Goal: Information Seeking & Learning: Learn about a topic

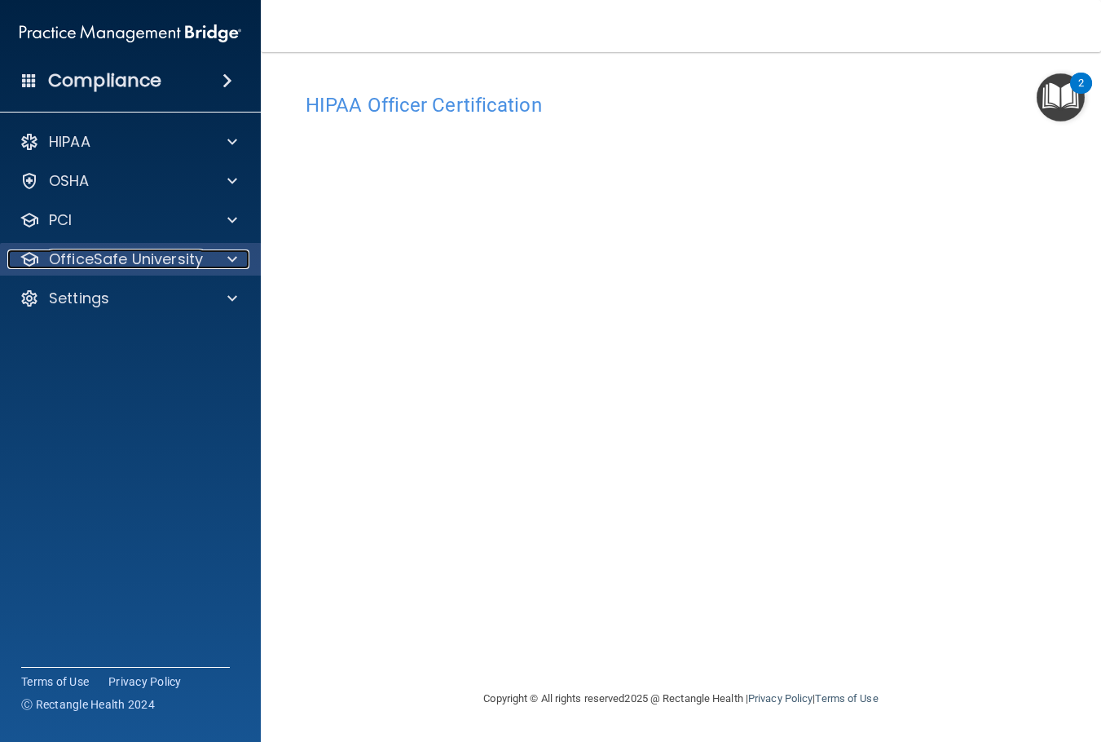
click at [195, 267] on p "OfficeSafe University" at bounding box center [126, 259] width 154 height 20
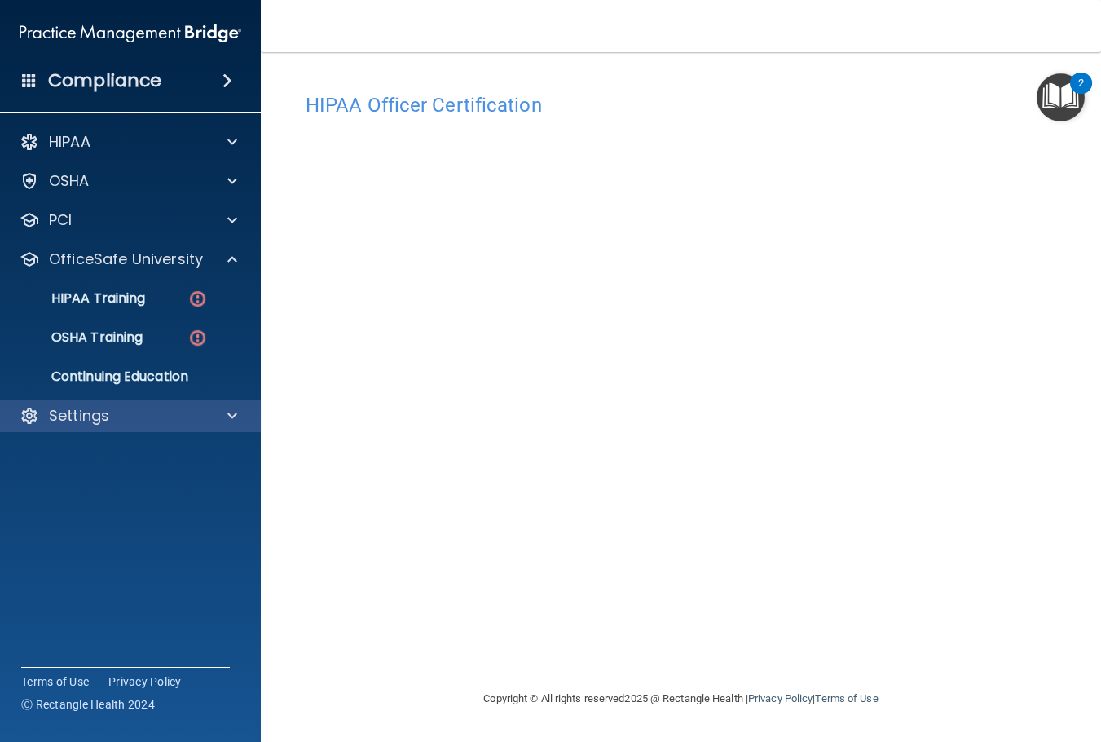
click at [146, 431] on div "Settings" at bounding box center [131, 415] width 262 height 33
click at [157, 417] on div "Settings" at bounding box center [108, 416] width 202 height 20
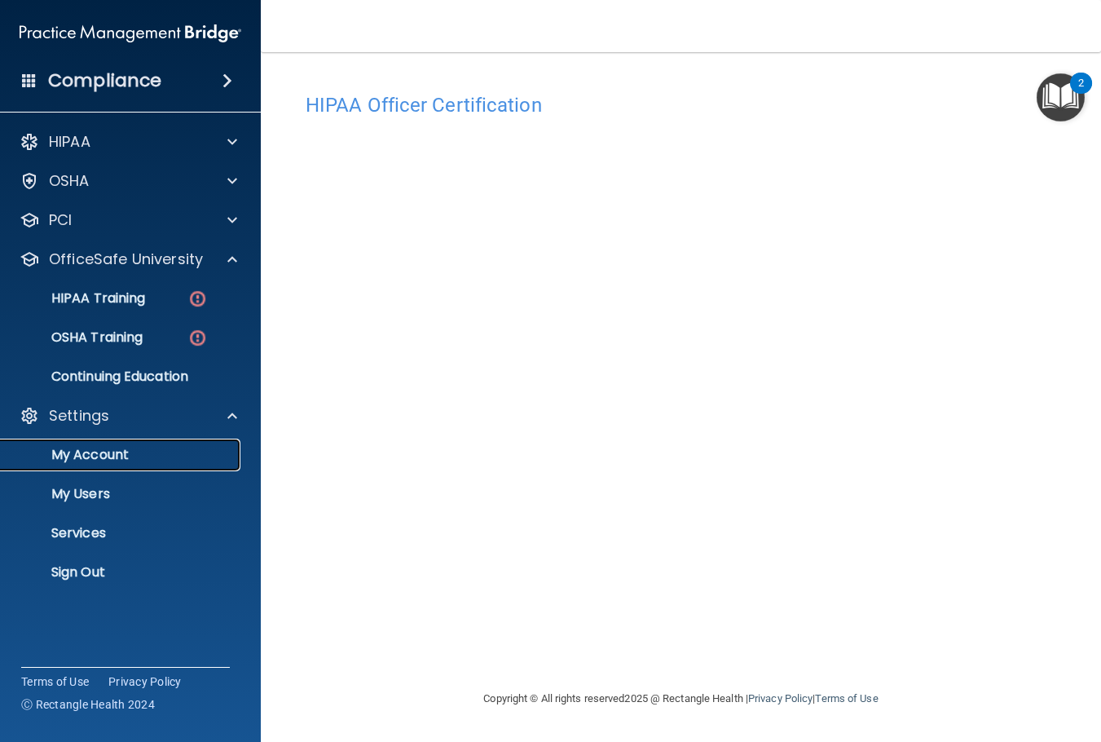
click at [170, 454] on p "My Account" at bounding box center [122, 455] width 223 height 16
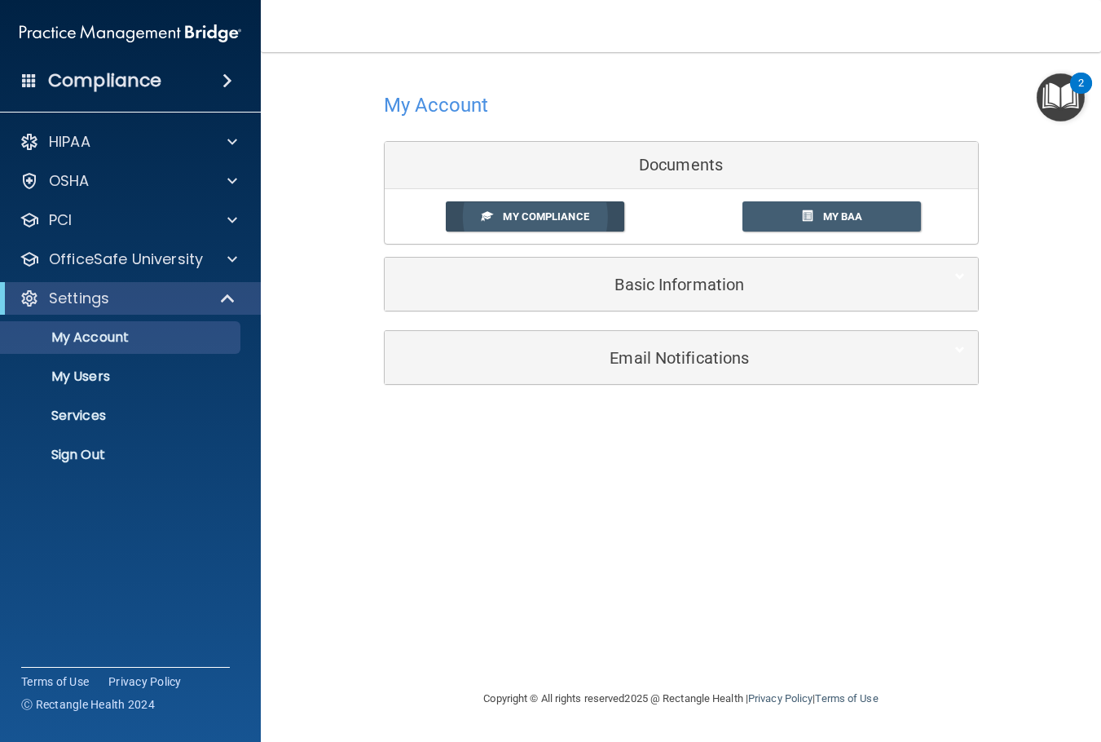
click at [529, 220] on span "My Compliance" at bounding box center [546, 216] width 86 height 12
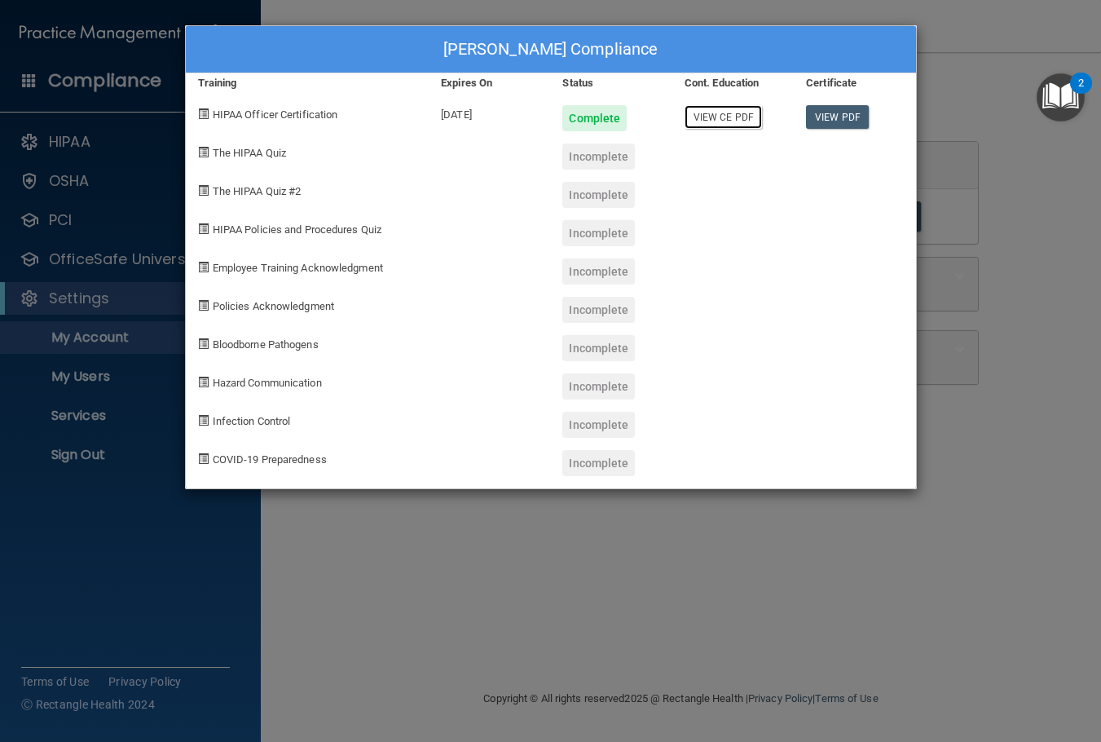
click at [717, 121] on link "View CE PDF" at bounding box center [723, 117] width 77 height 24
click at [855, 115] on link "View PDF" at bounding box center [837, 117] width 63 height 24
click at [395, 488] on div "Starr Waterman's Compliance Training Expires On Status Cont. Education Certific…" at bounding box center [551, 257] width 732 height 464
click at [377, 567] on div "Starr Waterman's Compliance Training Expires On Status Cont. Education Certific…" at bounding box center [550, 371] width 1101 height 742
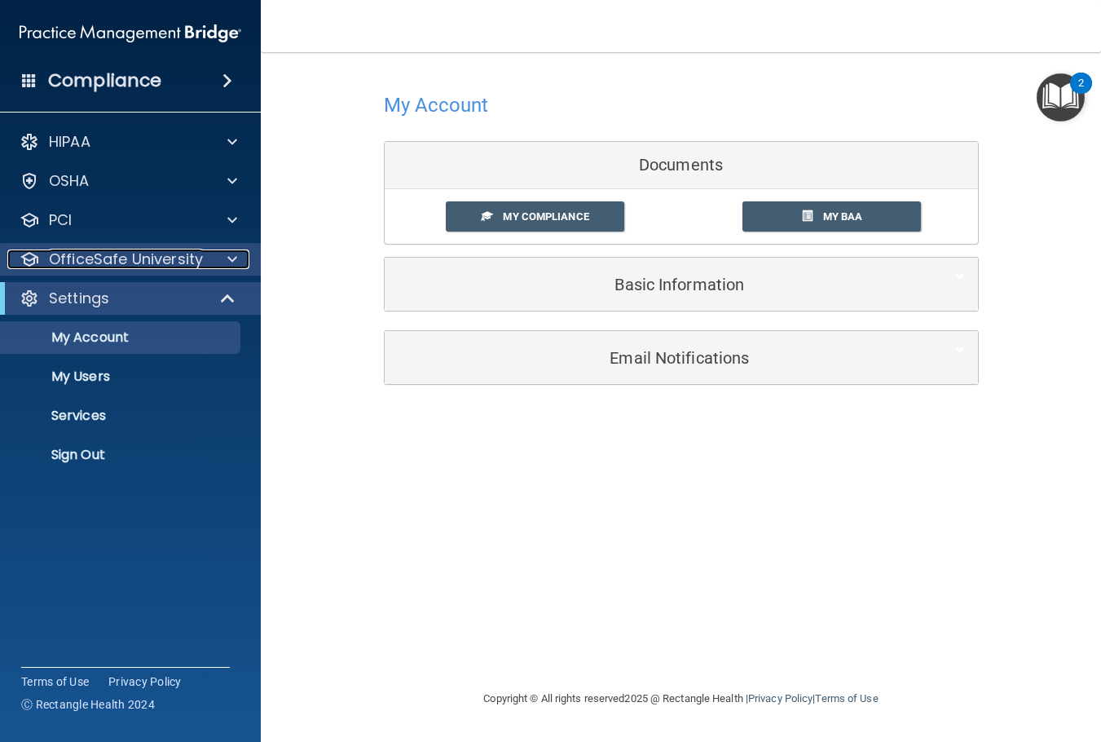
click at [108, 261] on p "OfficeSafe University" at bounding box center [126, 259] width 154 height 20
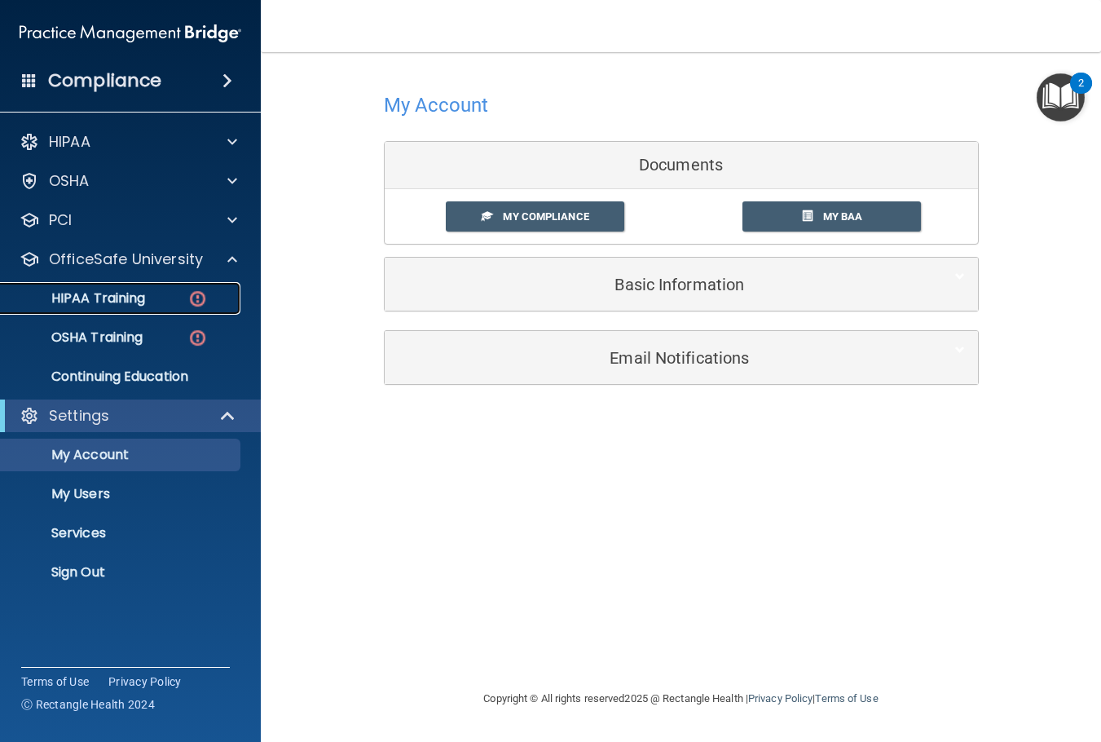
click at [114, 302] on p "HIPAA Training" at bounding box center [78, 298] width 135 height 16
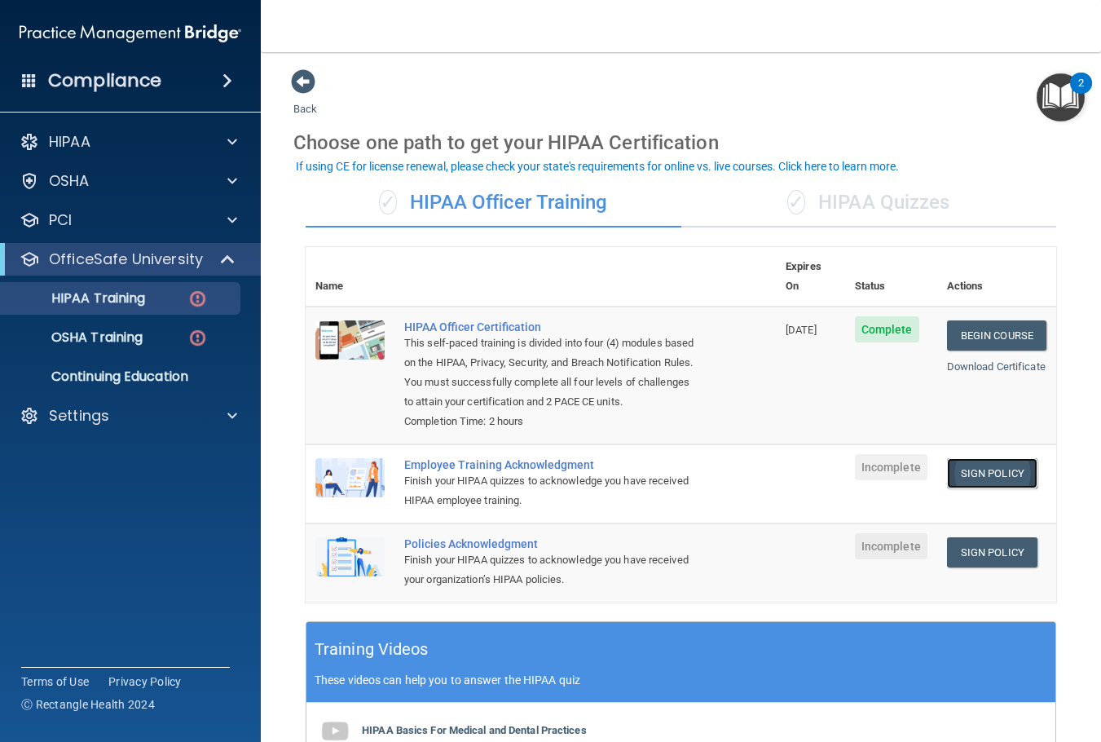
click at [976, 477] on link "Sign Policy" at bounding box center [992, 473] width 90 height 30
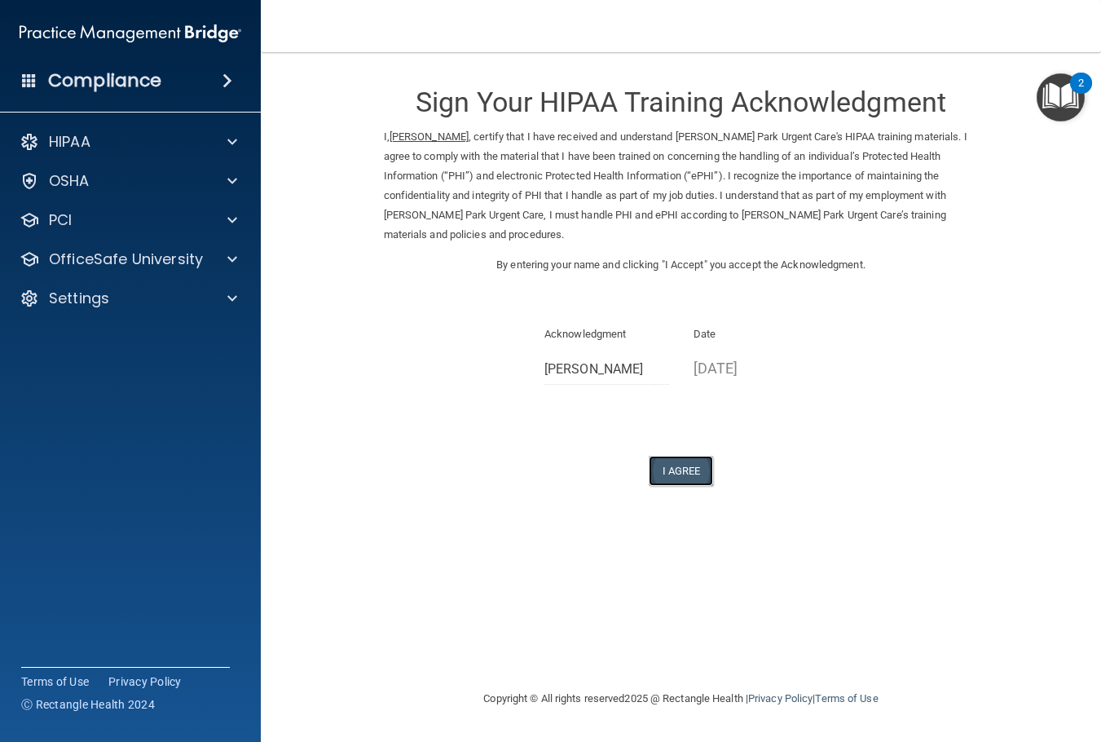
click at [682, 469] on button "I Agree" at bounding box center [681, 471] width 65 height 30
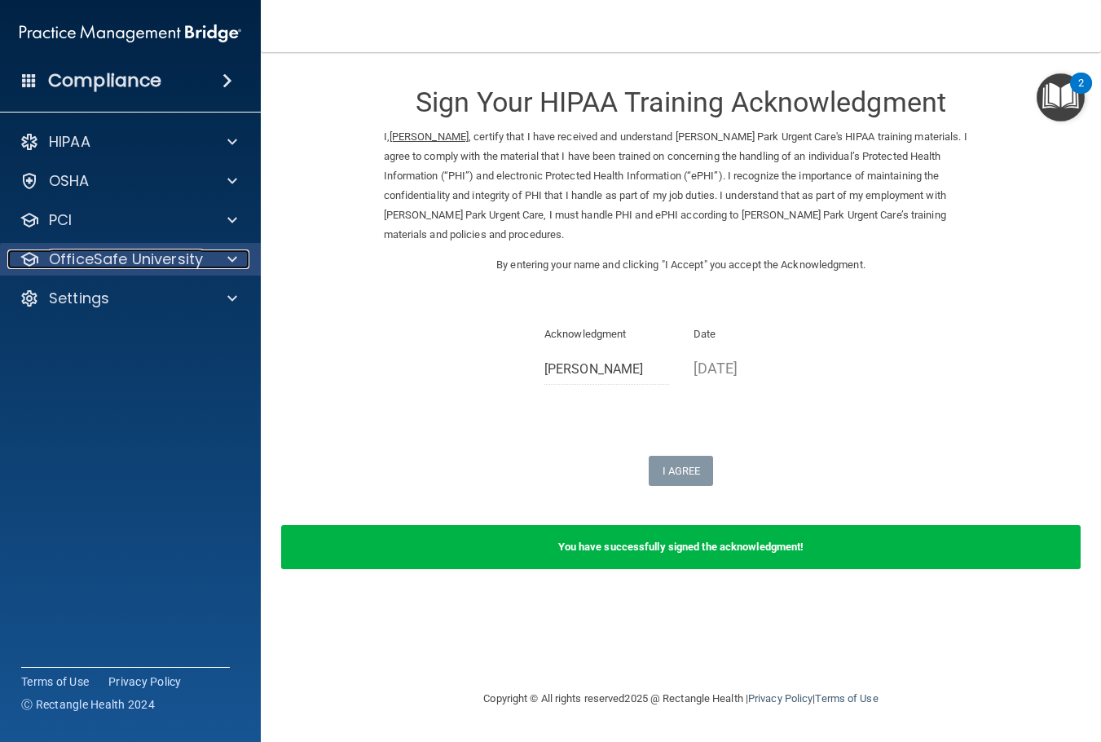
click at [210, 256] on div at bounding box center [230, 259] width 41 height 20
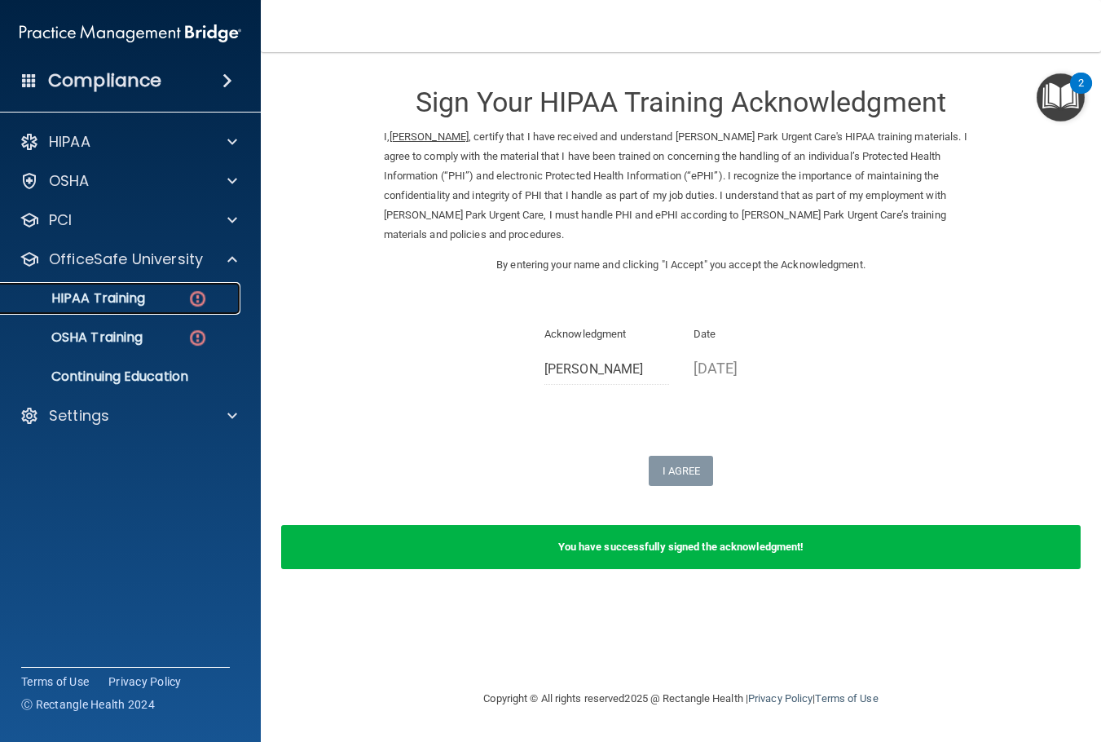
click at [199, 297] on img at bounding box center [198, 299] width 20 height 20
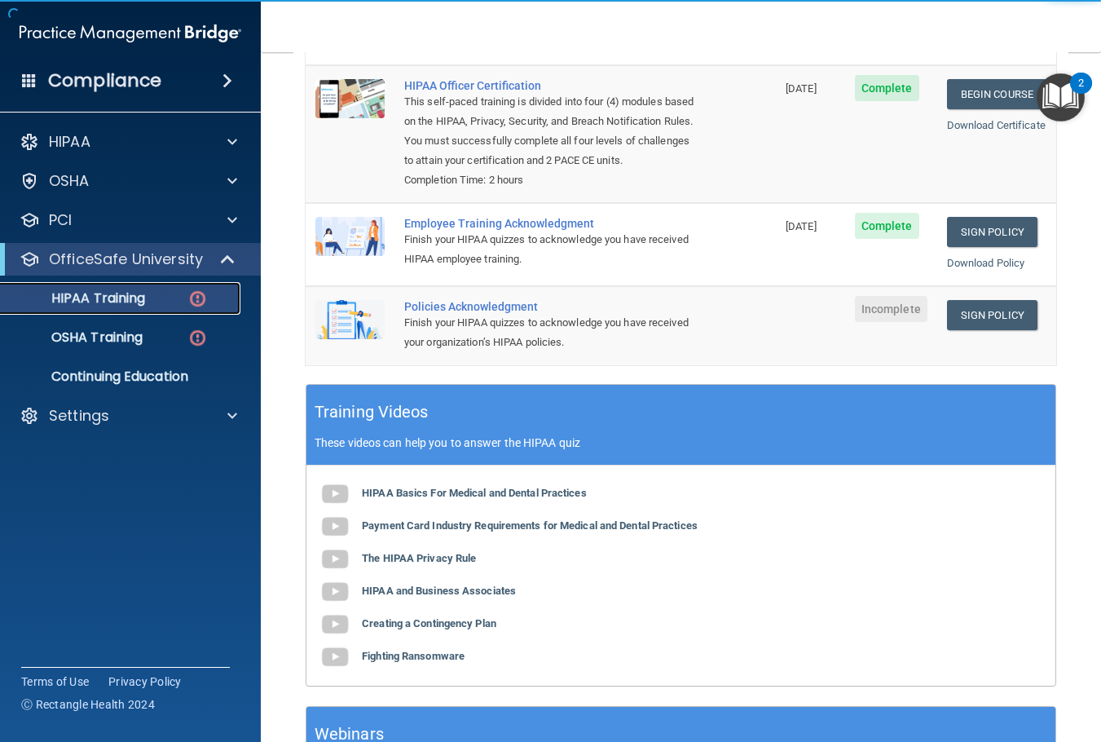
scroll to position [245, 0]
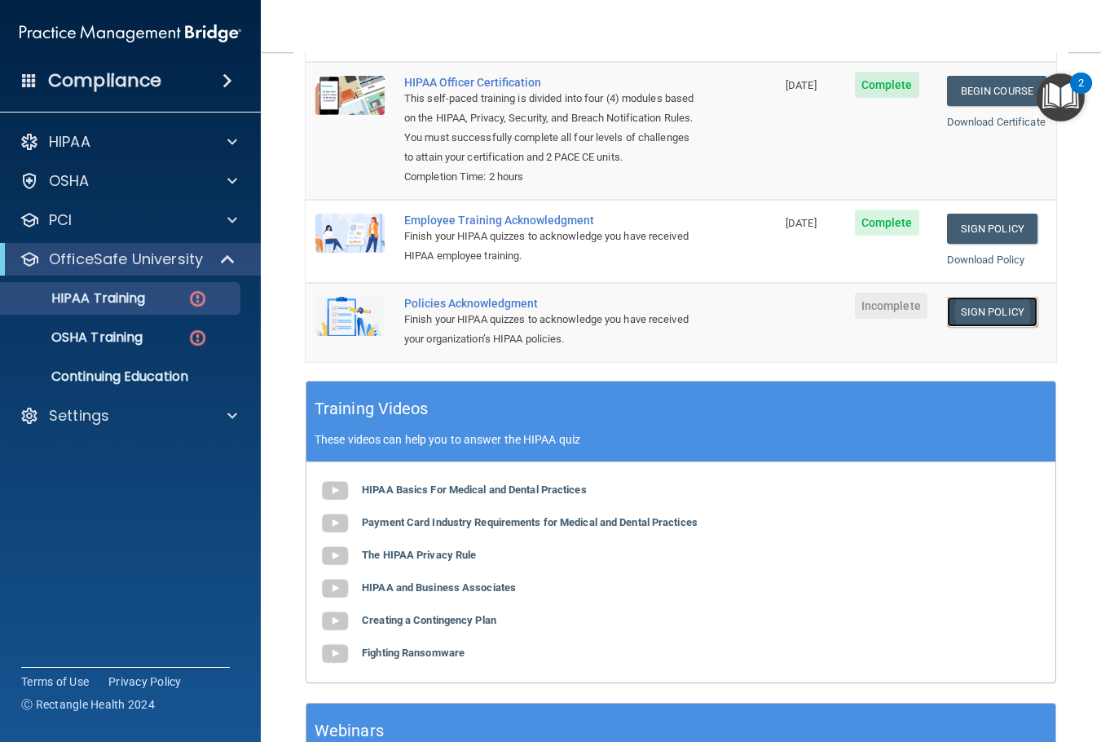
click at [982, 307] on link "Sign Policy" at bounding box center [992, 312] width 90 height 30
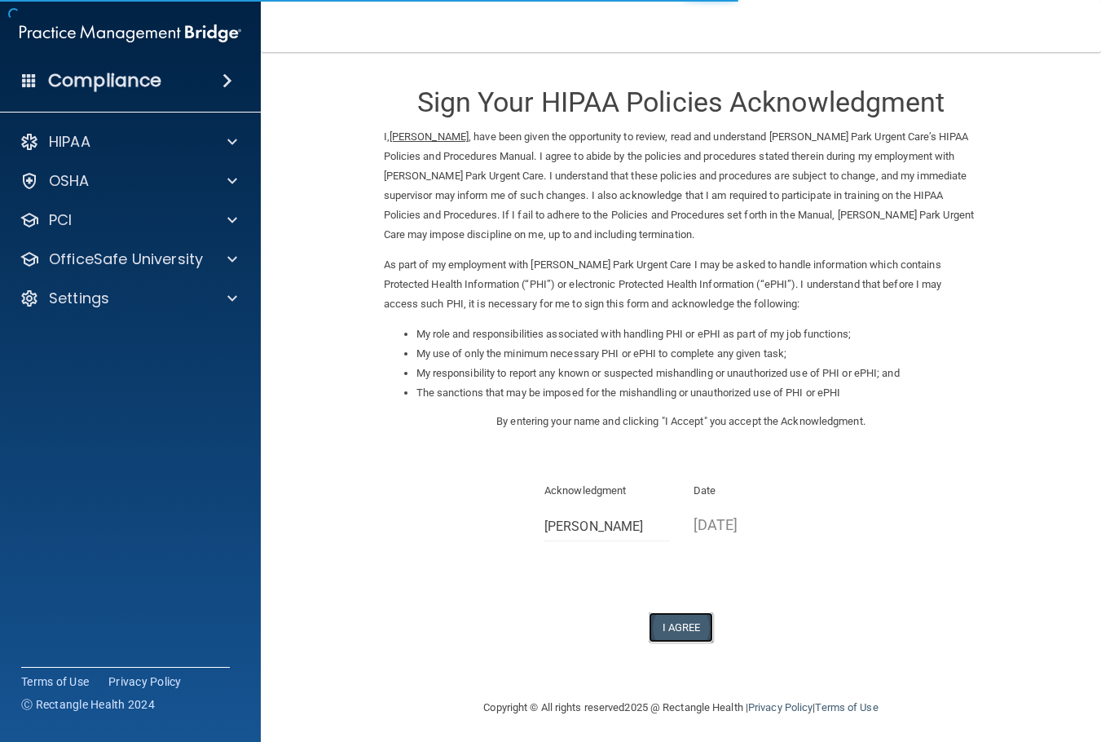
click at [664, 627] on button "I Agree" at bounding box center [681, 627] width 65 height 30
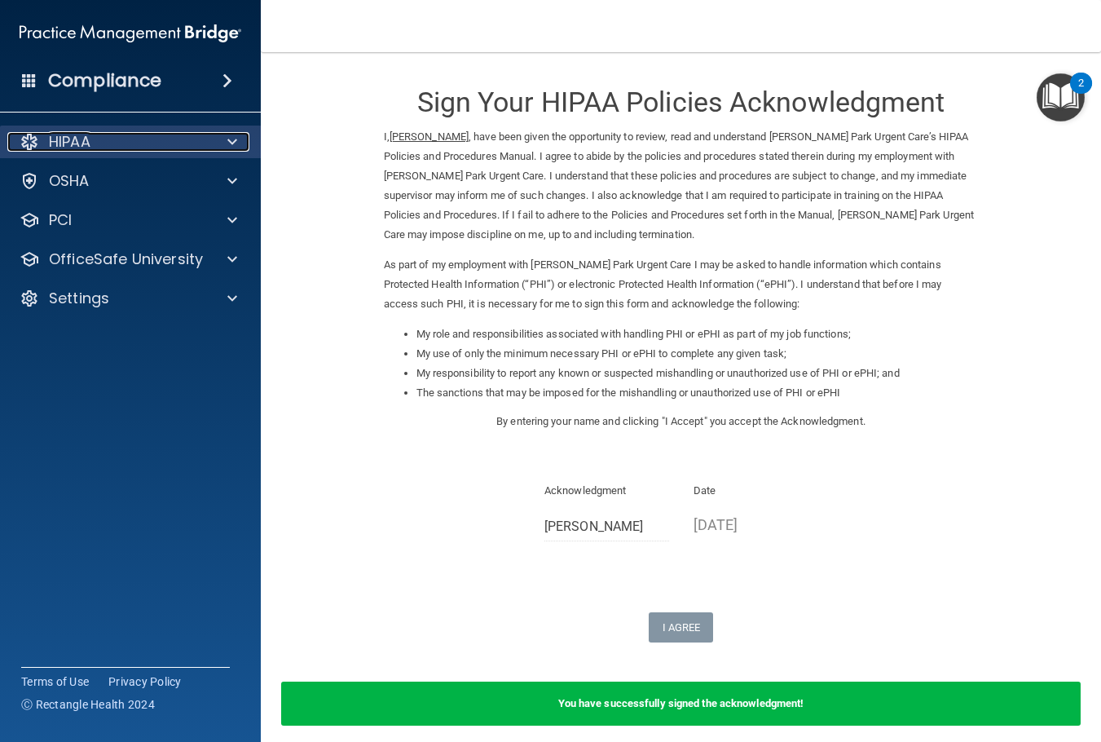
click at [133, 149] on div "HIPAA" at bounding box center [108, 142] width 202 height 20
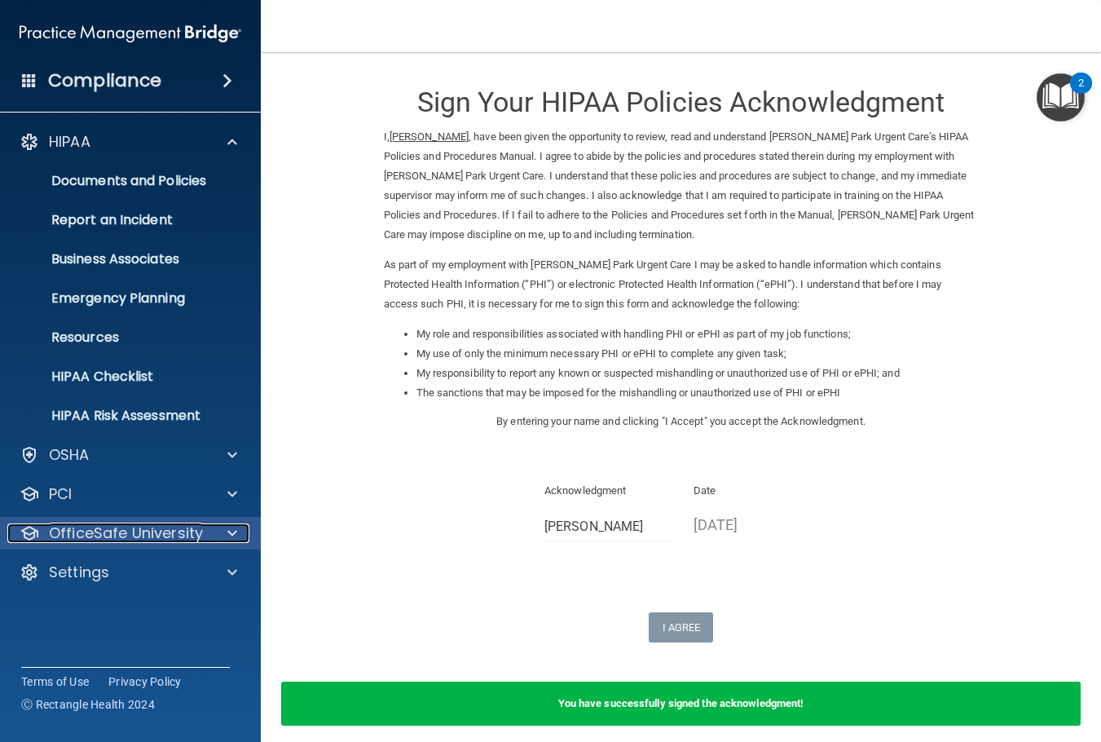
click at [122, 529] on p "OfficeSafe University" at bounding box center [126, 533] width 154 height 20
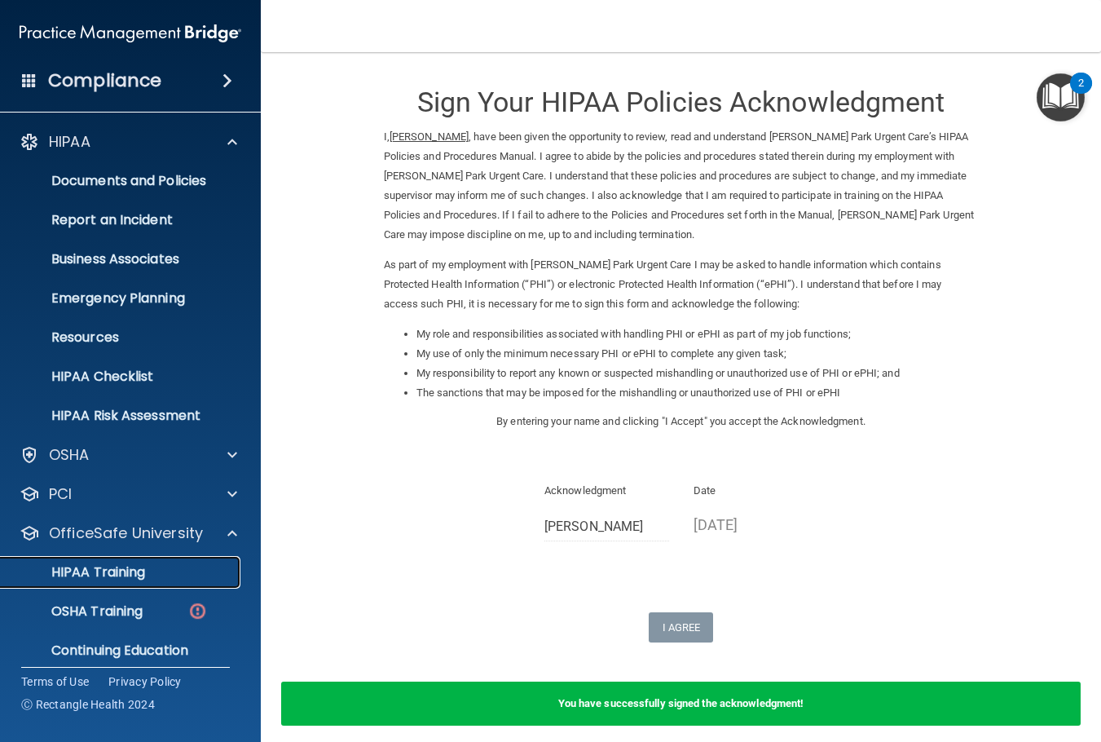
click at [104, 576] on p "HIPAA Training" at bounding box center [78, 572] width 135 height 16
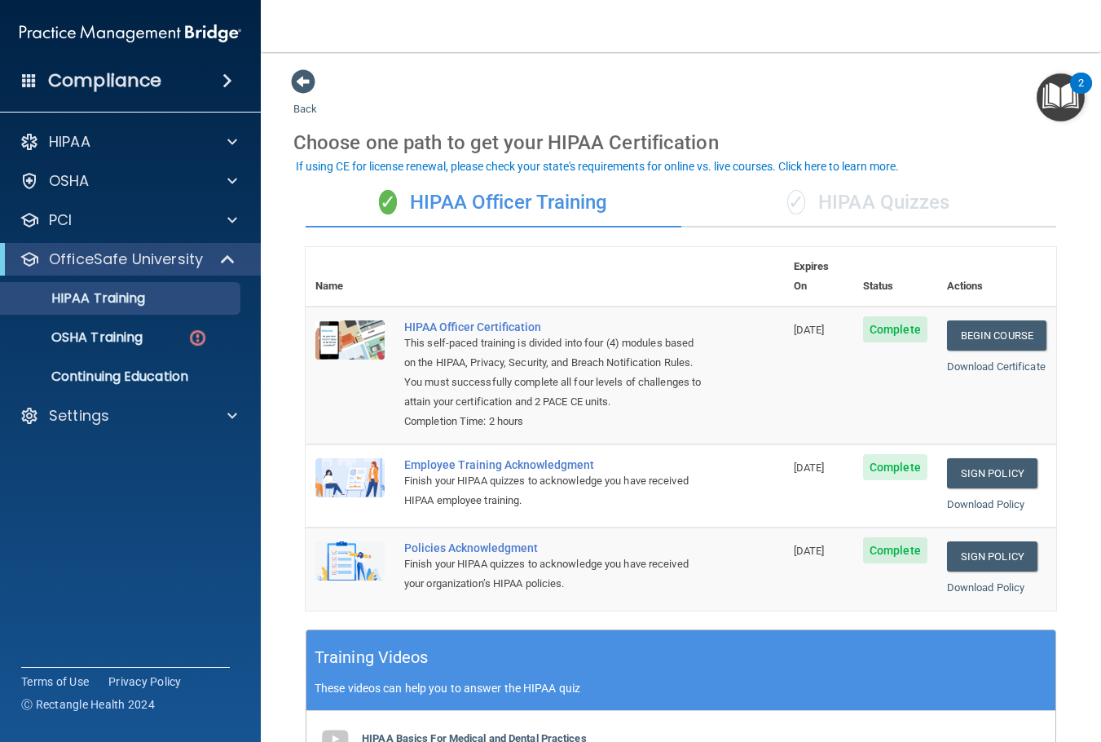
click at [841, 214] on div "✓ HIPAA Quizzes" at bounding box center [870, 203] width 376 height 49
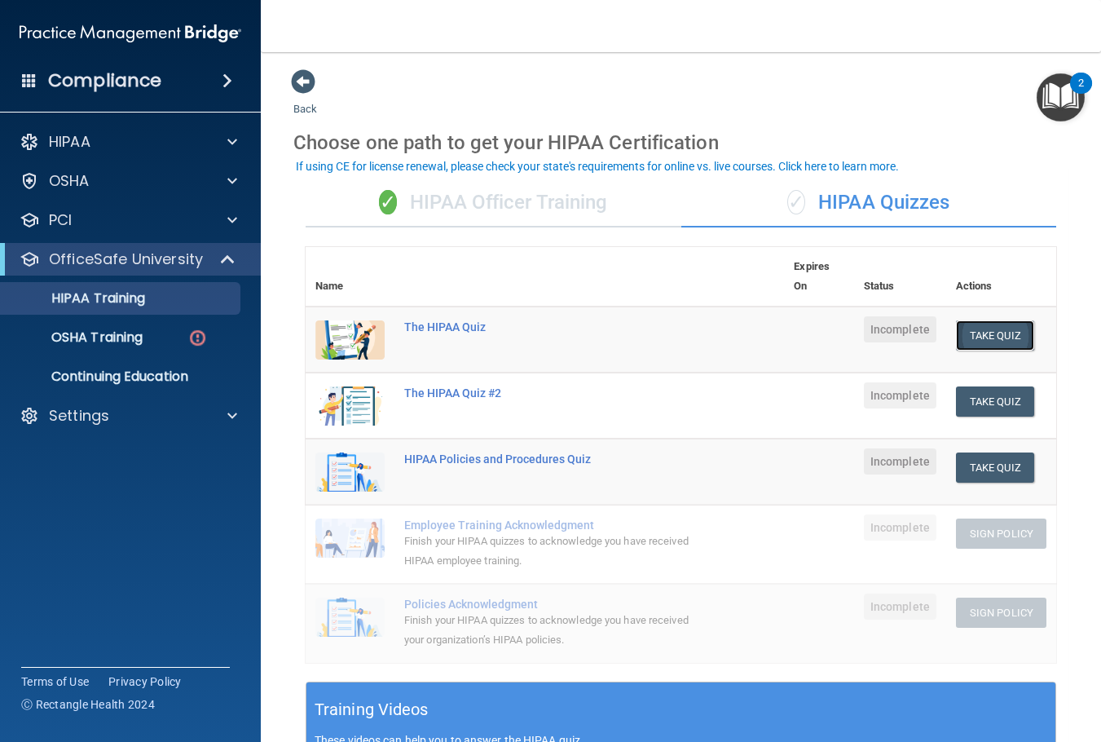
click at [992, 333] on button "Take Quiz" at bounding box center [995, 335] width 78 height 30
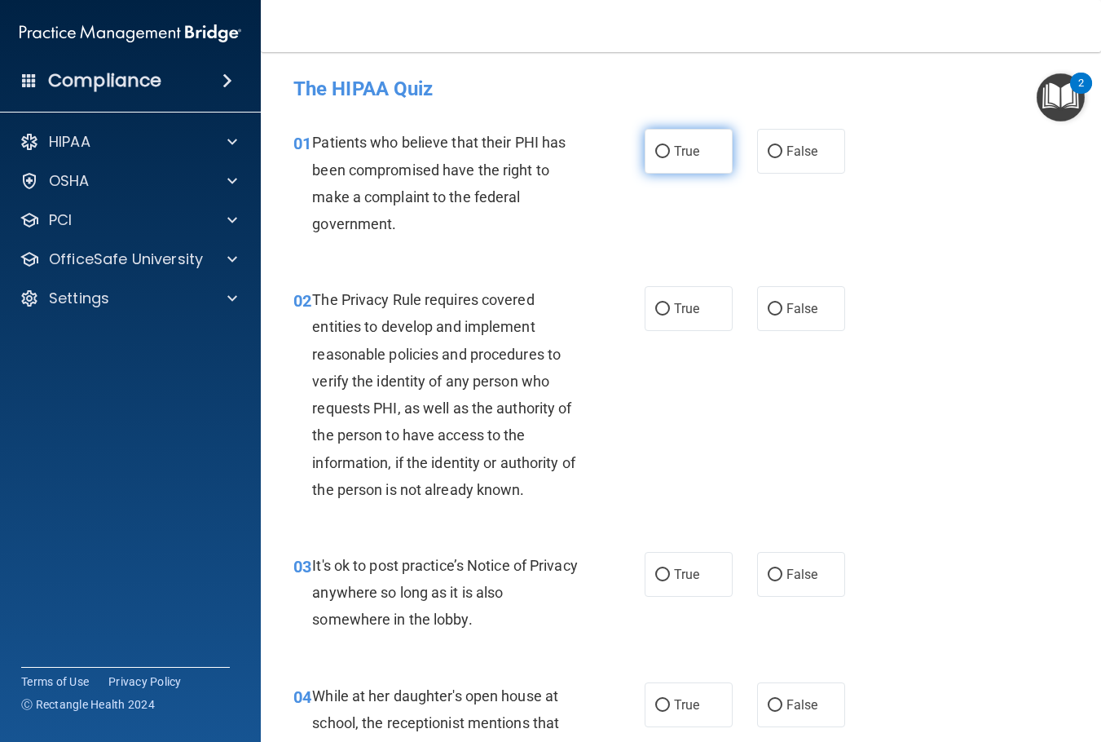
click at [664, 161] on label "True" at bounding box center [689, 151] width 88 height 45
click at [664, 158] on input "True" at bounding box center [662, 152] width 15 height 12
radio input "true"
click at [377, 164] on span "Patients who believe that their PHI has been compromised have the right to make…" at bounding box center [439, 183] width 254 height 99
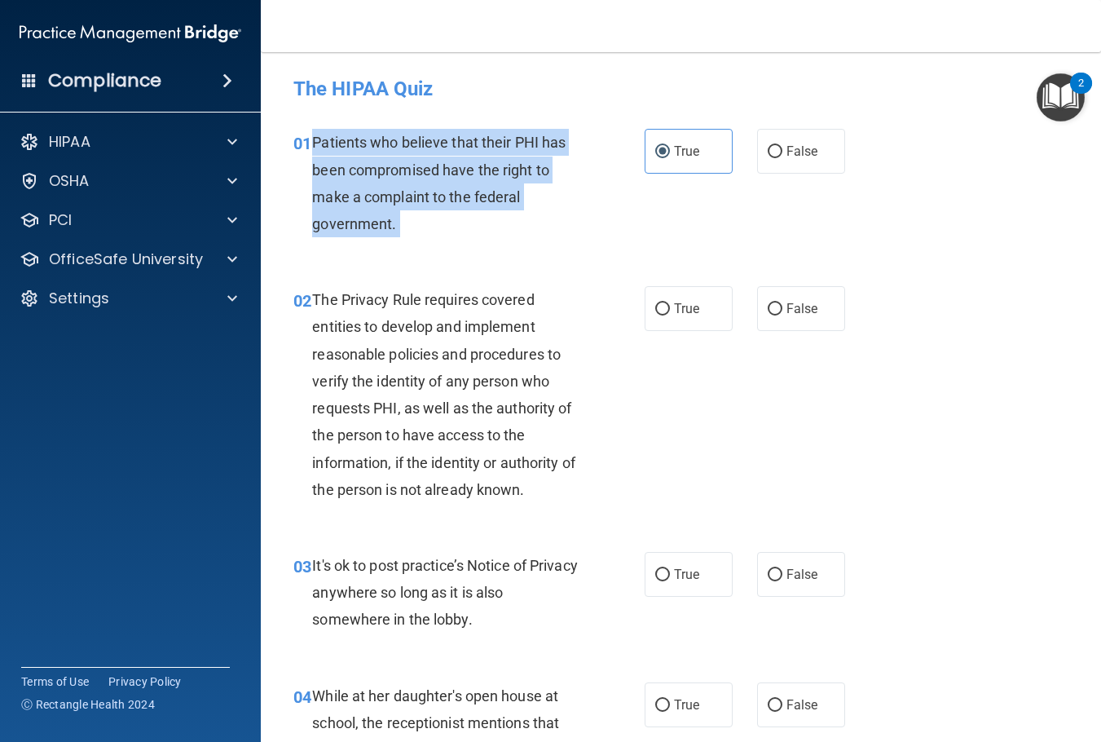
click at [377, 164] on span "Patients who believe that their PHI has been compromised have the right to make…" at bounding box center [439, 183] width 254 height 99
drag, startPoint x: 377, startPoint y: 164, endPoint x: 368, endPoint y: 169, distance: 9.5
copy ng-form "Patients who believe that their PHI has been compromised have the right to make…"
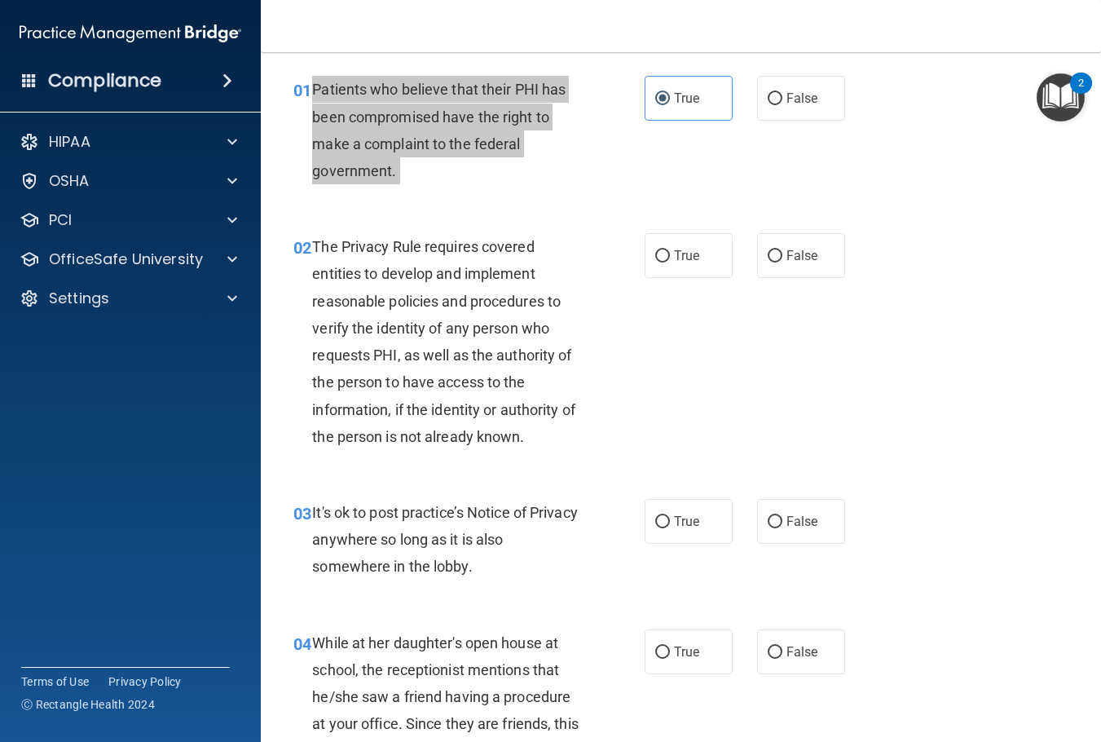
scroll to position [82, 0]
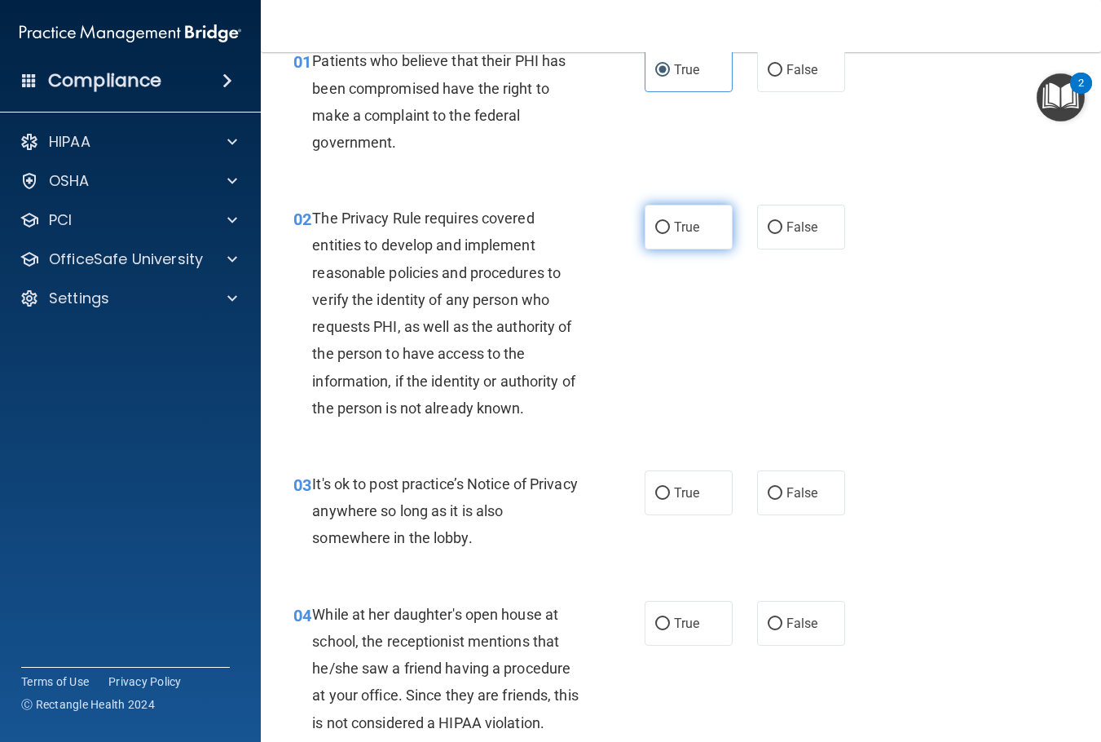
click at [686, 223] on span "True" at bounding box center [686, 226] width 25 height 15
click at [670, 223] on input "True" at bounding box center [662, 228] width 15 height 12
radio input "true"
click at [373, 293] on span "The Privacy Rule requires covered entities to develop and implement reasonable …" at bounding box center [443, 313] width 263 height 207
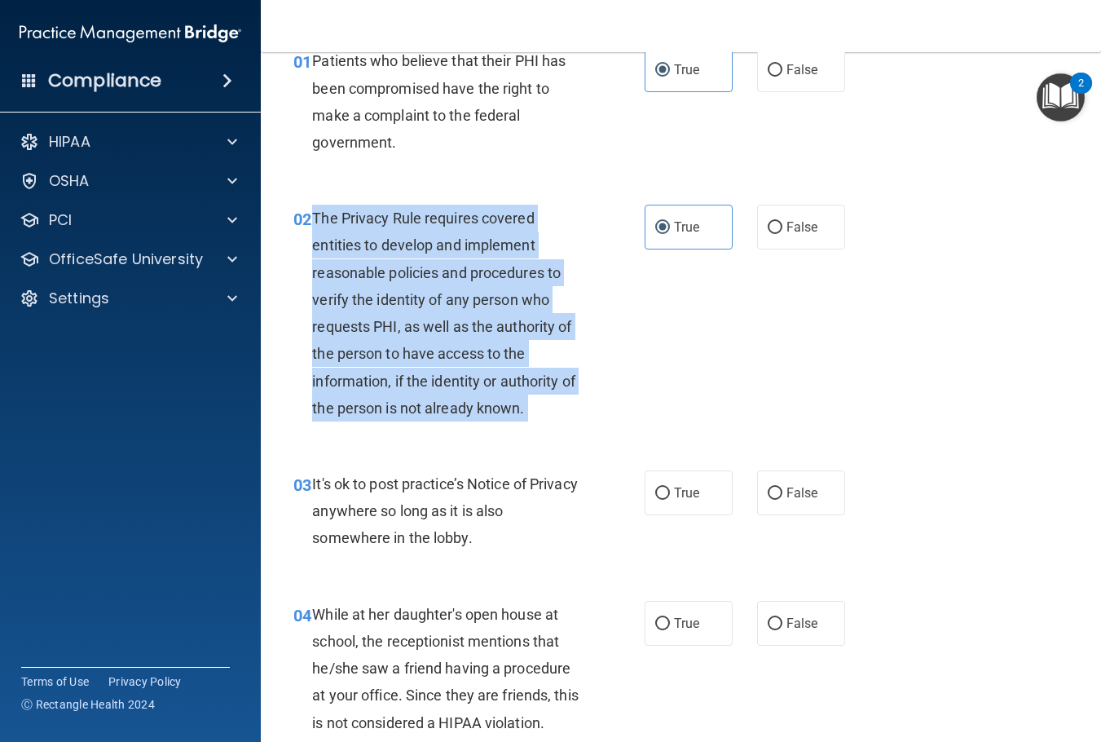
click at [373, 293] on span "The Privacy Rule requires covered entities to develop and implement reasonable …" at bounding box center [443, 313] width 263 height 207
copy ng-form "The Privacy Rule requires covered entities to develop and implement reasonable …"
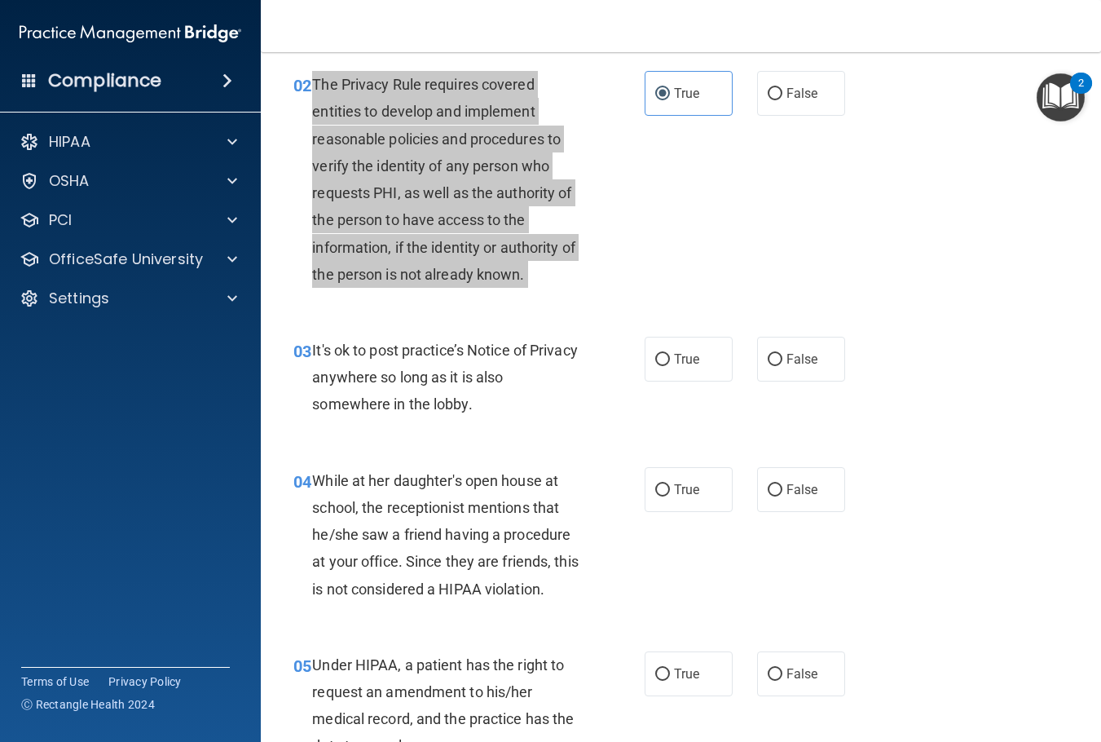
scroll to position [245, 0]
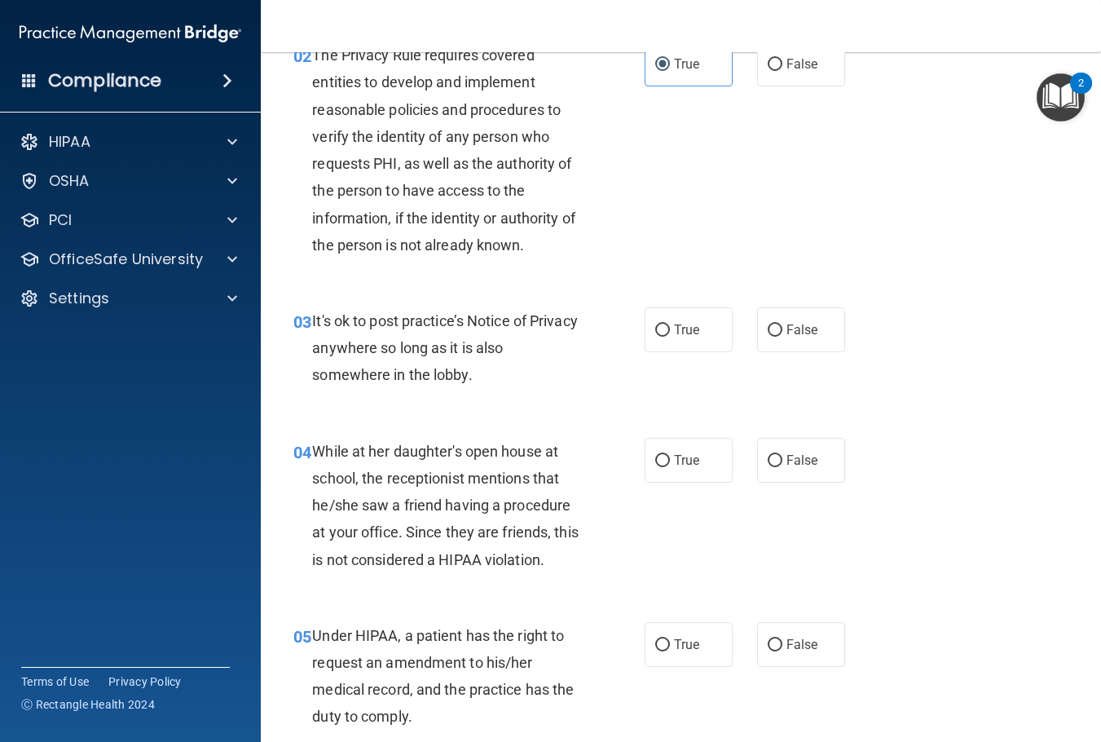
click at [450, 351] on span "It's ok to post practice’s Notice of Privacy anywhere so long as it is also som…" at bounding box center [444, 347] width 265 height 71
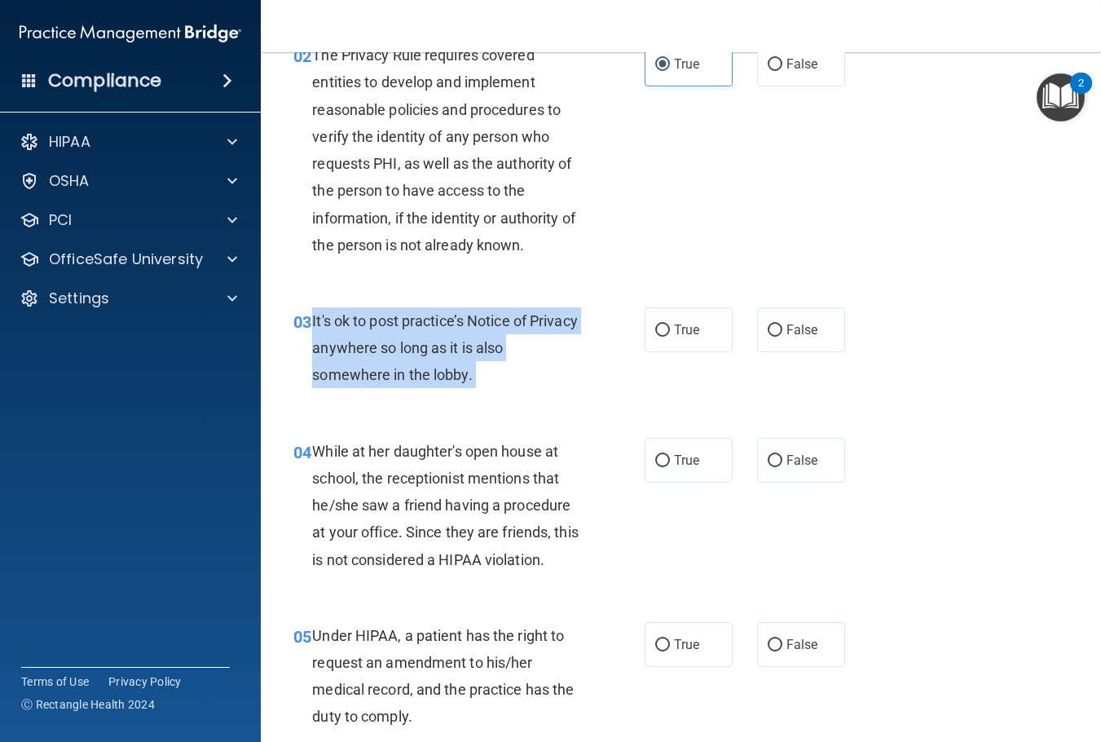
click at [450, 351] on span "It's ok to post practice’s Notice of Privacy anywhere so long as it is also som…" at bounding box center [444, 347] width 265 height 71
copy ng-form "It's ok to post practice’s Notice of Privacy anywhere so long as it is also som…"
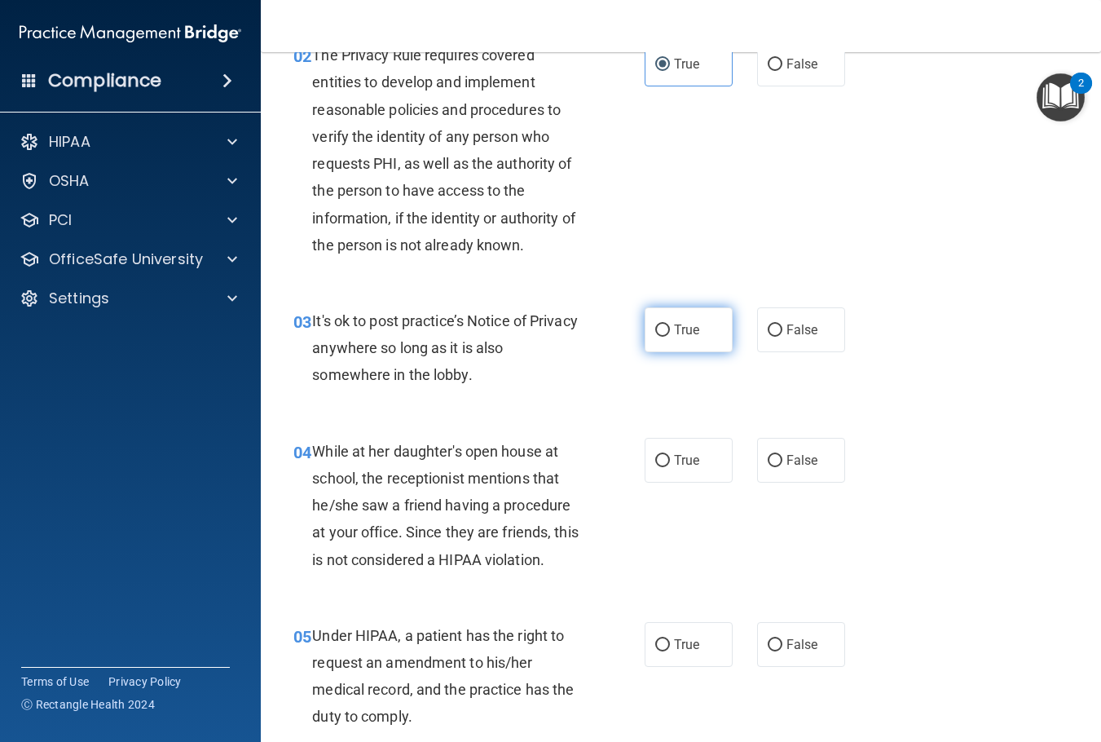
click at [703, 329] on label "True" at bounding box center [689, 329] width 88 height 45
click at [670, 329] on input "True" at bounding box center [662, 330] width 15 height 12
radio input "true"
click at [787, 329] on span "False" at bounding box center [803, 329] width 32 height 15
click at [779, 329] on input "False" at bounding box center [775, 330] width 15 height 12
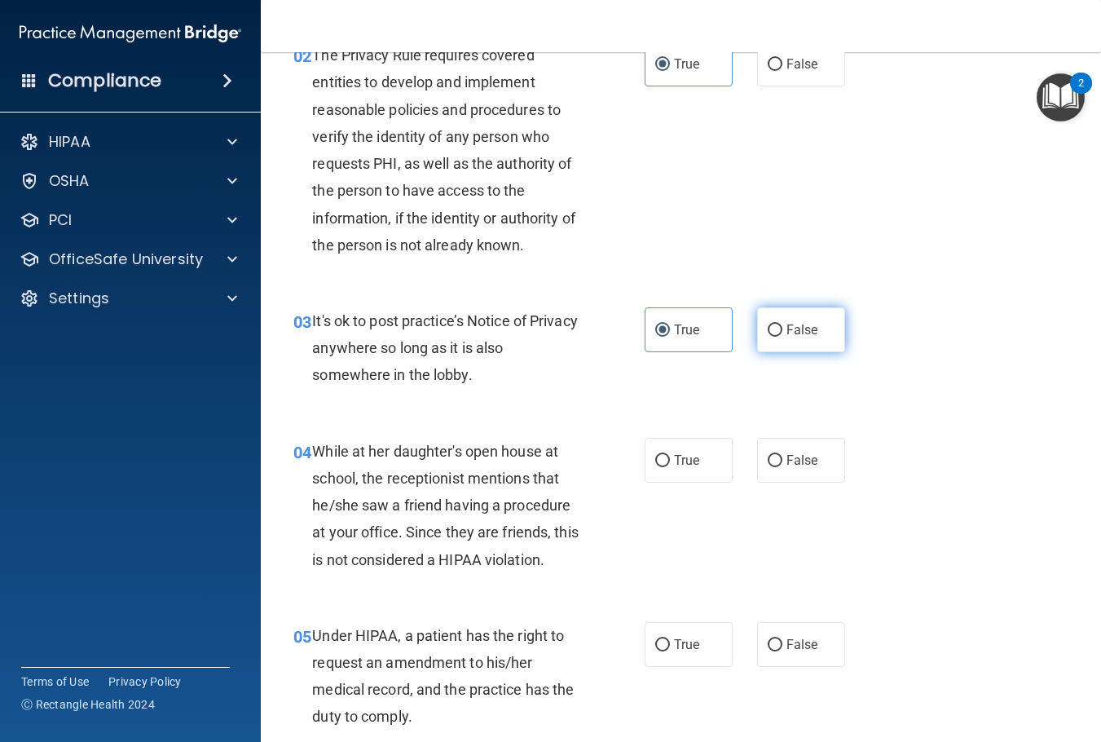
radio input "true"
radio input "false"
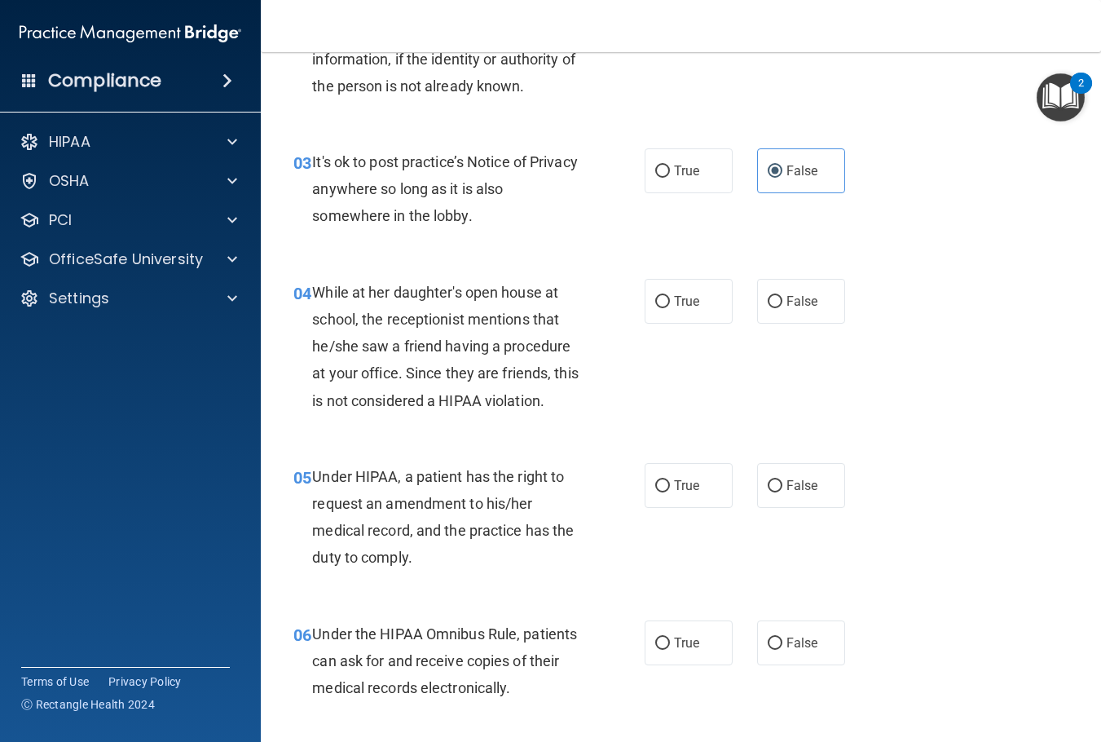
scroll to position [408, 0]
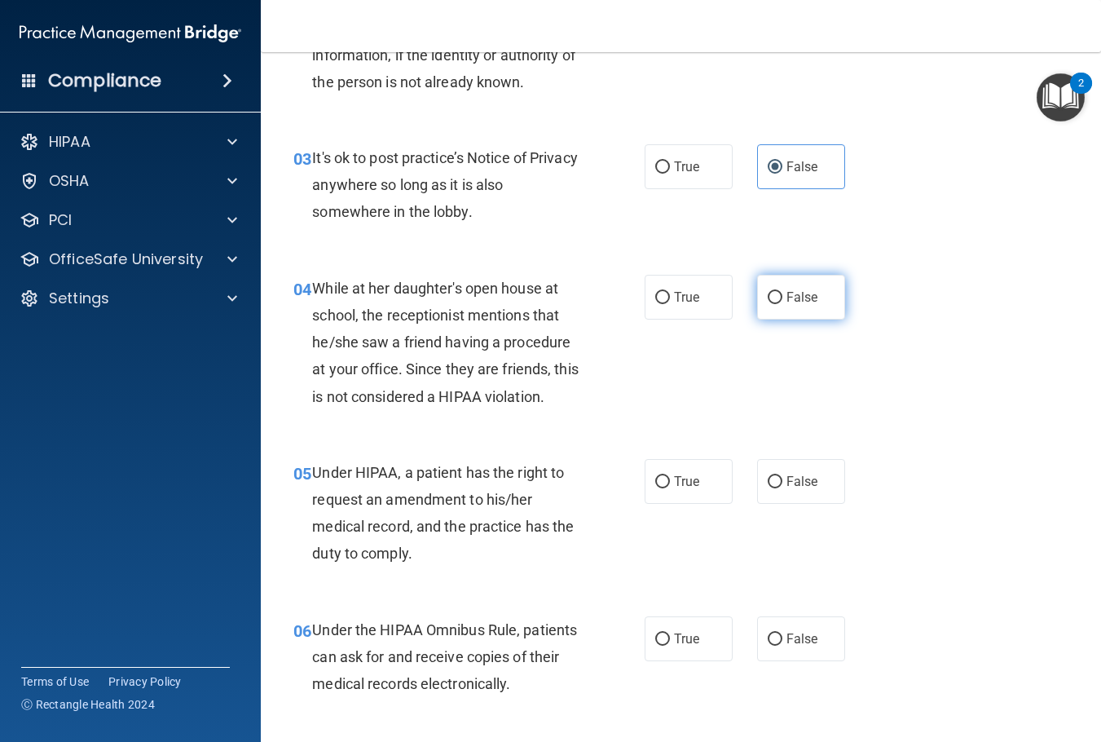
click at [805, 312] on label "False" at bounding box center [801, 297] width 88 height 45
click at [783, 304] on input "False" at bounding box center [775, 298] width 15 height 12
radio input "true"
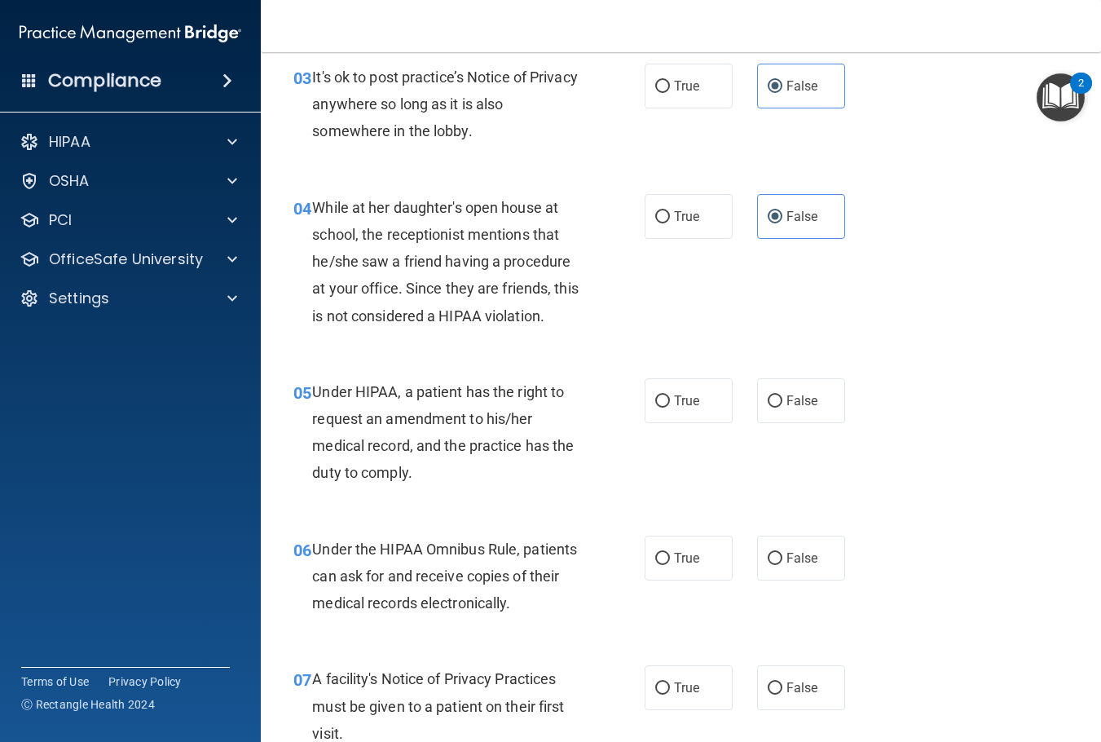
scroll to position [489, 0]
click at [655, 377] on label "True" at bounding box center [689, 399] width 88 height 45
click at [655, 395] on input "True" at bounding box center [662, 401] width 15 height 12
radio input "true"
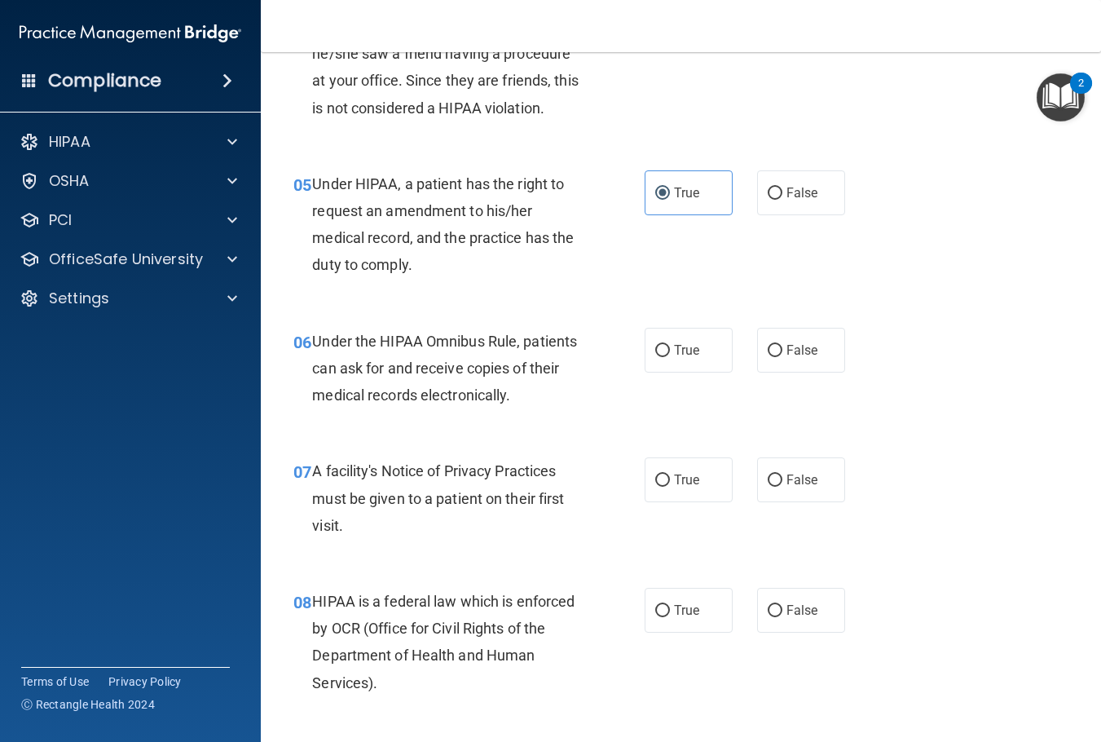
scroll to position [734, 0]
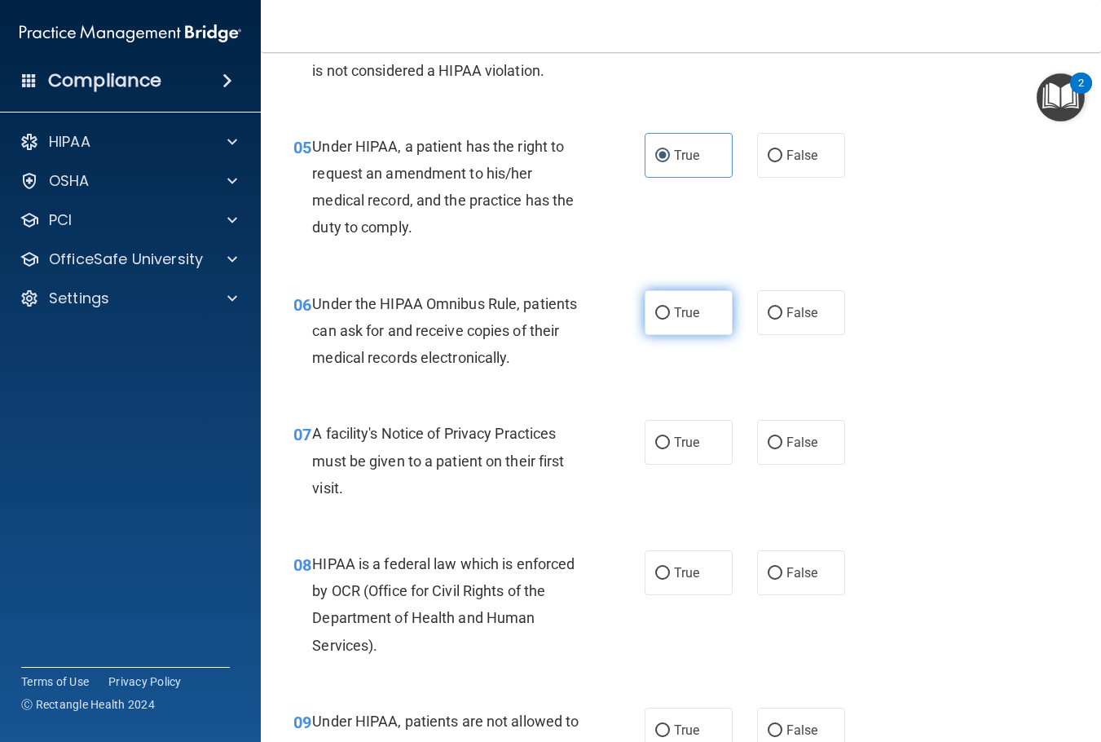
click at [645, 325] on label "True" at bounding box center [689, 312] width 88 height 45
click at [655, 320] on input "True" at bounding box center [662, 313] width 15 height 12
radio input "true"
click at [452, 338] on span "Under the HIPAA Omnibus Rule, patients can ask for and receive copies of their …" at bounding box center [444, 330] width 265 height 71
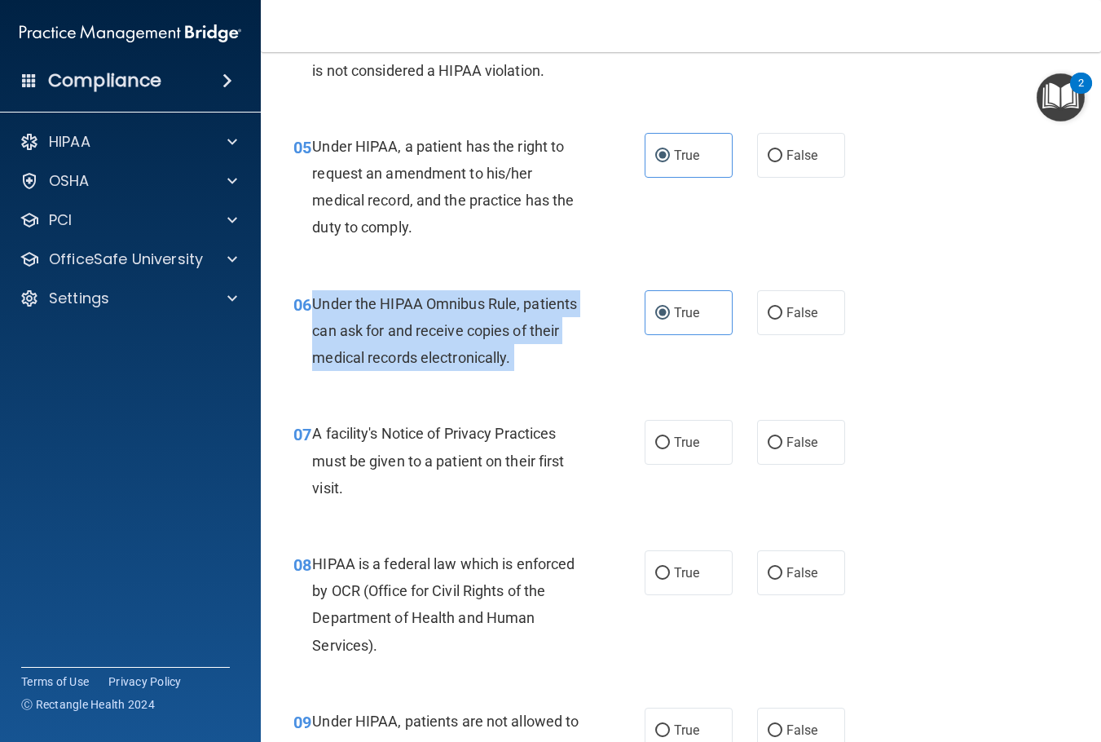
click at [452, 338] on span "Under the HIPAA Omnibus Rule, patients can ask for and receive copies of their …" at bounding box center [444, 330] width 265 height 71
copy ng-form "Under the HIPAA Omnibus Rule, patients can ask for and receive copies of their …"
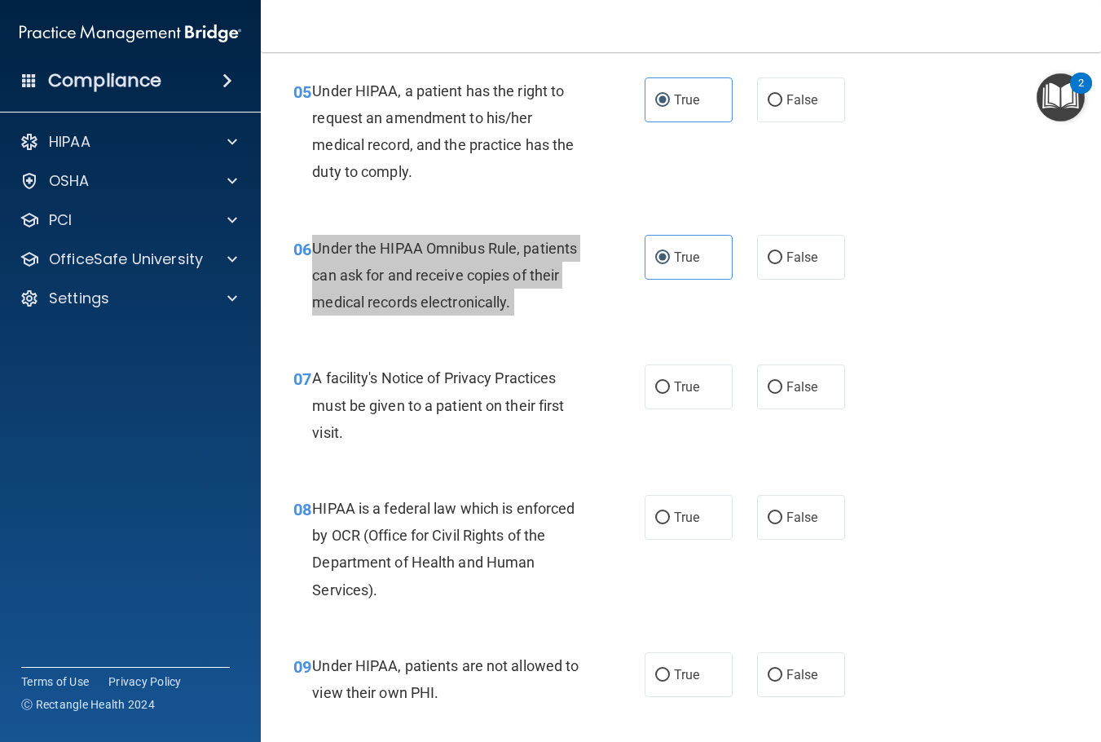
scroll to position [815, 0]
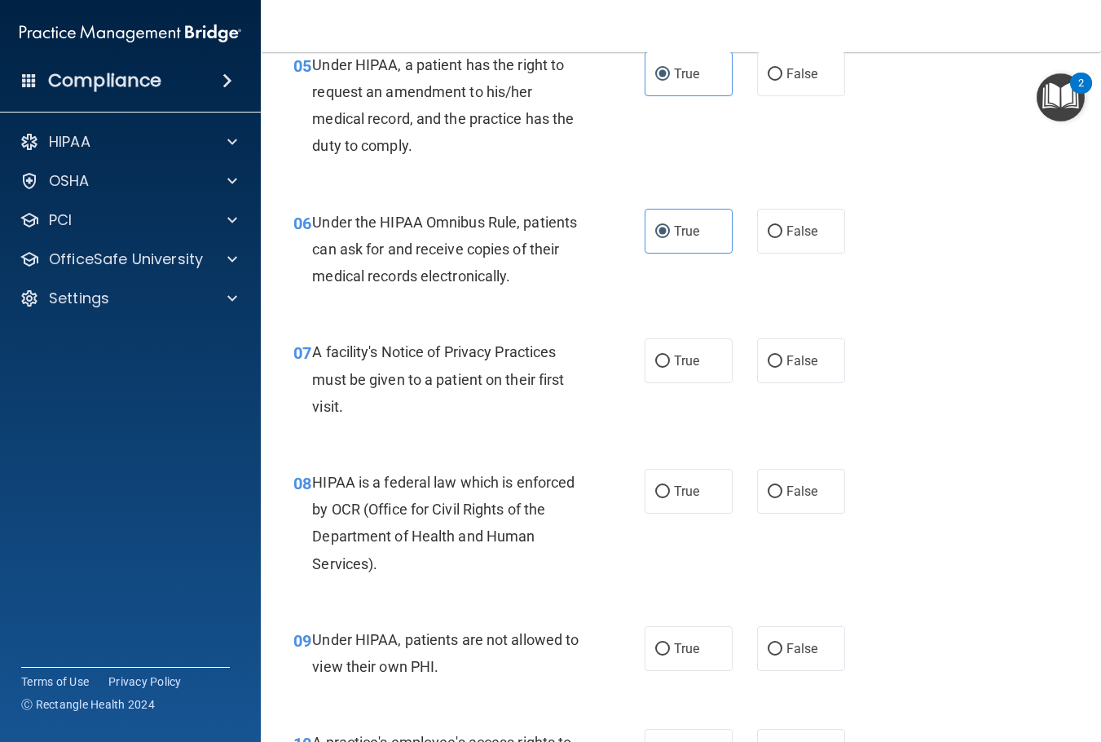
click at [393, 363] on div "A facility's Notice of Privacy Practices must be given to a patient on their fi…" at bounding box center [452, 379] width 281 height 82
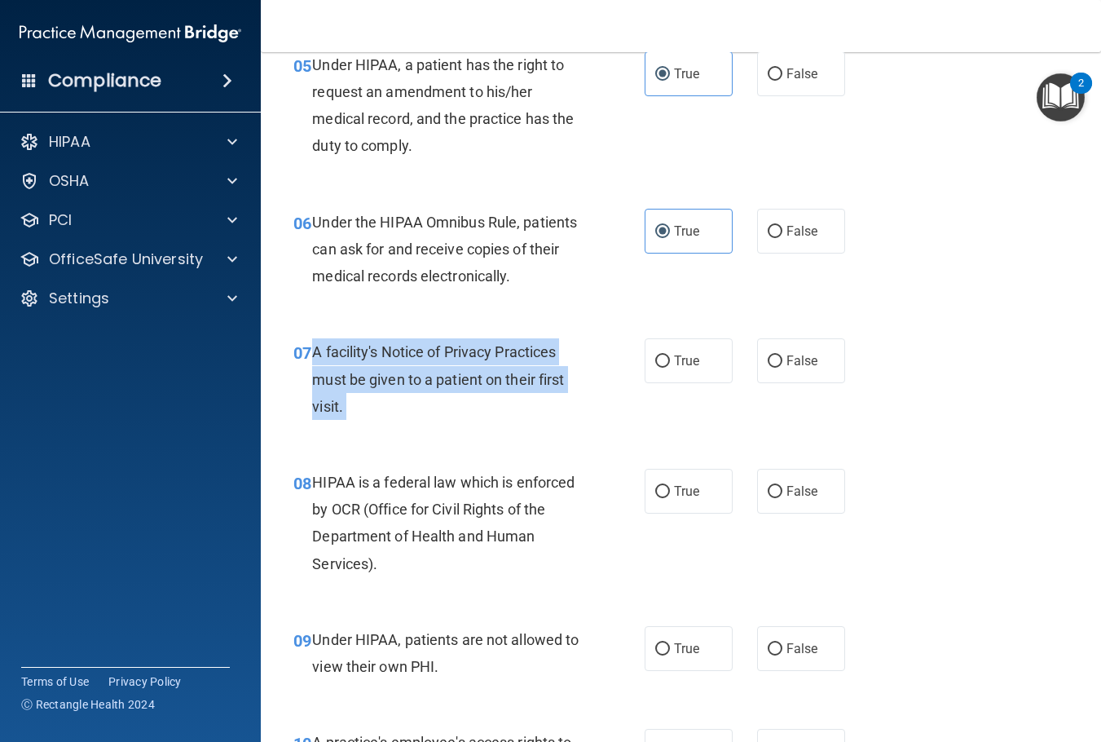
click at [393, 363] on div "A facility's Notice of Privacy Practices must be given to a patient on their fi…" at bounding box center [452, 379] width 281 height 82
copy ng-form "A facility's Notice of Privacy Practices must be given to a patient on their fi…"
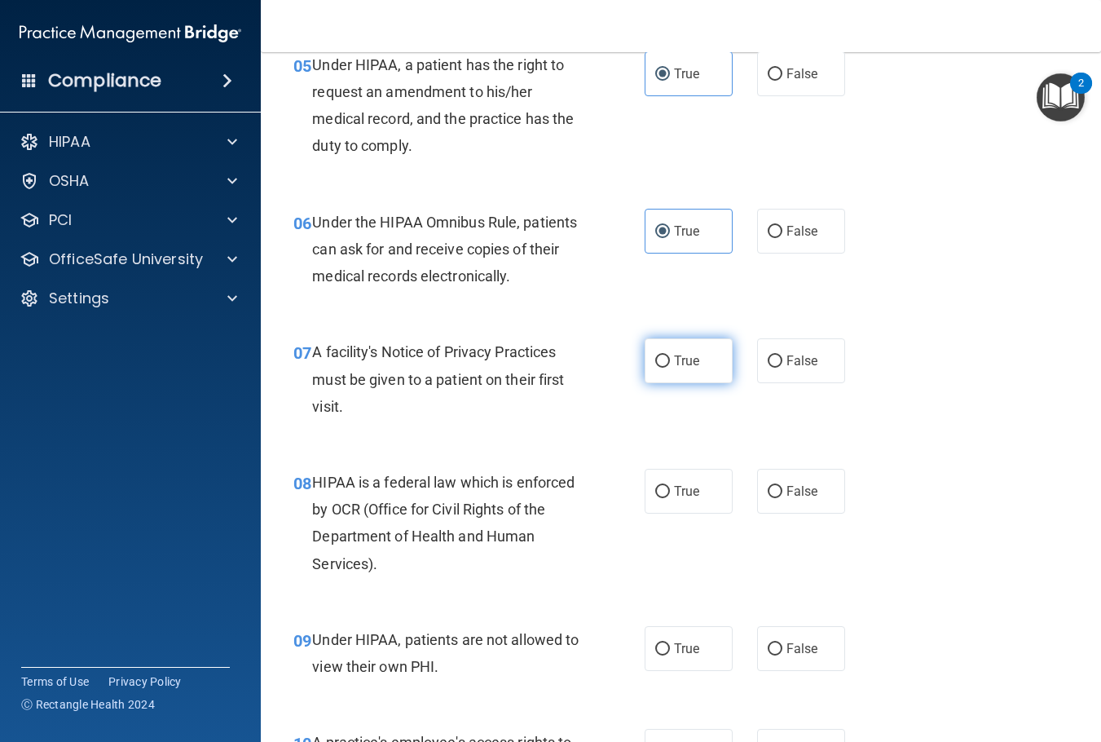
click at [683, 371] on label "True" at bounding box center [689, 360] width 88 height 45
click at [670, 368] on input "True" at bounding box center [662, 361] width 15 height 12
radio input "true"
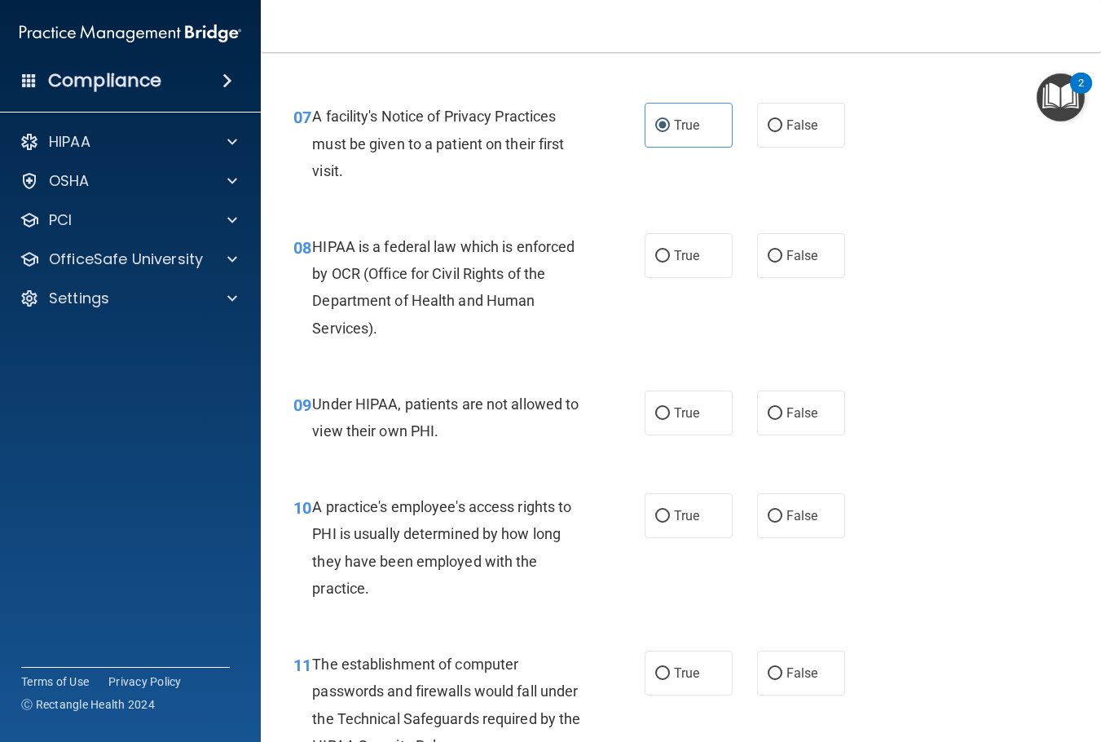
scroll to position [1141, 0]
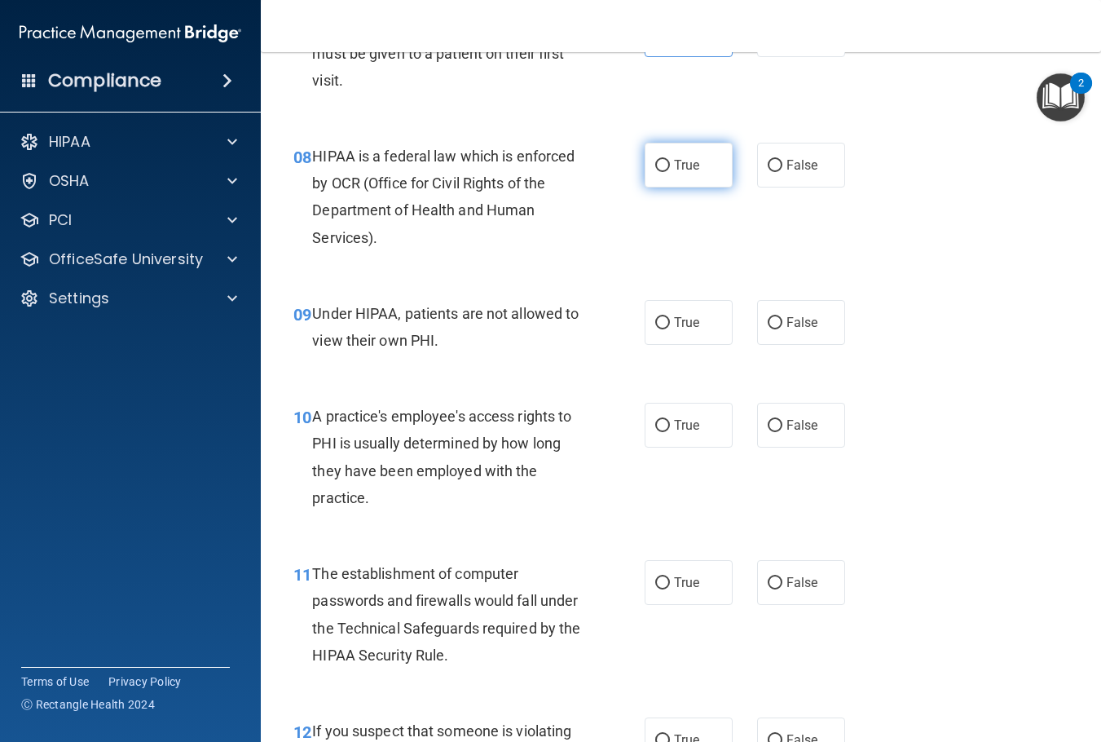
click at [682, 163] on span "True" at bounding box center [686, 164] width 25 height 15
click at [670, 163] on input "True" at bounding box center [662, 166] width 15 height 12
radio input "true"
click at [838, 332] on div "True False" at bounding box center [751, 322] width 212 height 45
click at [815, 329] on label "False" at bounding box center [801, 322] width 88 height 45
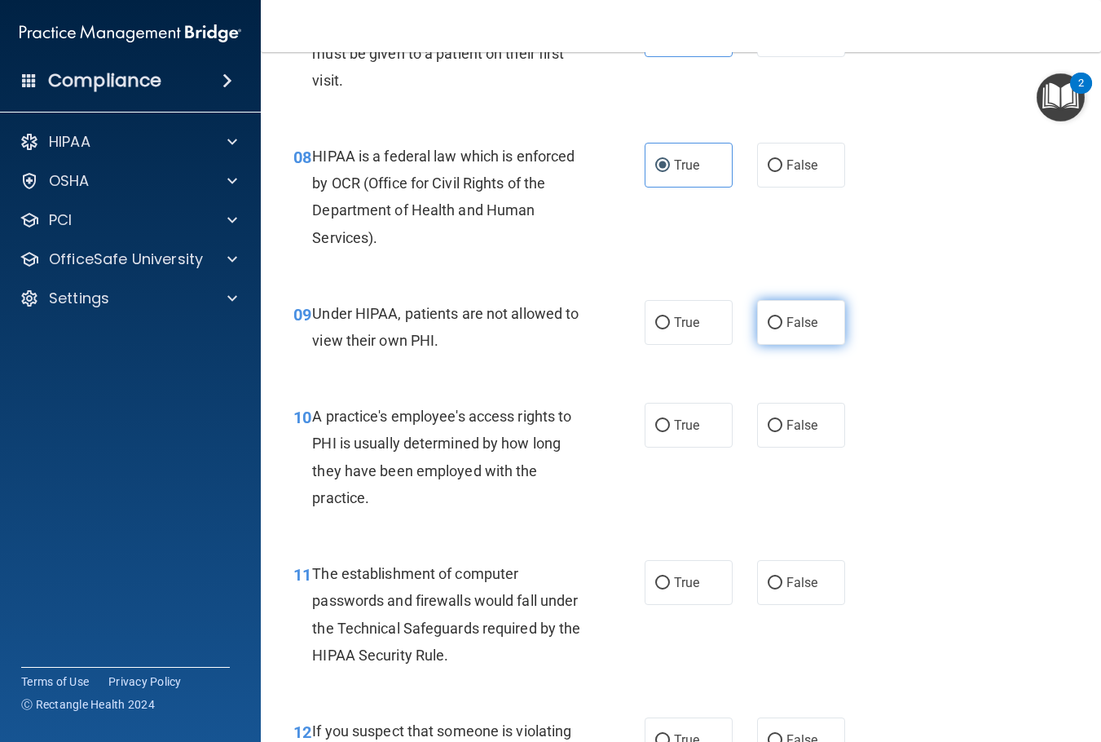
click at [783, 329] on input "False" at bounding box center [775, 323] width 15 height 12
radio input "true"
click at [785, 405] on label "False" at bounding box center [801, 425] width 88 height 45
click at [783, 420] on input "False" at bounding box center [775, 426] width 15 height 12
radio input "true"
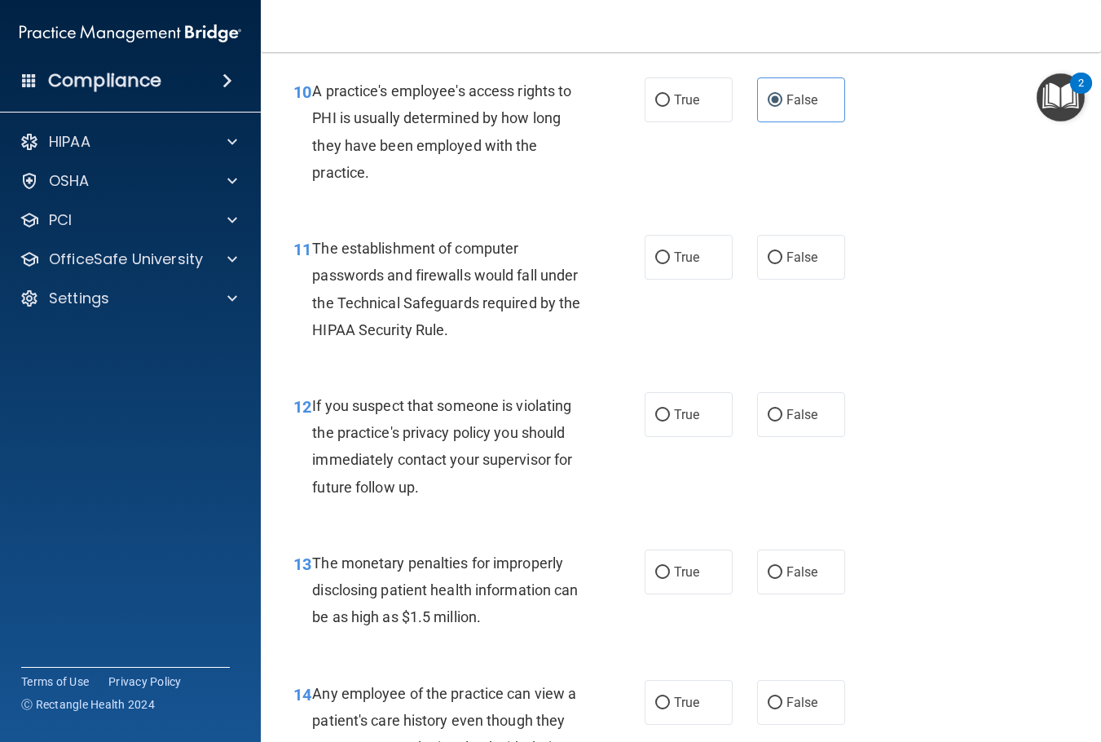
scroll to position [1467, 0]
click at [638, 271] on div "11 The establishment of computer passwords and firewalls would fall under the T…" at bounding box center [469, 292] width 400 height 117
click at [655, 257] on input "True" at bounding box center [662, 257] width 15 height 12
radio input "true"
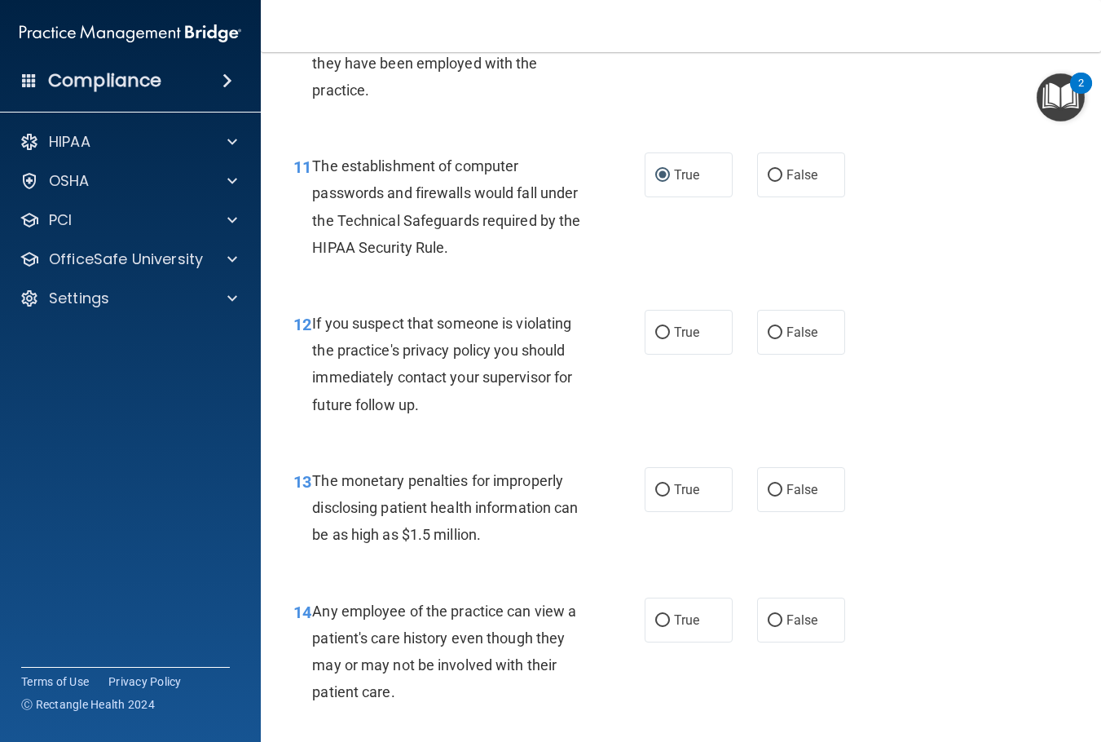
scroll to position [1631, 0]
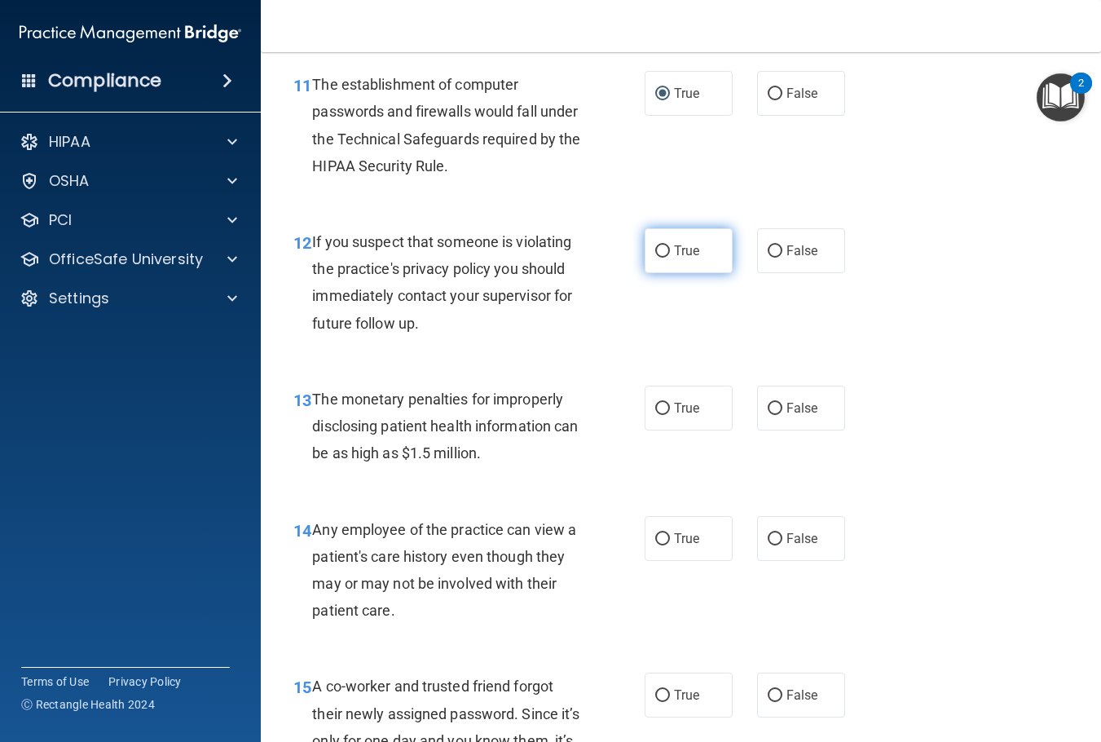
click at [662, 248] on input "True" at bounding box center [662, 251] width 15 height 12
radio input "true"
click at [470, 281] on div "If you suspect that someone is violating the practice's privacy policy you shou…" at bounding box center [452, 282] width 281 height 108
click at [468, 282] on div "If you suspect that someone is violating the practice's privacy policy you shou…" at bounding box center [452, 282] width 281 height 108
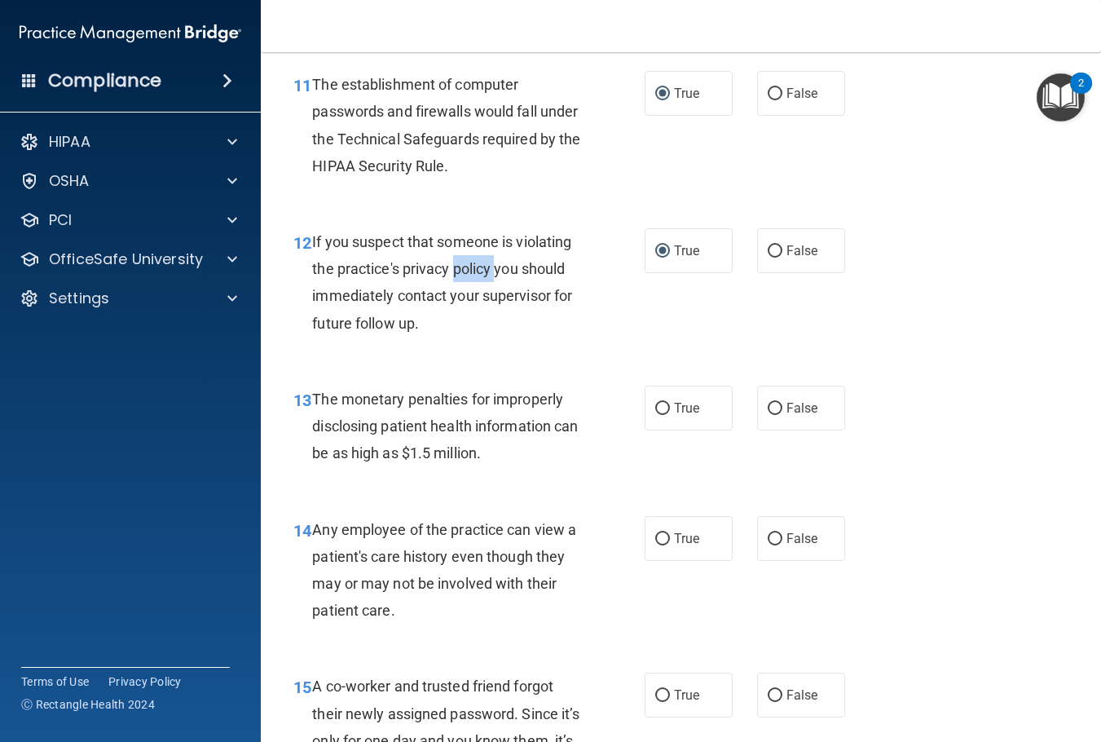
click at [468, 282] on div "If you suspect that someone is violating the practice's privacy policy you shou…" at bounding box center [452, 282] width 281 height 108
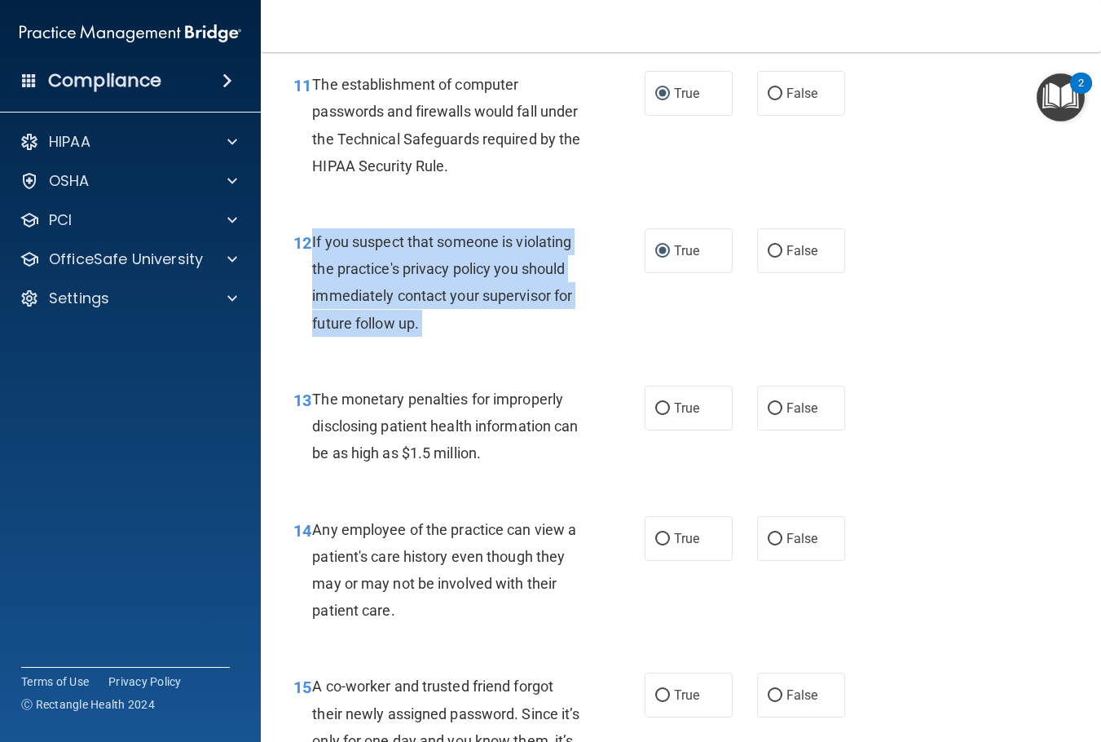
click at [468, 282] on div "If you suspect that someone is violating the practice's privacy policy you shou…" at bounding box center [452, 282] width 281 height 108
click at [479, 325] on div "If you suspect that someone is violating the practice's privacy policy you shou…" at bounding box center [452, 282] width 281 height 108
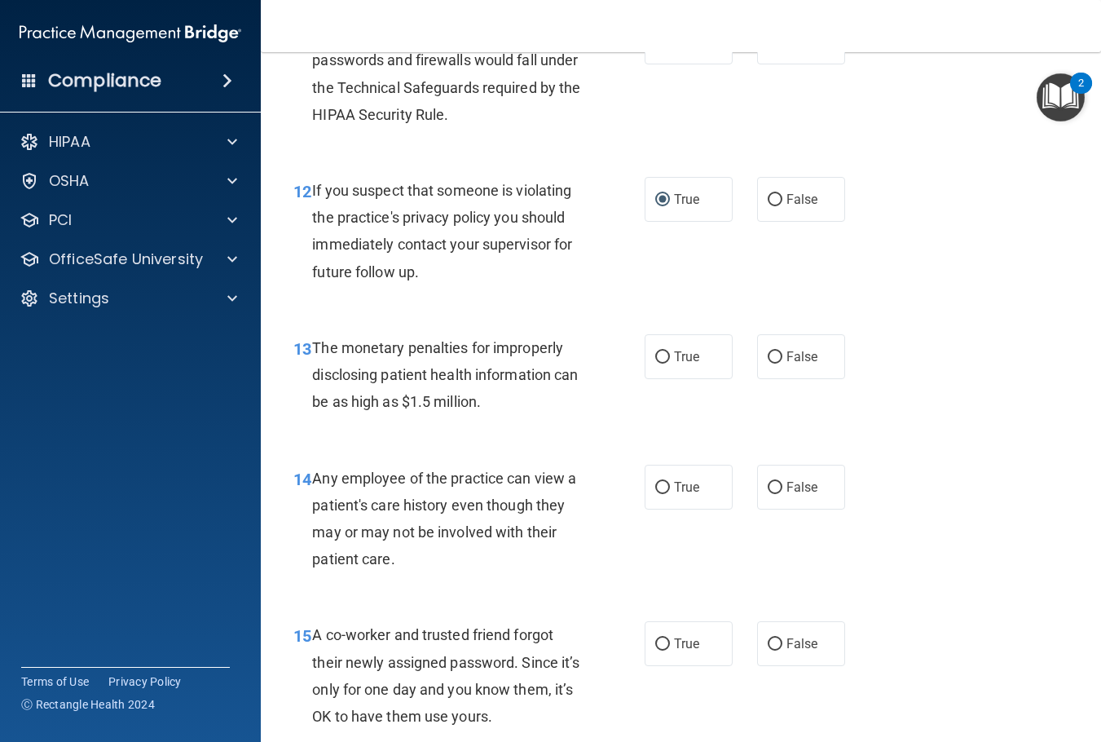
scroll to position [1794, 0]
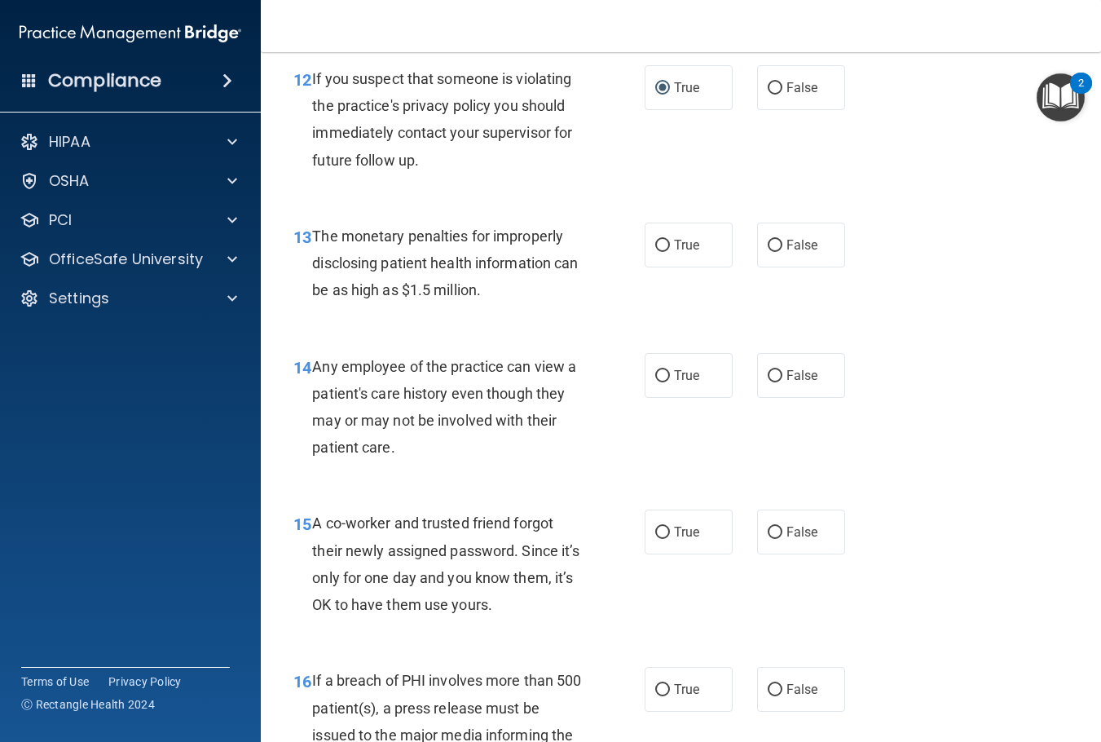
click at [632, 249] on div "13 The monetary penalties for improperly disclosing patient health information …" at bounding box center [469, 268] width 400 height 90
drag, startPoint x: 674, startPoint y: 244, endPoint x: 663, endPoint y: 244, distance: 11.4
click at [674, 244] on span "True" at bounding box center [686, 244] width 25 height 15
click at [670, 244] on input "True" at bounding box center [662, 246] width 15 height 12
radio input "true"
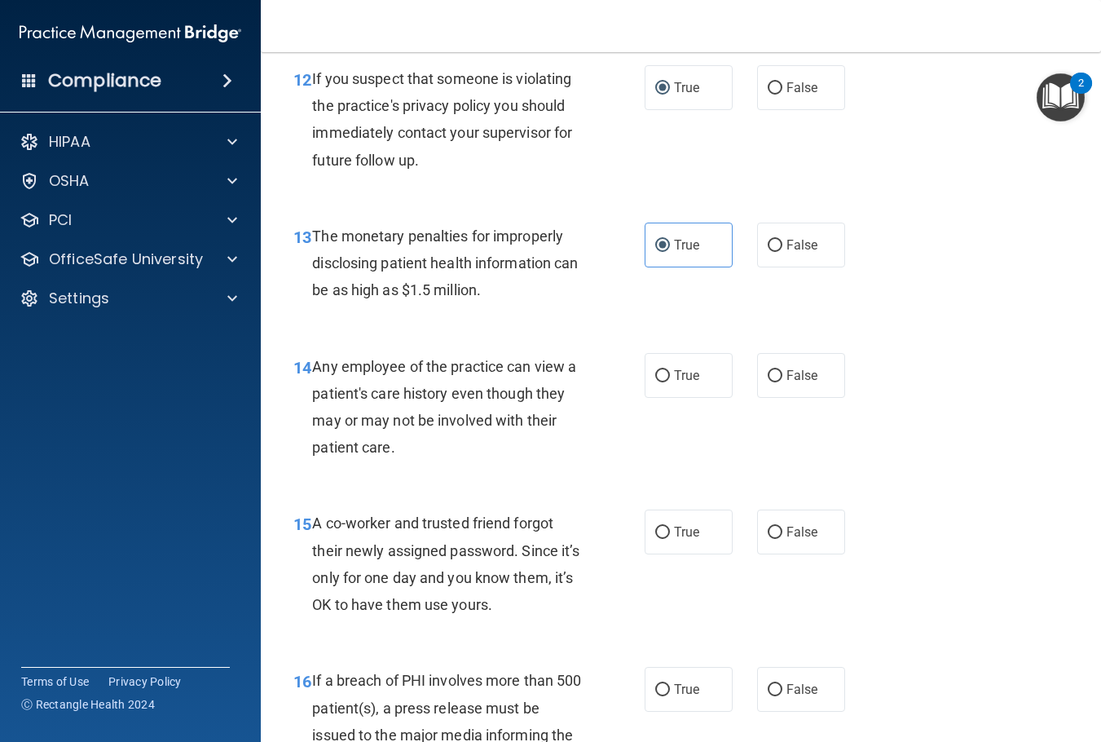
scroll to position [1957, 0]
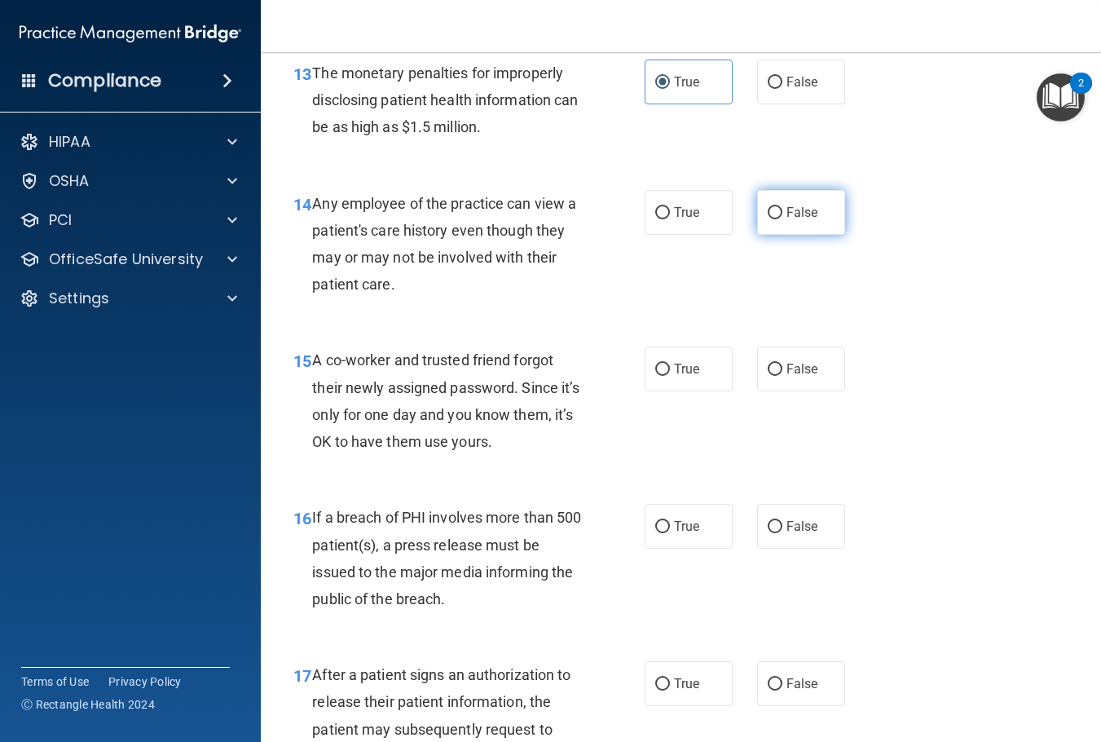
click at [790, 206] on span "False" at bounding box center [803, 212] width 32 height 15
click at [783, 207] on input "False" at bounding box center [775, 213] width 15 height 12
radio input "true"
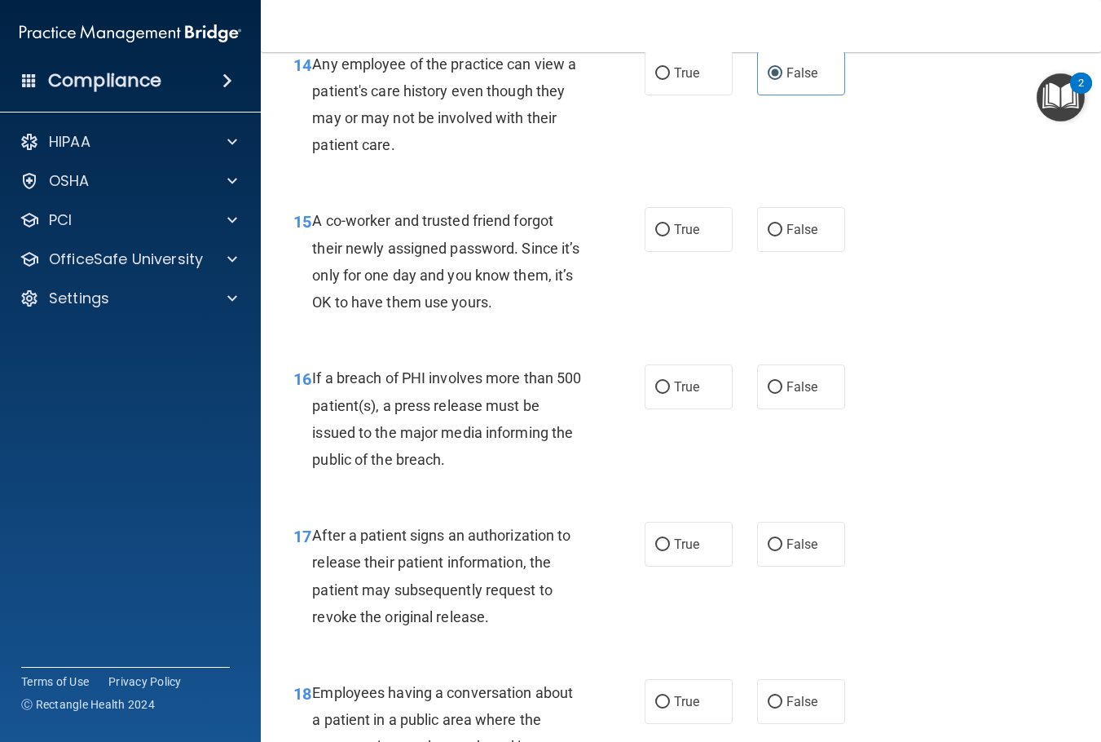
scroll to position [2120, 0]
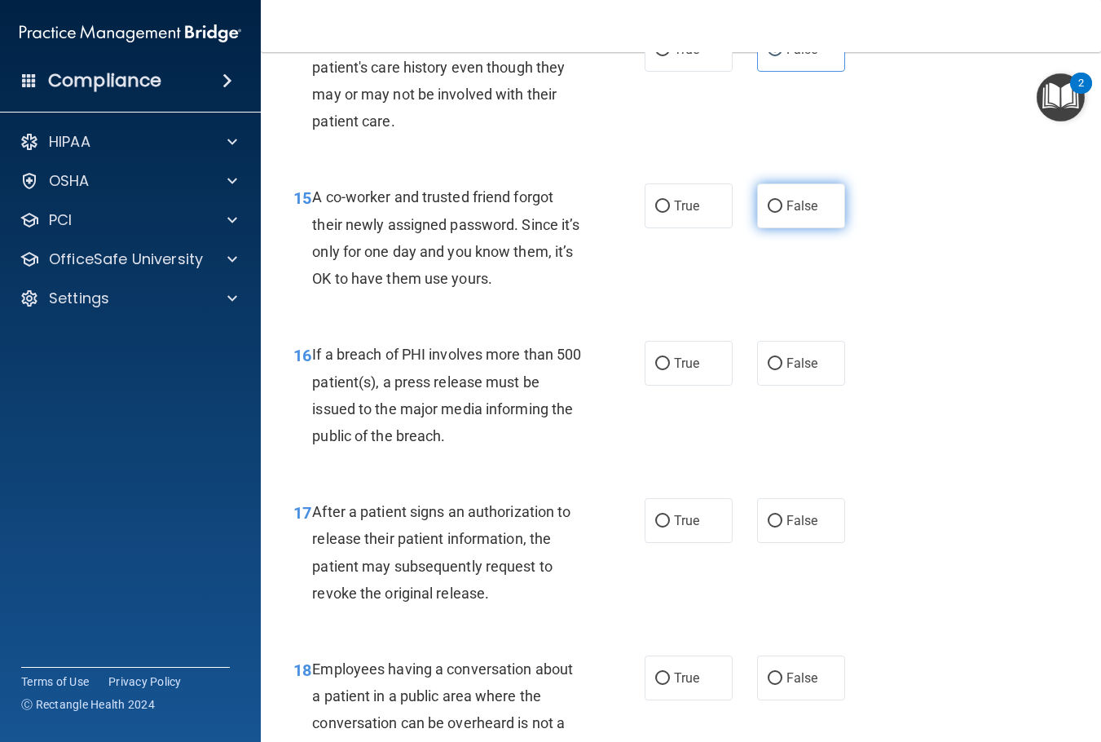
click at [811, 212] on label "False" at bounding box center [801, 205] width 88 height 45
click at [783, 212] on input "False" at bounding box center [775, 207] width 15 height 12
radio input "true"
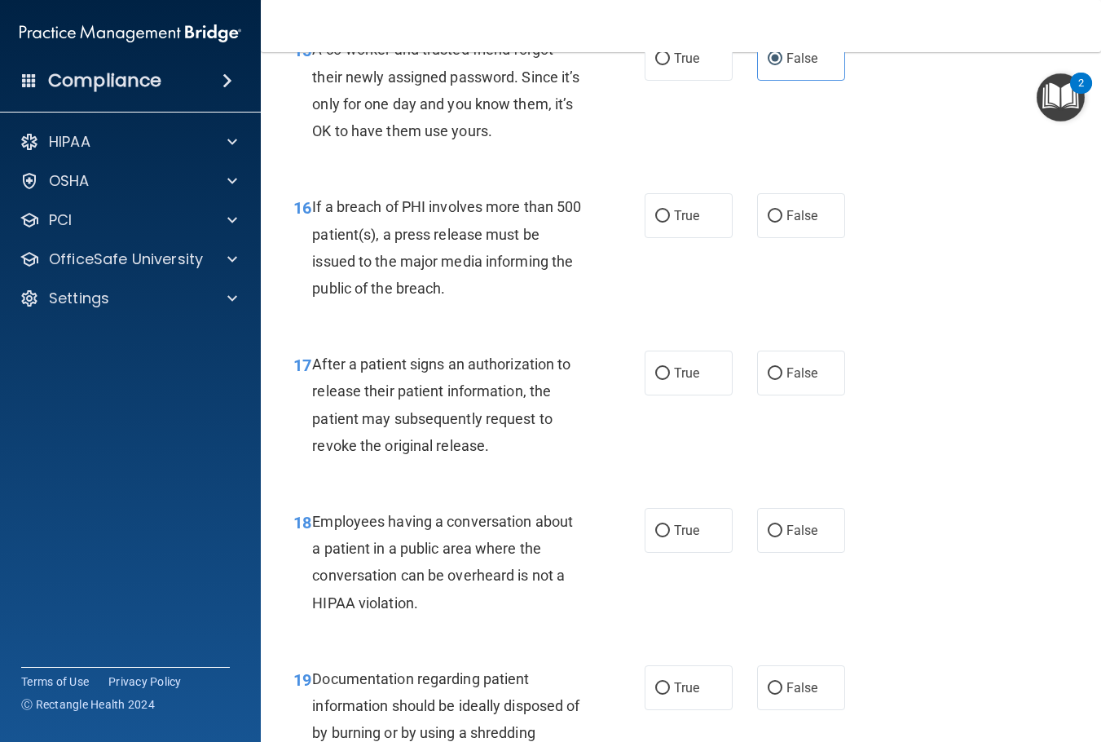
scroll to position [2283, 0]
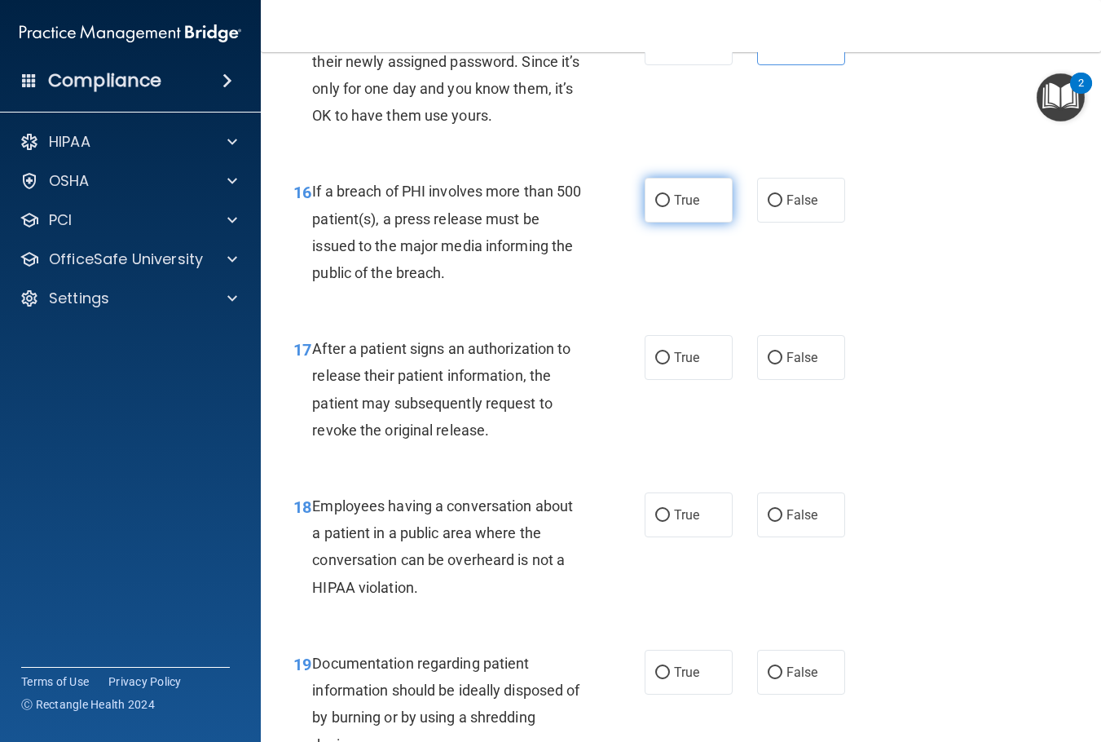
click at [677, 196] on span "True" at bounding box center [686, 199] width 25 height 15
click at [670, 196] on input "True" at bounding box center [662, 201] width 15 height 12
radio input "true"
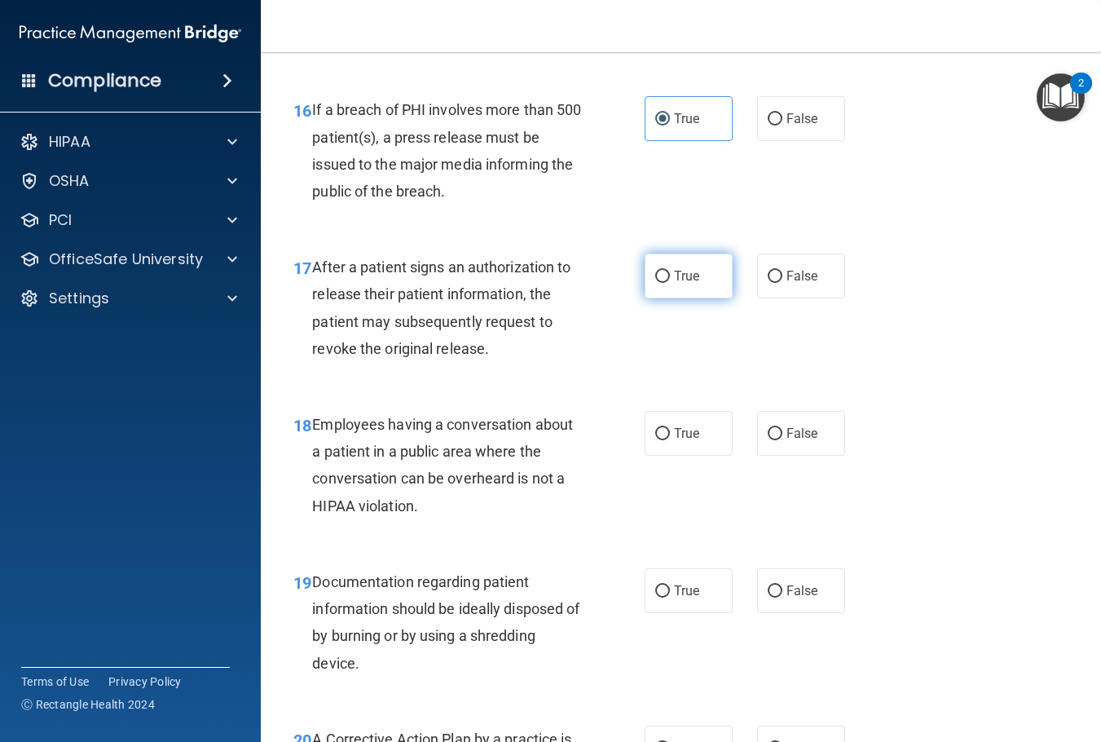
click at [646, 271] on label "True" at bounding box center [689, 276] width 88 height 45
click at [655, 271] on input "True" at bounding box center [662, 277] width 15 height 12
radio input "true"
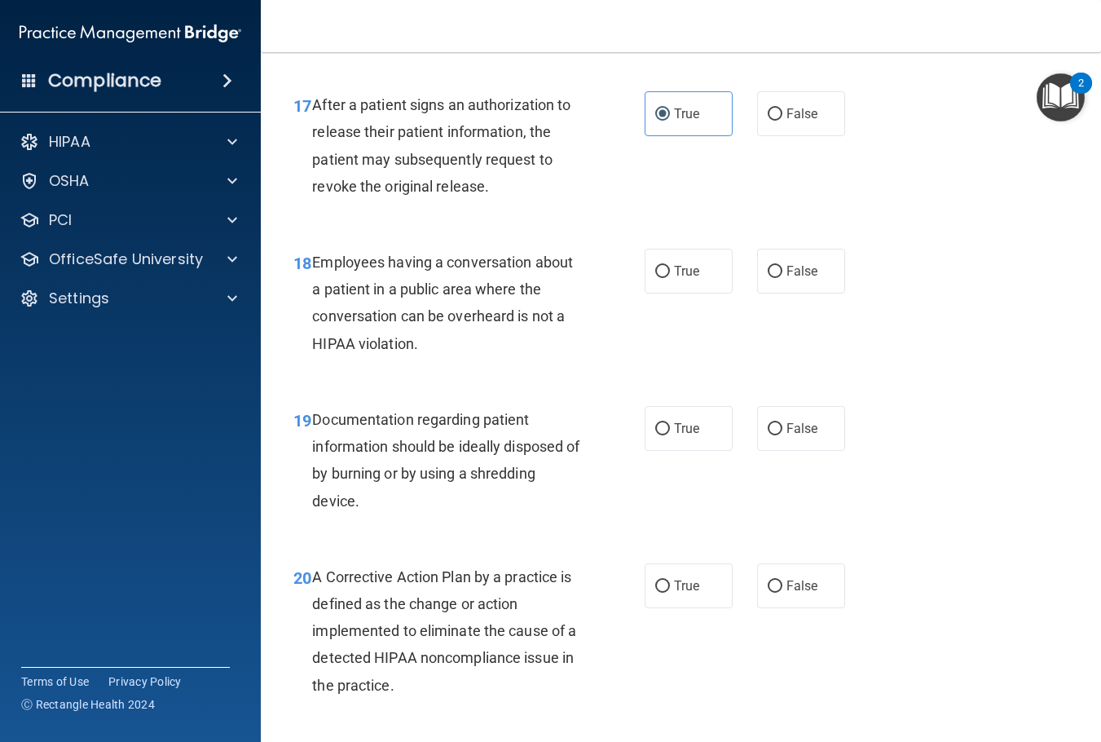
scroll to position [2527, 0]
click at [461, 293] on span "Employees having a conversation about a patient in a public area where the conv…" at bounding box center [442, 302] width 261 height 99
click at [460, 294] on span "Employees having a conversation about a patient in a public area where the conv…" at bounding box center [442, 302] width 261 height 99
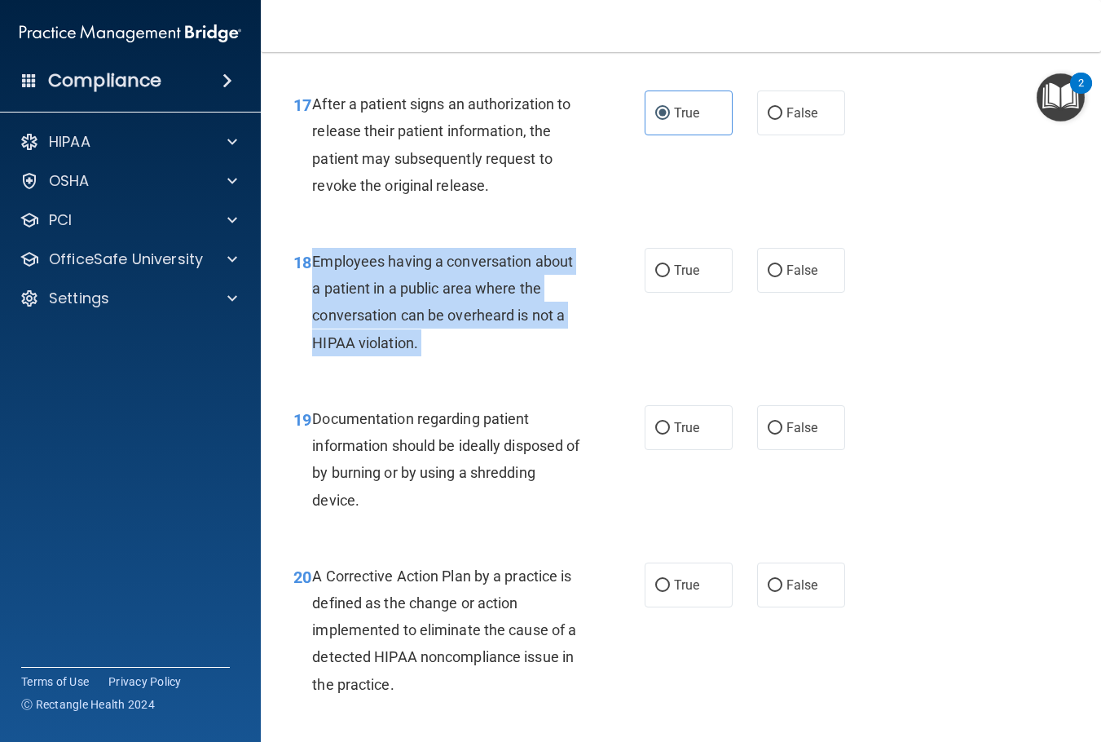
click at [459, 297] on span "Employees having a conversation about a patient in a public area where the conv…" at bounding box center [442, 302] width 261 height 99
copy ng-form "Employees having a conversation about a patient in a public area where the conv…"
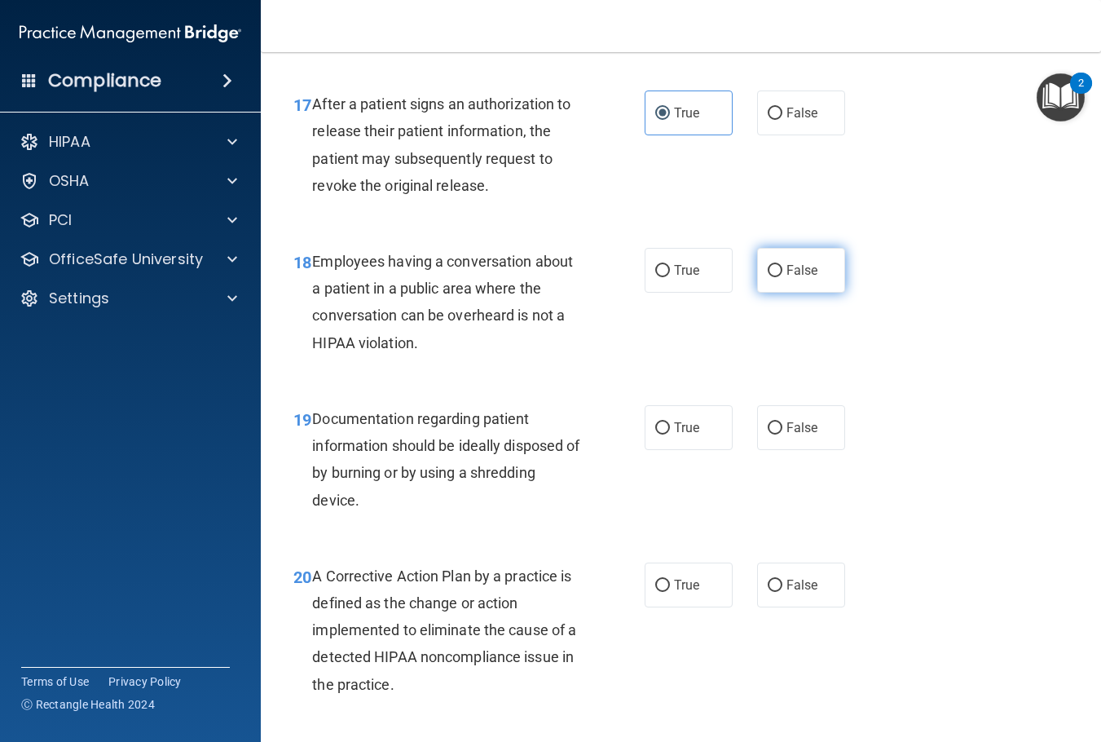
click at [782, 285] on label "False" at bounding box center [801, 270] width 88 height 45
click at [782, 277] on input "False" at bounding box center [775, 271] width 15 height 12
radio input "true"
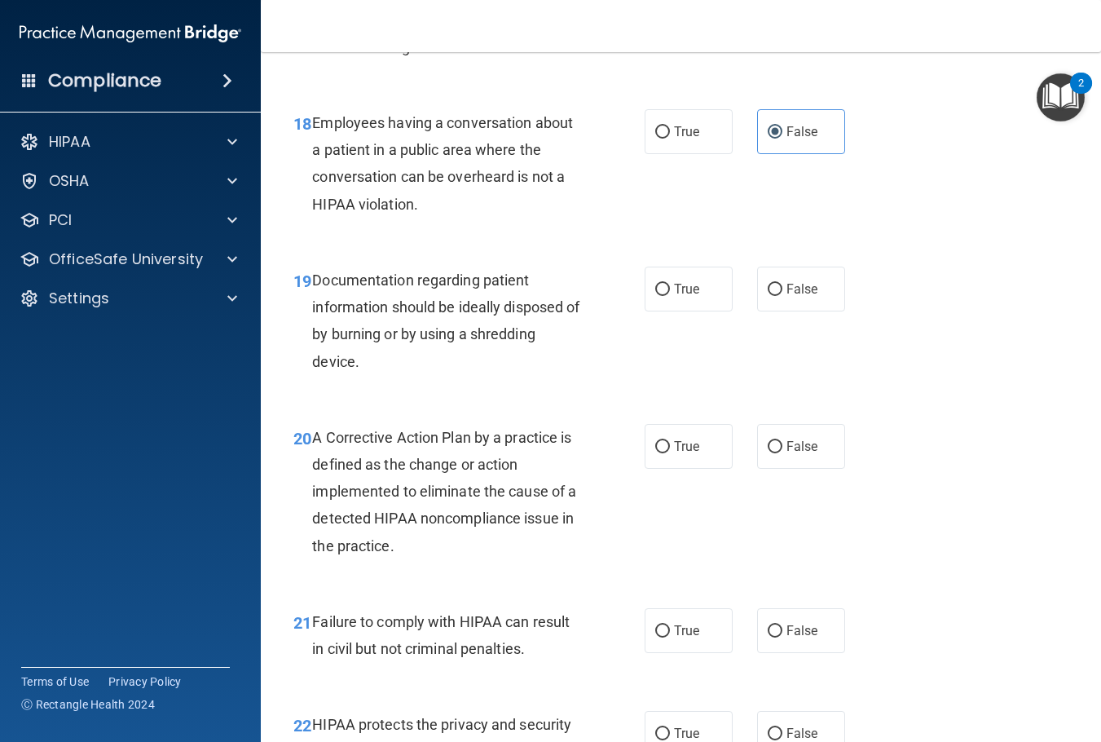
scroll to position [2690, 0]
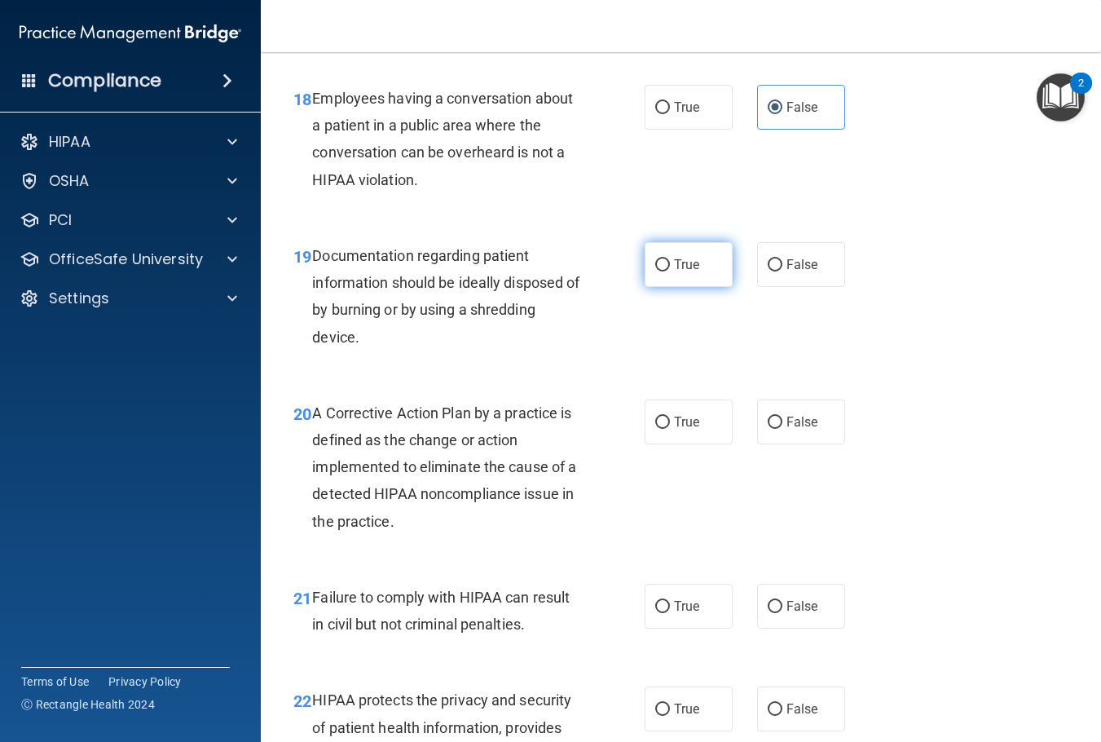
click at [689, 267] on span "True" at bounding box center [686, 264] width 25 height 15
click at [670, 267] on input "True" at bounding box center [662, 265] width 15 height 12
radio input "true"
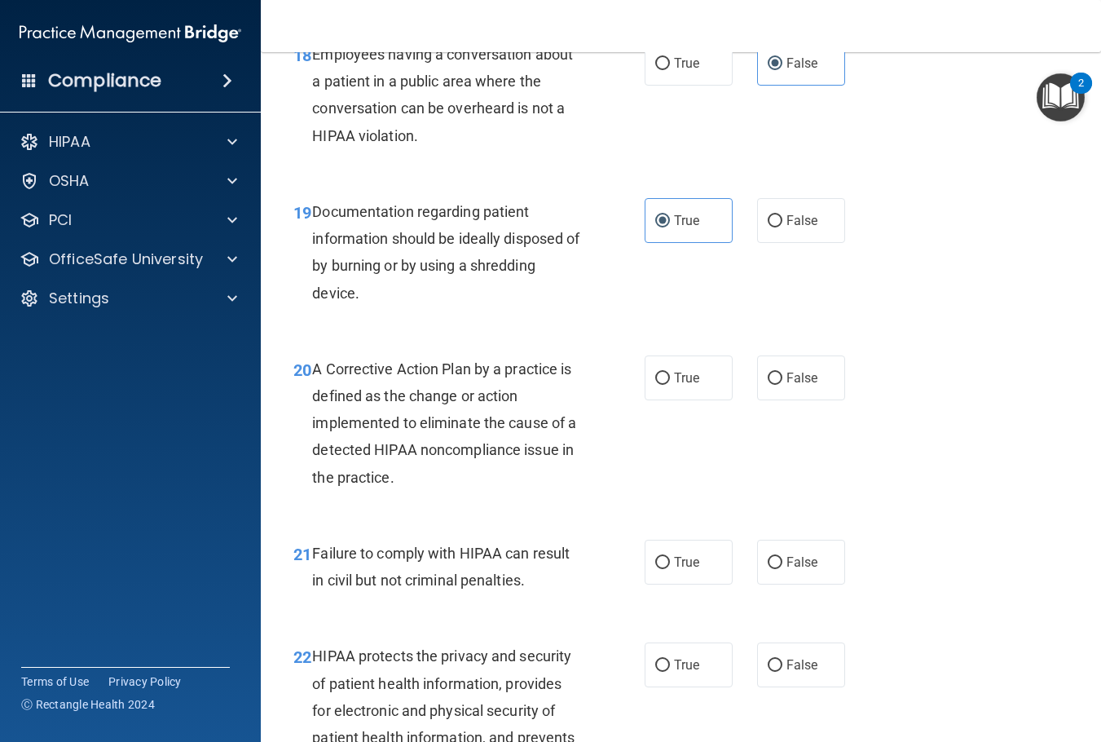
scroll to position [2853, 0]
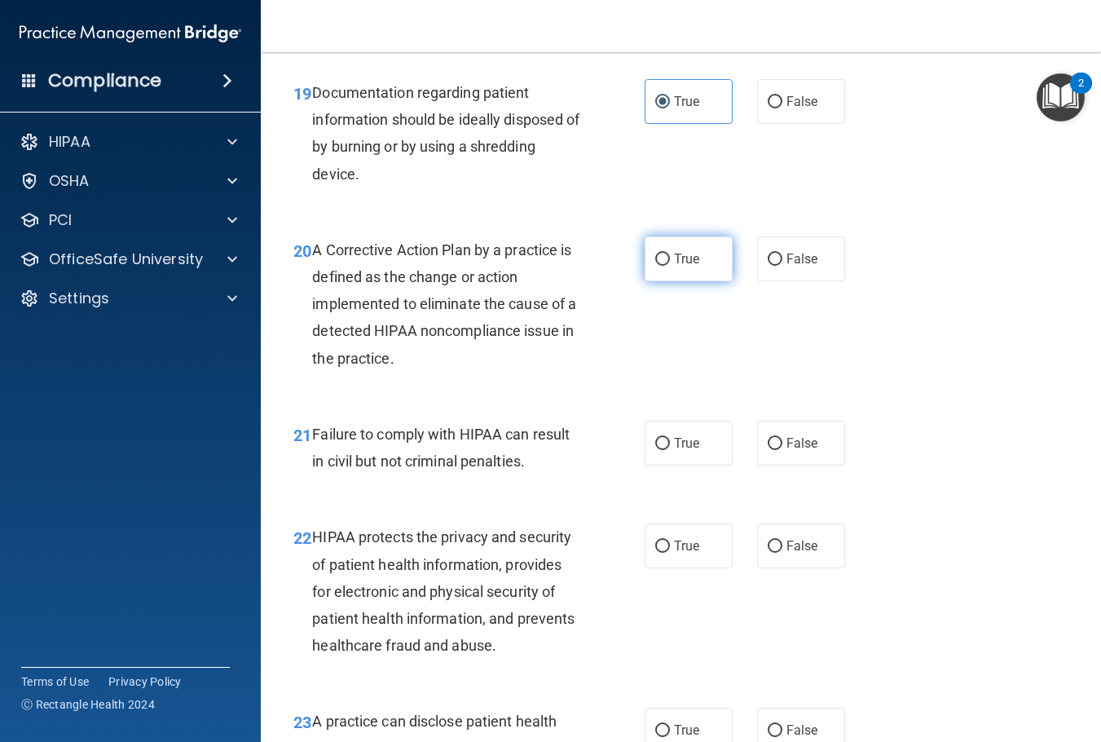
click at [681, 257] on span "True" at bounding box center [686, 258] width 25 height 15
click at [670, 257] on input "True" at bounding box center [662, 260] width 15 height 12
radio input "true"
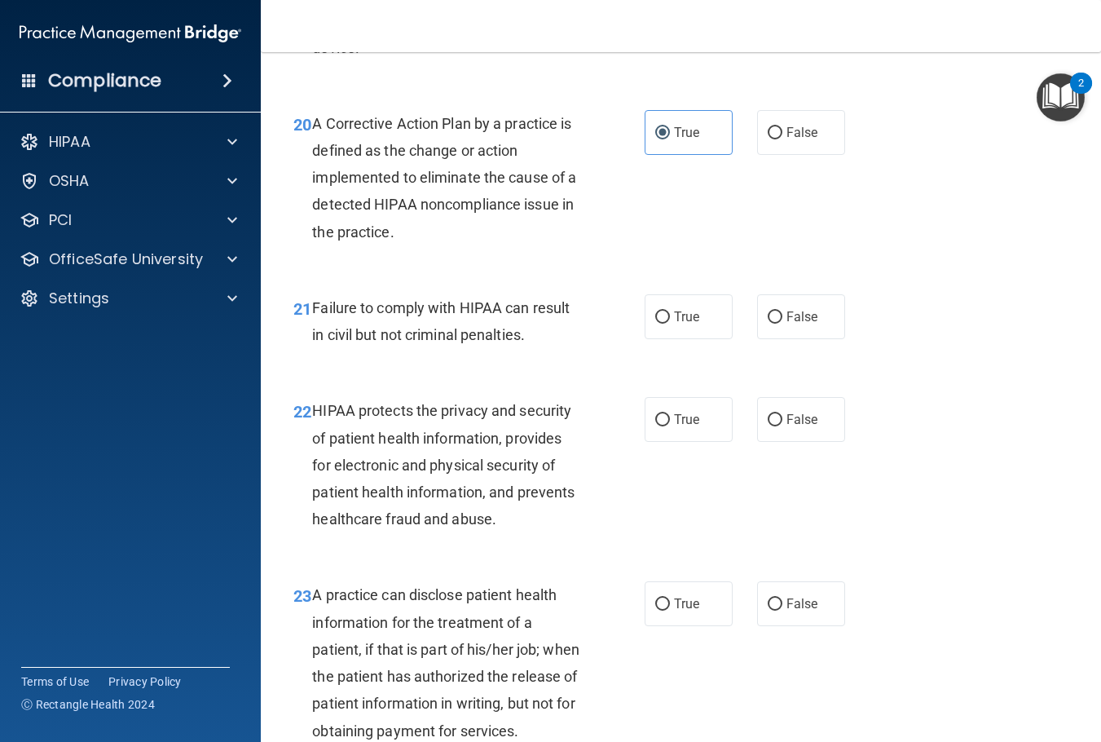
scroll to position [3016, 0]
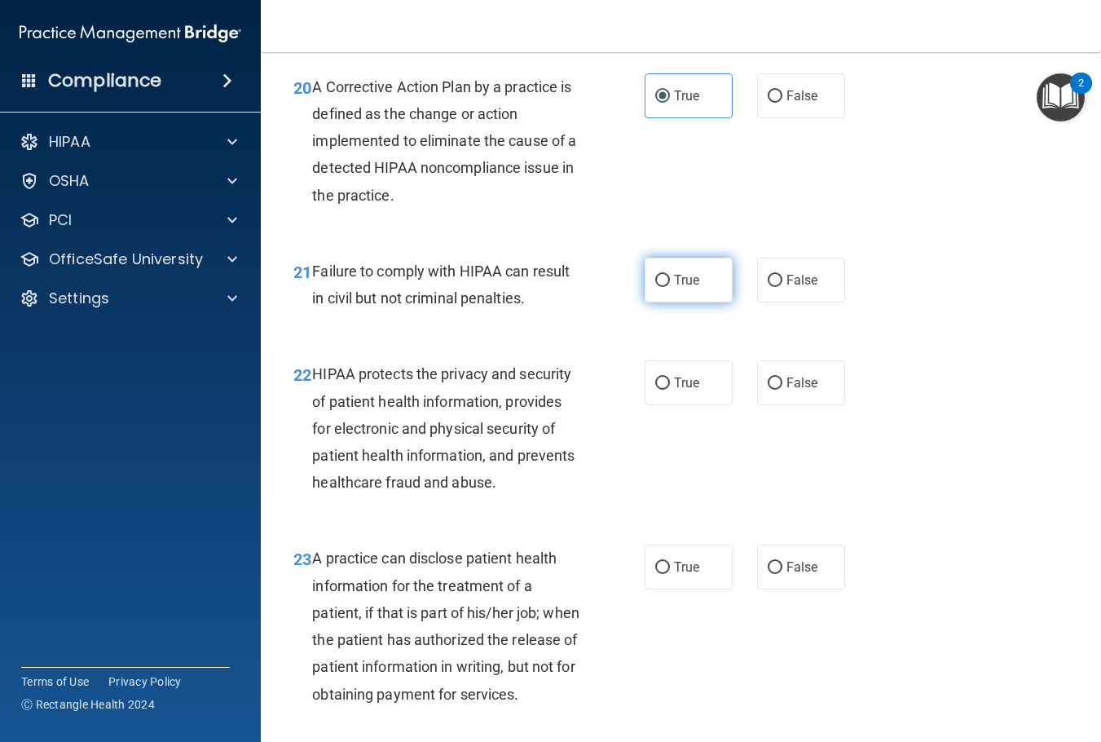
drag, startPoint x: 660, startPoint y: 290, endPoint x: 646, endPoint y: 297, distance: 15.3
click at [647, 297] on label "True" at bounding box center [689, 280] width 88 height 45
click at [655, 287] on input "True" at bounding box center [662, 281] width 15 height 12
radio input "true"
click at [815, 285] on label "False" at bounding box center [801, 280] width 88 height 45
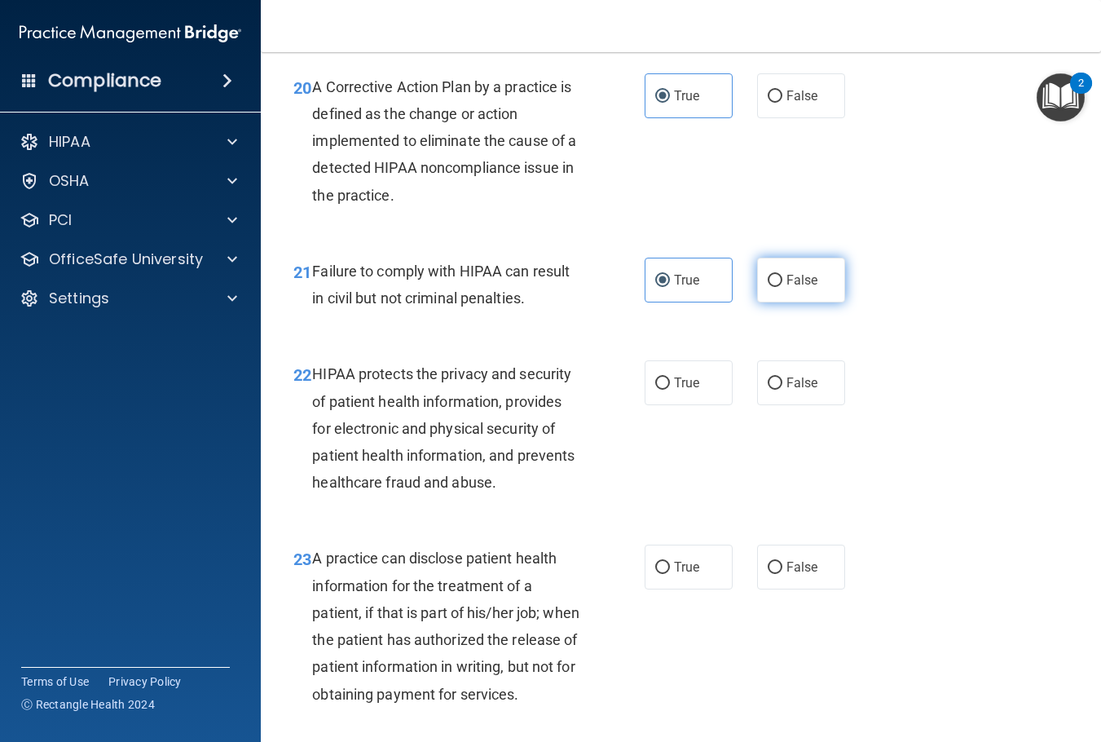
click at [783, 285] on input "False" at bounding box center [775, 281] width 15 height 12
radio input "true"
radio input "false"
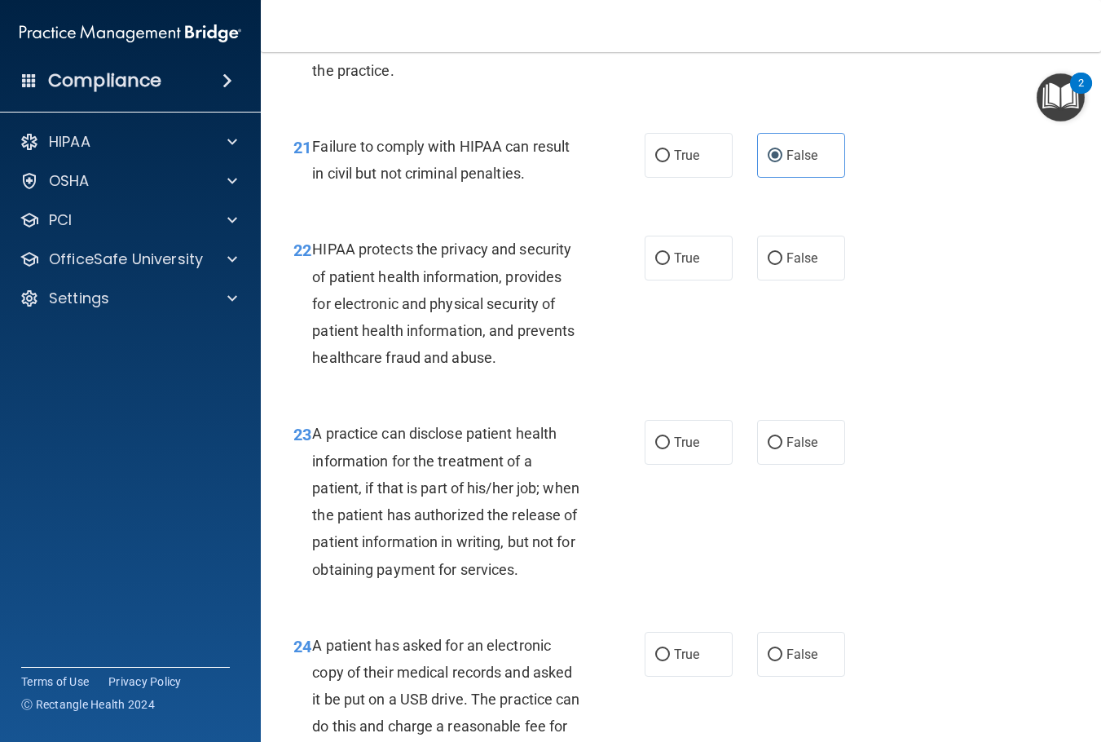
scroll to position [3179, 0]
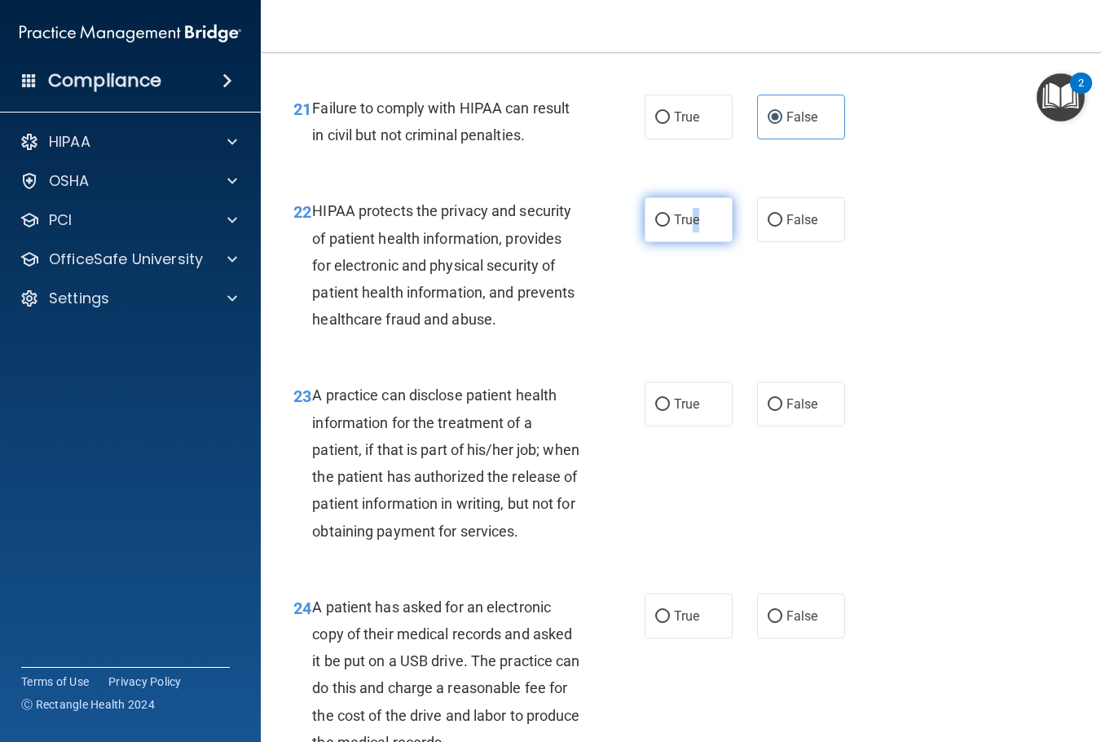
click at [689, 221] on span "True" at bounding box center [686, 219] width 25 height 15
click at [714, 214] on label "True" at bounding box center [689, 219] width 88 height 45
click at [670, 214] on input "True" at bounding box center [662, 220] width 15 height 12
radio input "true"
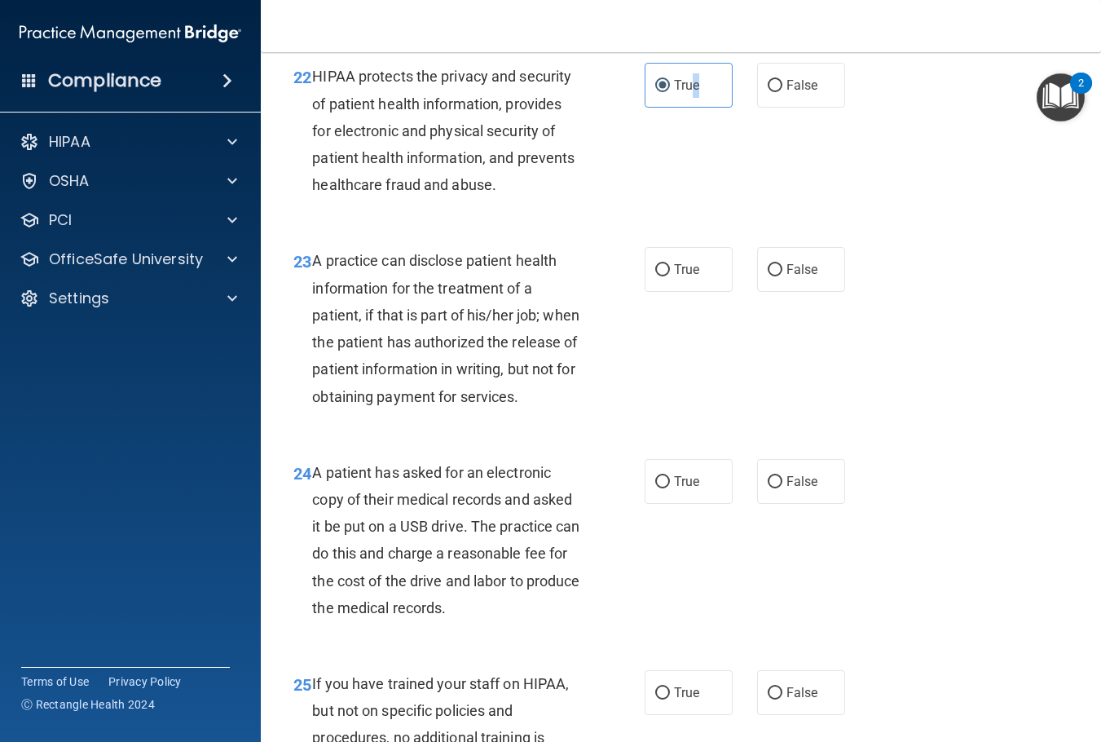
scroll to position [3343, 0]
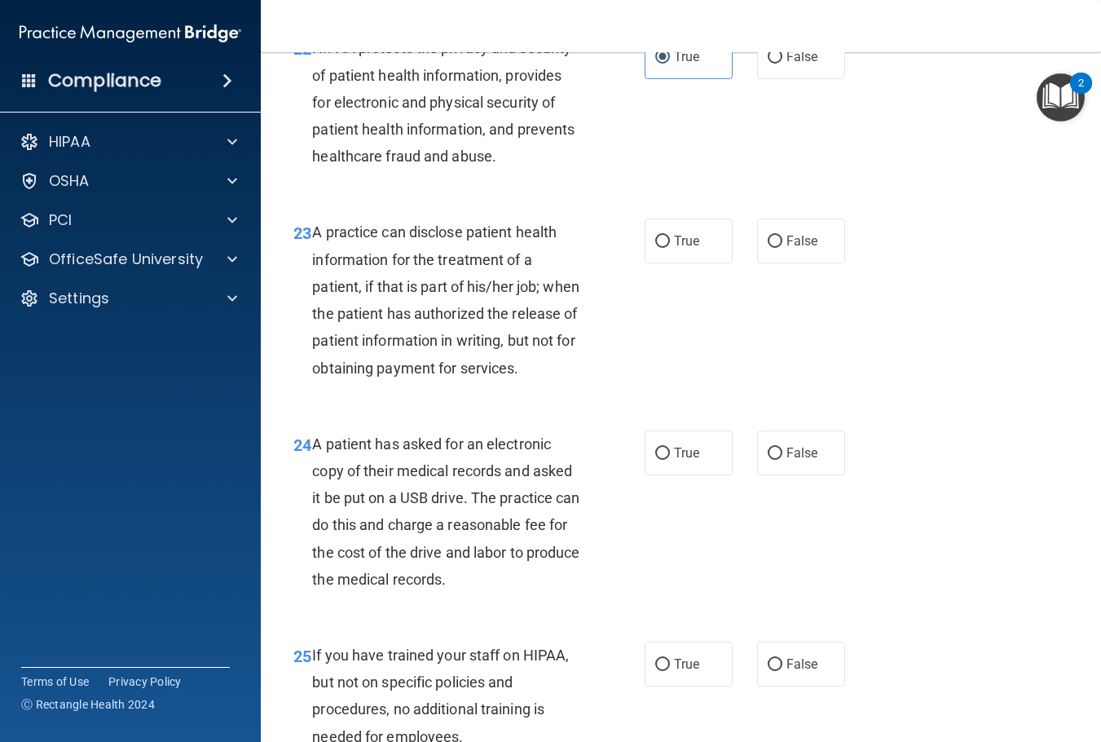
drag, startPoint x: 750, startPoint y: 225, endPoint x: 736, endPoint y: 227, distance: 14.1
click at [736, 227] on div "True False" at bounding box center [751, 240] width 212 height 45
click at [759, 226] on label "False" at bounding box center [801, 240] width 88 height 45
click at [768, 236] on input "False" at bounding box center [775, 242] width 15 height 12
radio input "true"
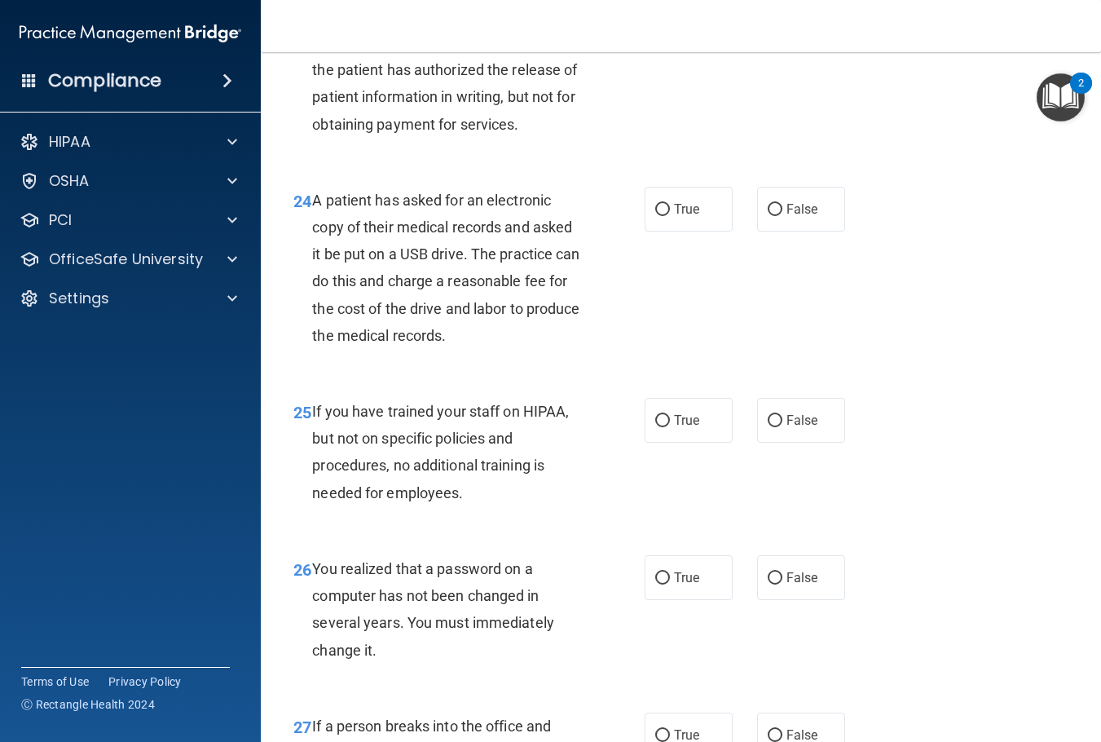
scroll to position [3587, 0]
click at [452, 298] on span "A patient has asked for an electronic copy of their medical records and asked i…" at bounding box center [445, 267] width 267 height 152
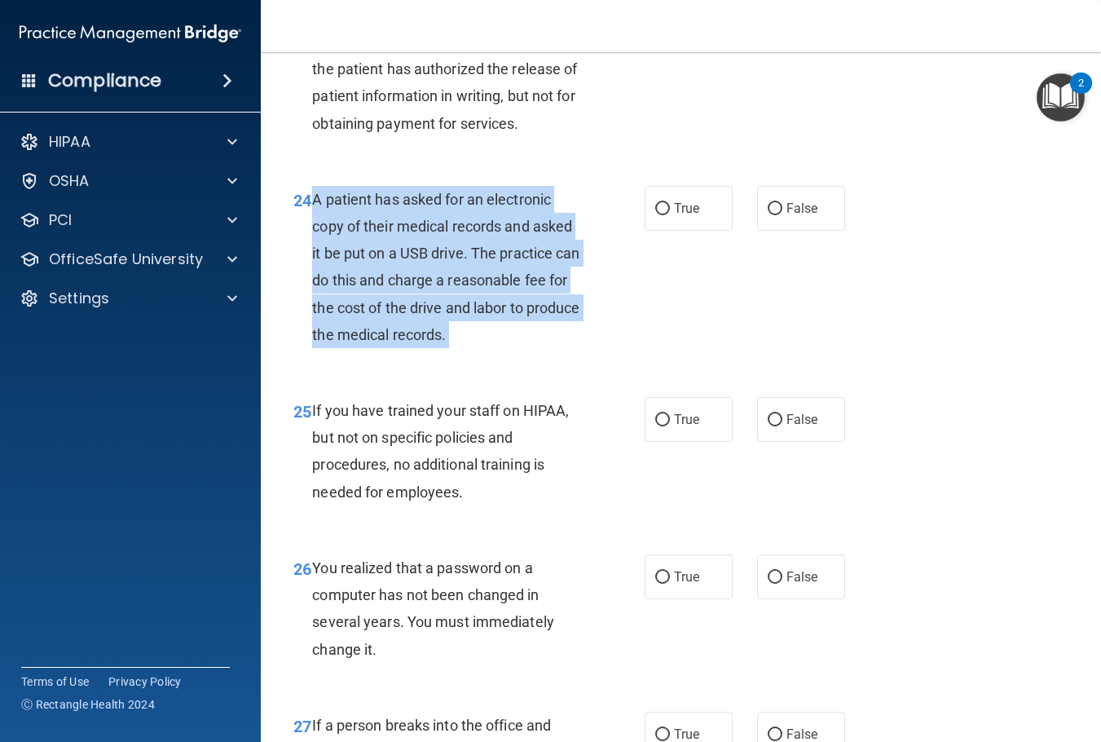
click at [452, 299] on span "A patient has asked for an electronic copy of their medical records and asked i…" at bounding box center [445, 267] width 267 height 152
copy ng-form "A patient has asked for an electronic copy of their medical records and asked i…"
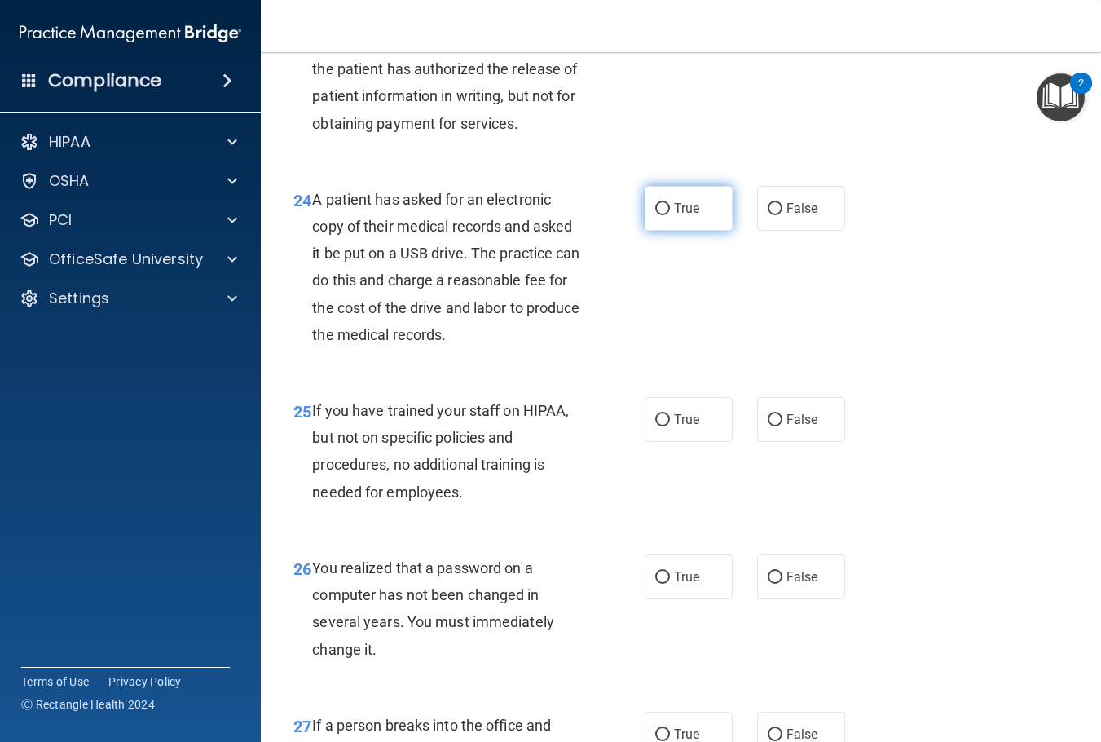
click at [695, 224] on label "True" at bounding box center [689, 208] width 88 height 45
click at [670, 215] on input "True" at bounding box center [662, 209] width 15 height 12
radio input "true"
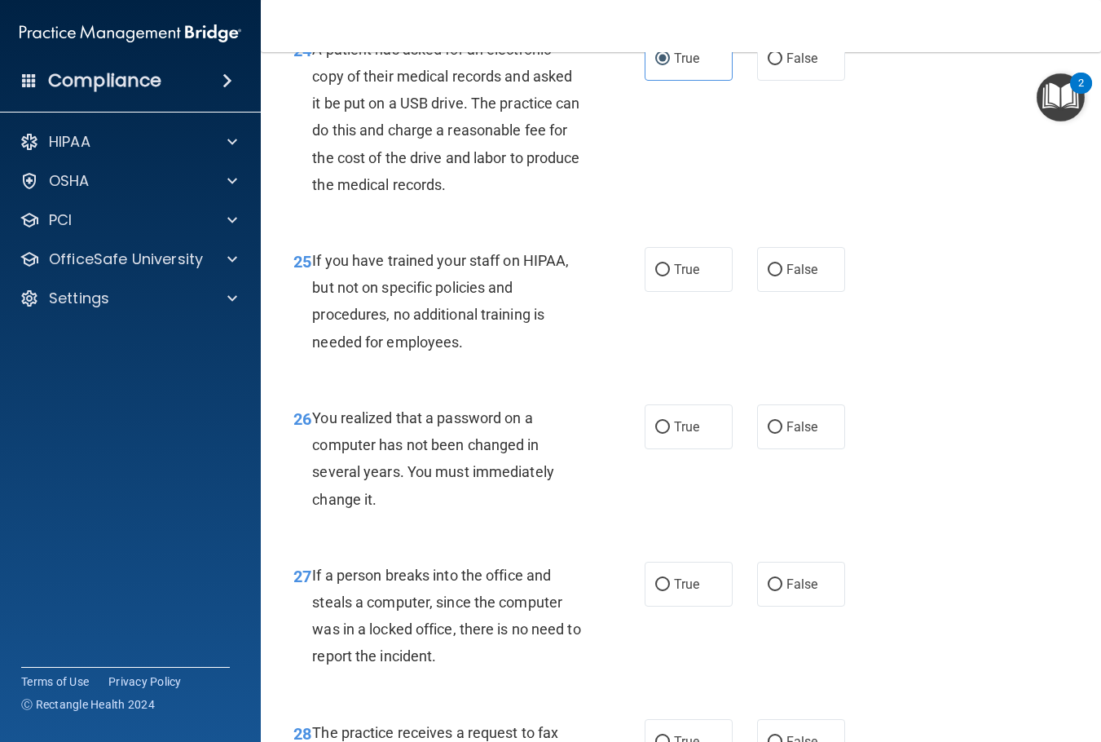
scroll to position [3750, 0]
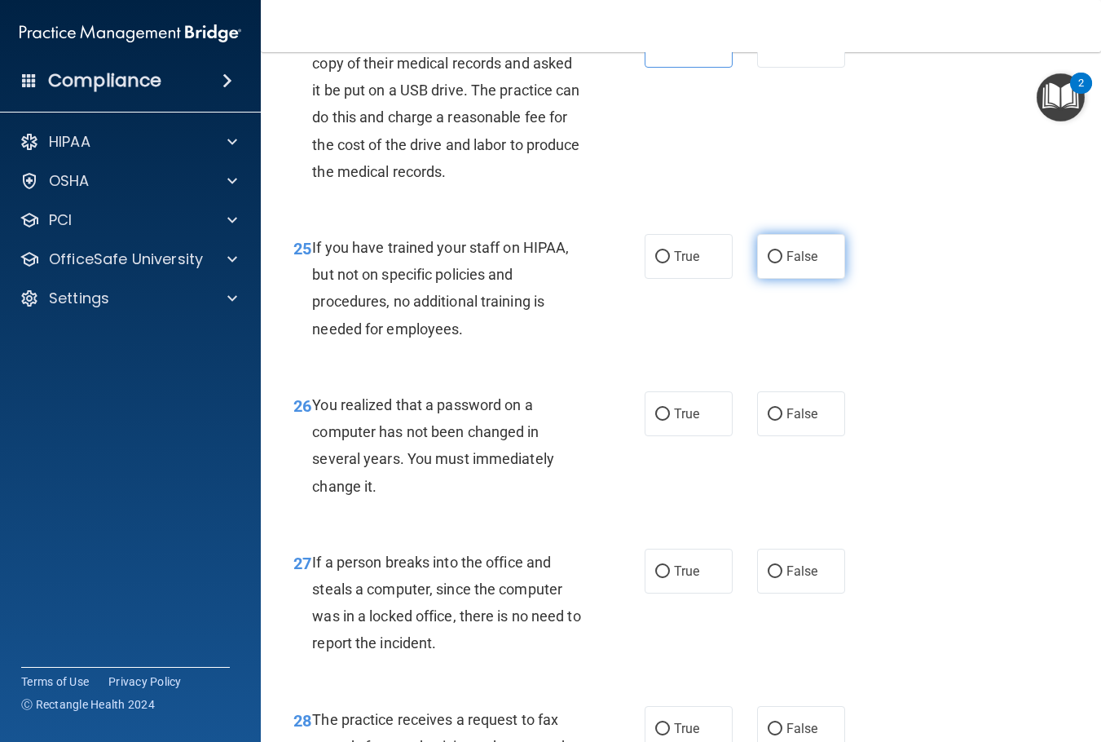
click at [772, 263] on input "False" at bounding box center [775, 257] width 15 height 12
radio input "true"
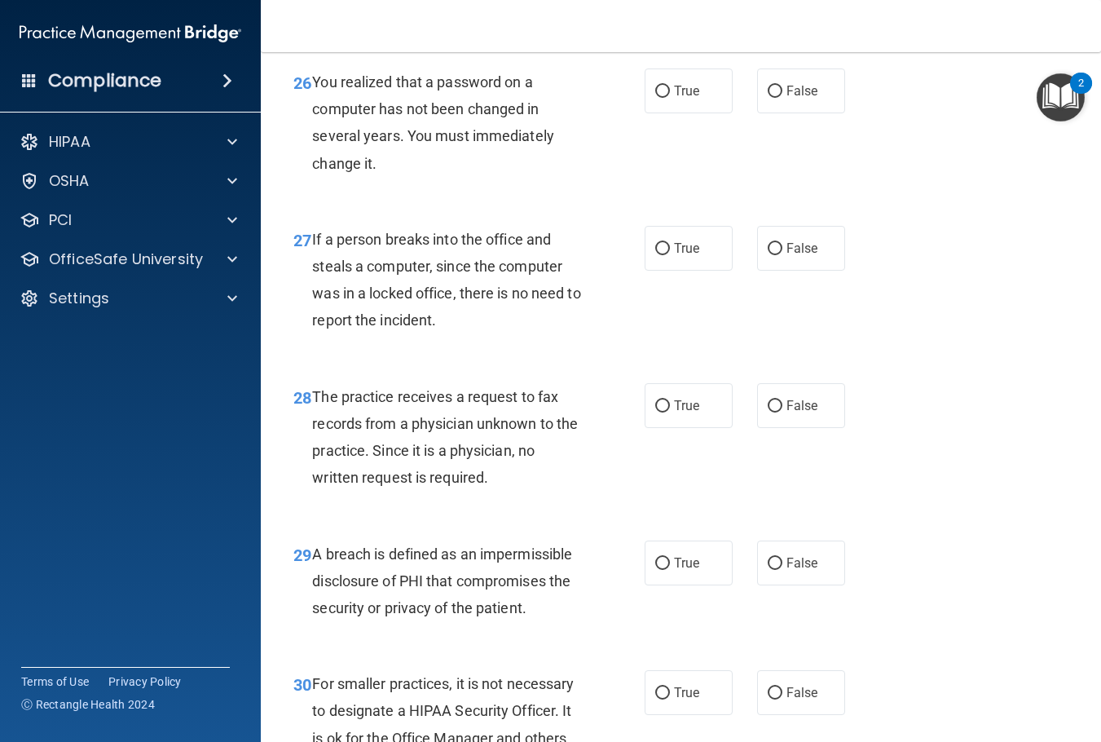
scroll to position [4076, 0]
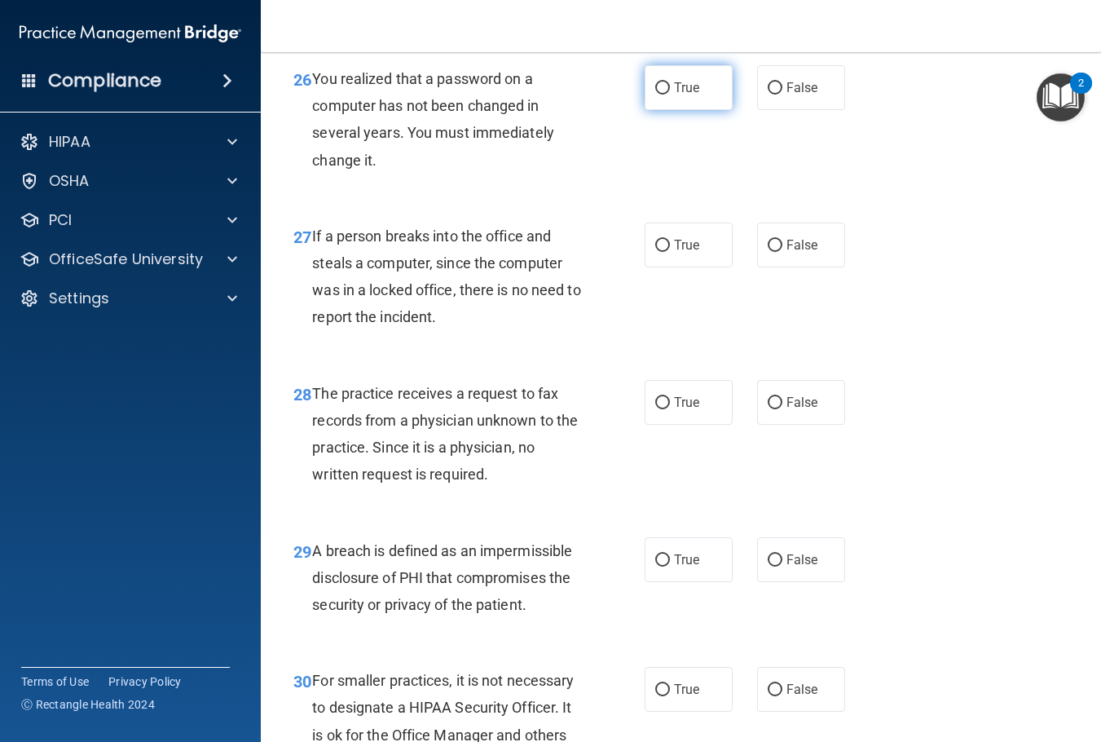
click at [704, 108] on label "True" at bounding box center [689, 87] width 88 height 45
click at [670, 95] on input "True" at bounding box center [662, 88] width 15 height 12
radio input "true"
click at [787, 253] on span "False" at bounding box center [803, 244] width 32 height 15
click at [780, 252] on input "False" at bounding box center [775, 246] width 15 height 12
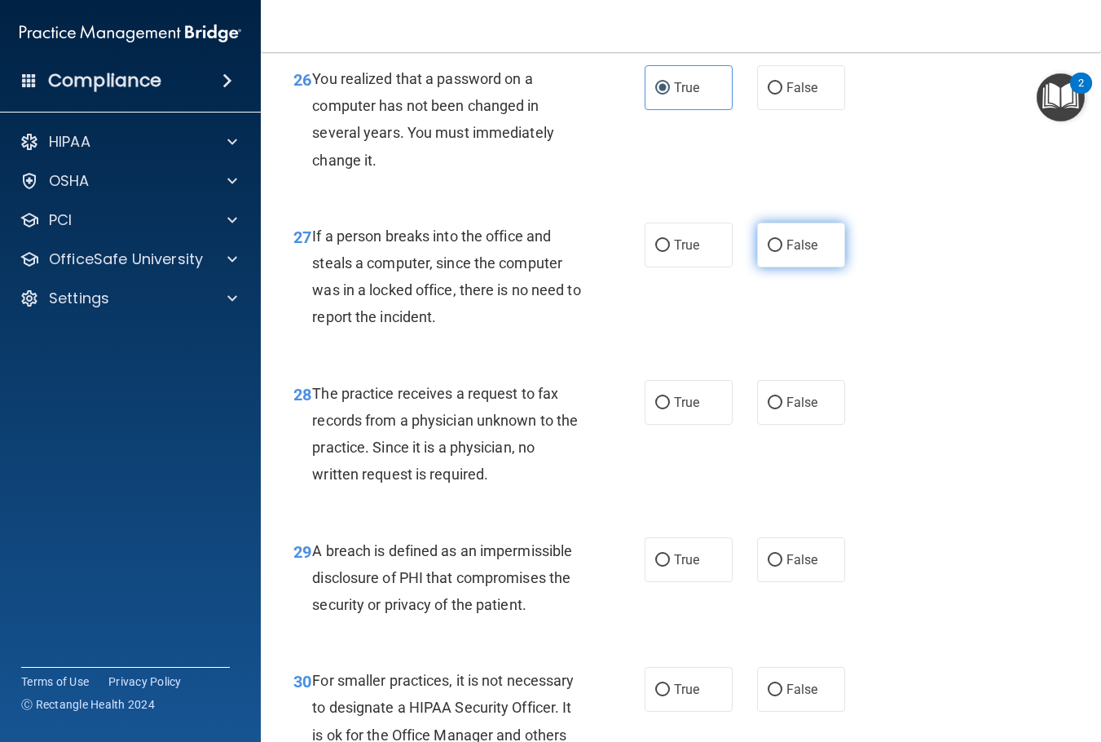
radio input "true"
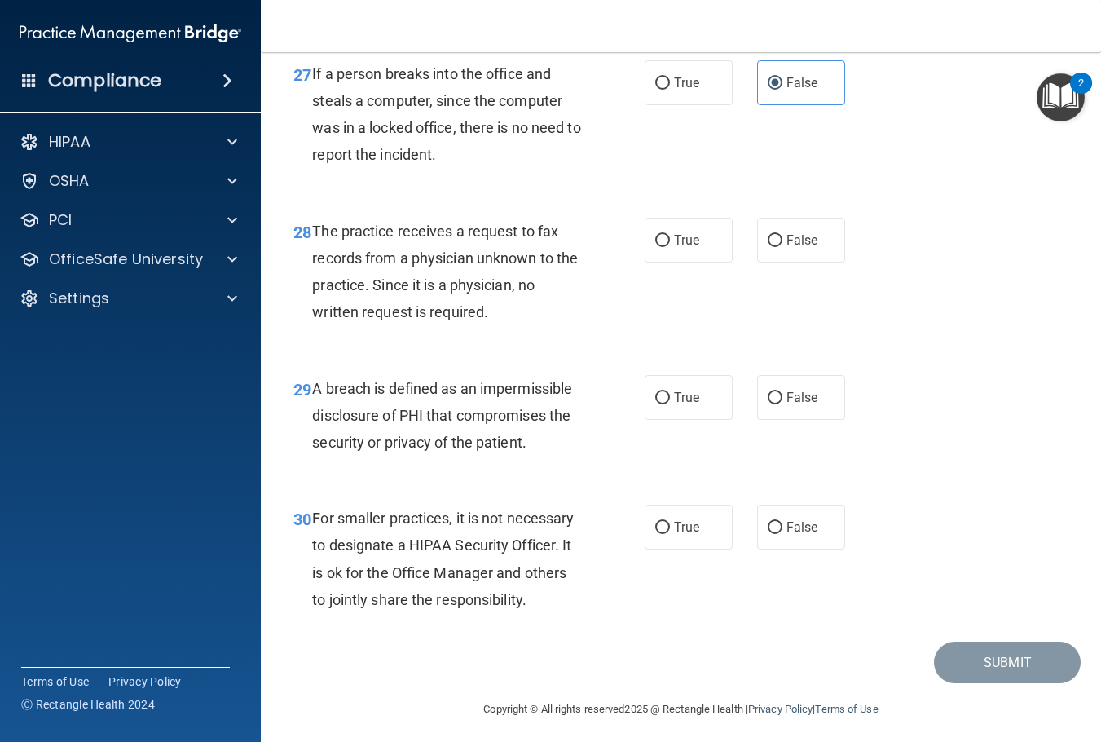
scroll to position [4239, 0]
click at [408, 282] on span "The practice receives a request to fax records from a physician unknown to the …" at bounding box center [445, 271] width 266 height 99
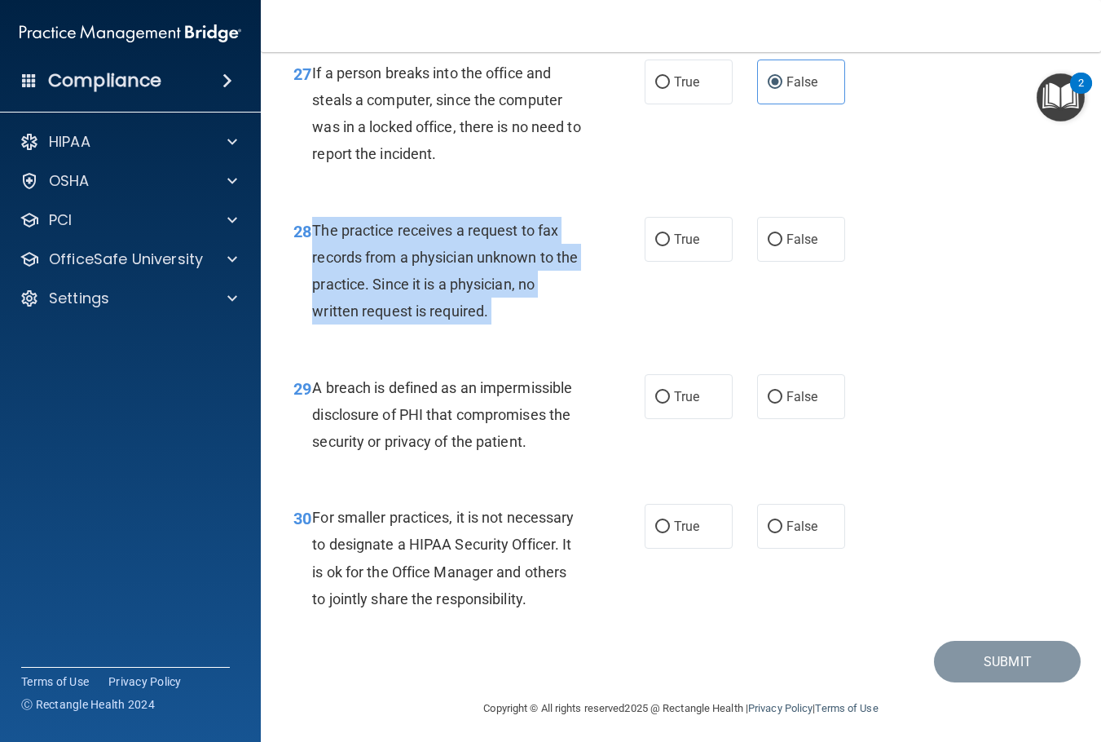
click at [408, 282] on span "The practice receives a request to fax records from a physician unknown to the …" at bounding box center [445, 271] width 266 height 99
drag, startPoint x: 408, startPoint y: 281, endPoint x: 425, endPoint y: 290, distance: 19.3
click at [425, 290] on span "The practice receives a request to fax records from a physician unknown to the …" at bounding box center [445, 271] width 266 height 99
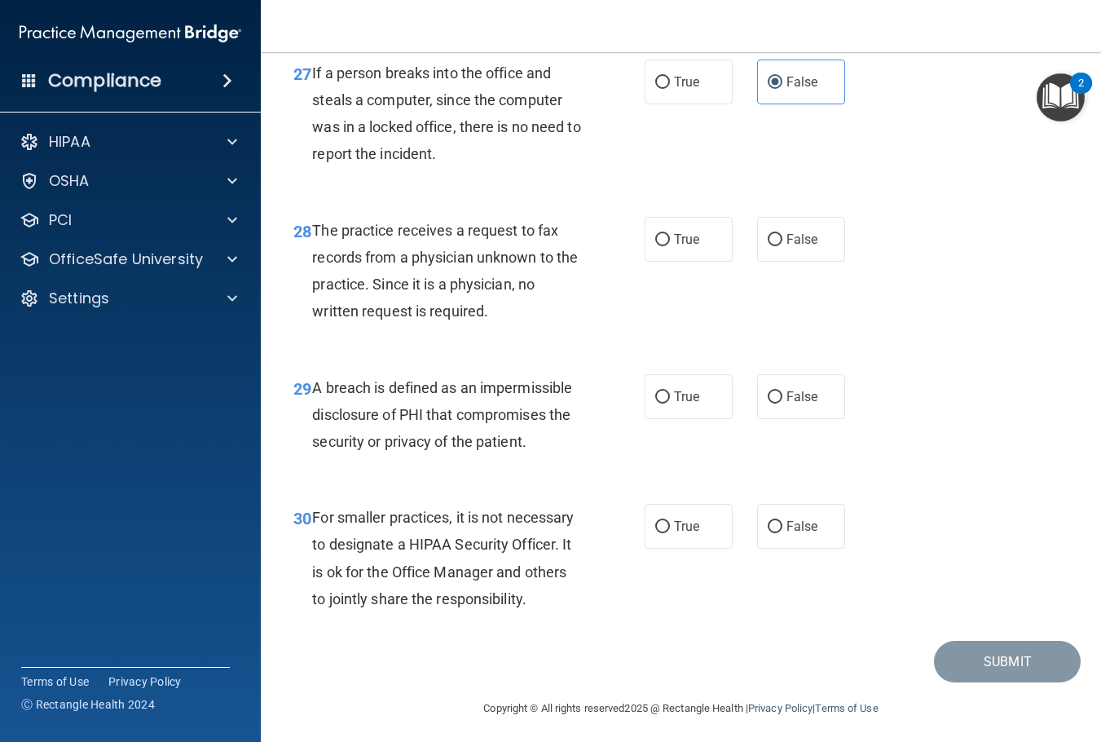
click at [424, 292] on span "The practice receives a request to fax records from a physician unknown to the …" at bounding box center [445, 271] width 266 height 99
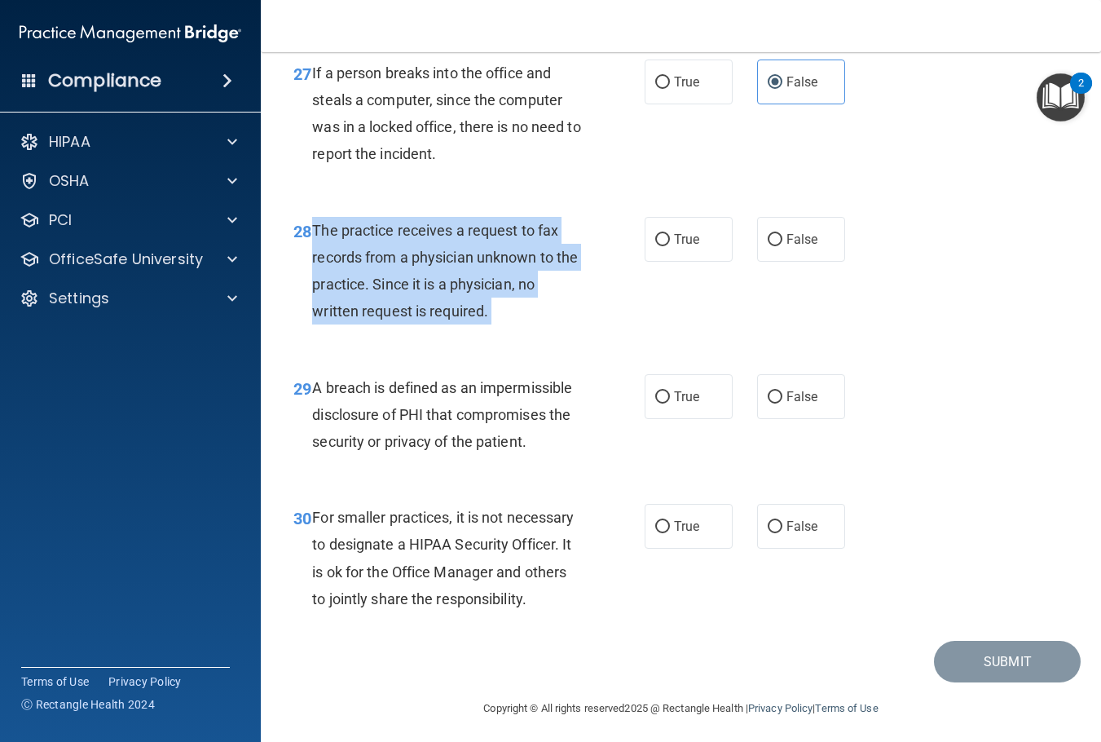
click at [424, 292] on span "The practice receives a request to fax records from a physician unknown to the …" at bounding box center [445, 271] width 266 height 99
copy ng-form "The practice receives a request to fax records from a physician unknown to the …"
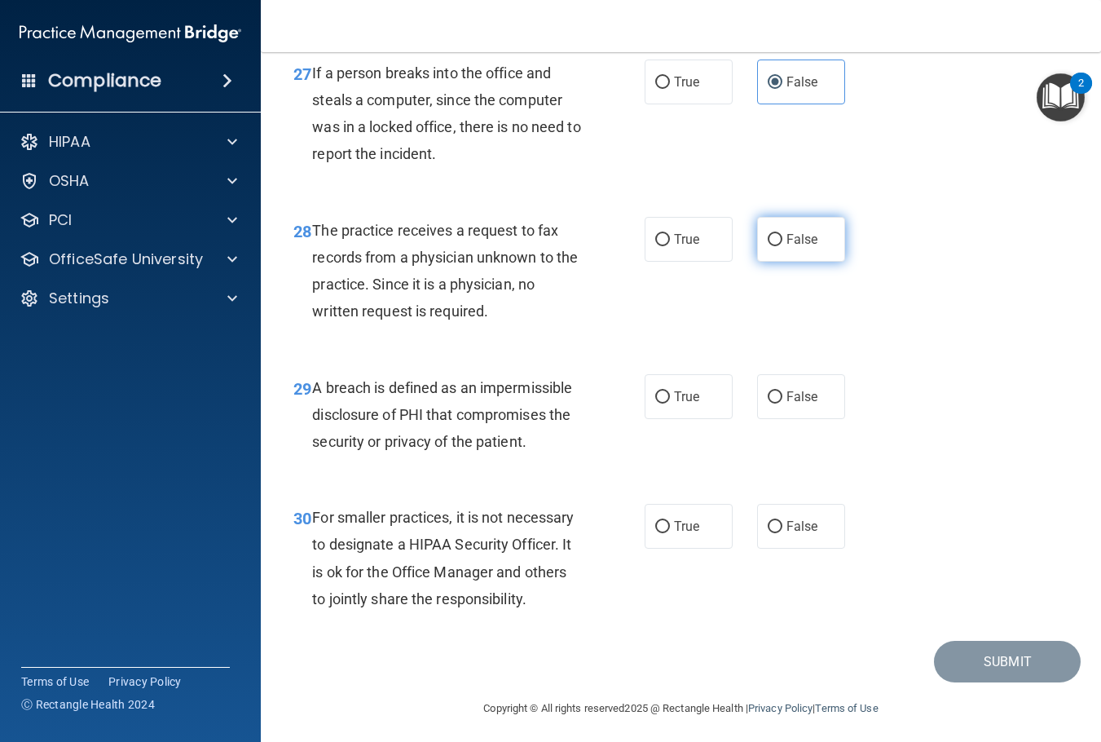
click at [784, 262] on label "False" at bounding box center [801, 239] width 88 height 45
click at [783, 246] on input "False" at bounding box center [775, 240] width 15 height 12
radio input "true"
click at [683, 404] on span "True" at bounding box center [686, 396] width 25 height 15
click at [670, 404] on input "True" at bounding box center [662, 397] width 15 height 12
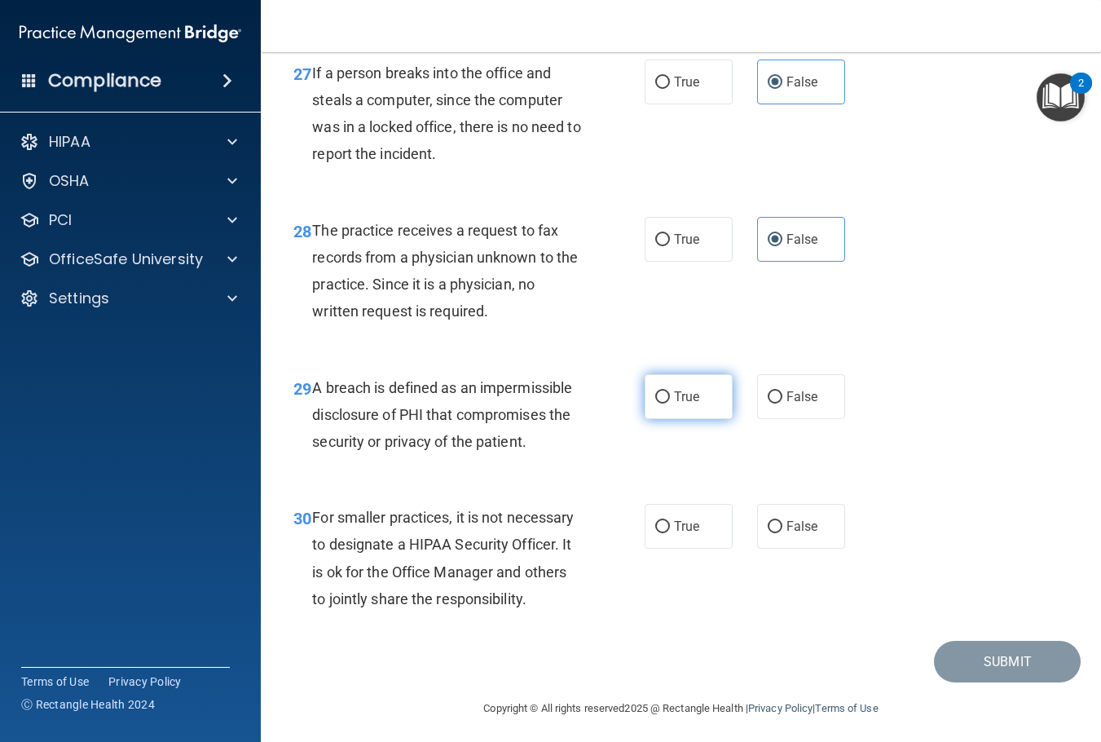
radio input "true"
click at [691, 549] on label "True" at bounding box center [689, 526] width 88 height 45
click at [670, 533] on input "True" at bounding box center [662, 527] width 15 height 12
radio input "true"
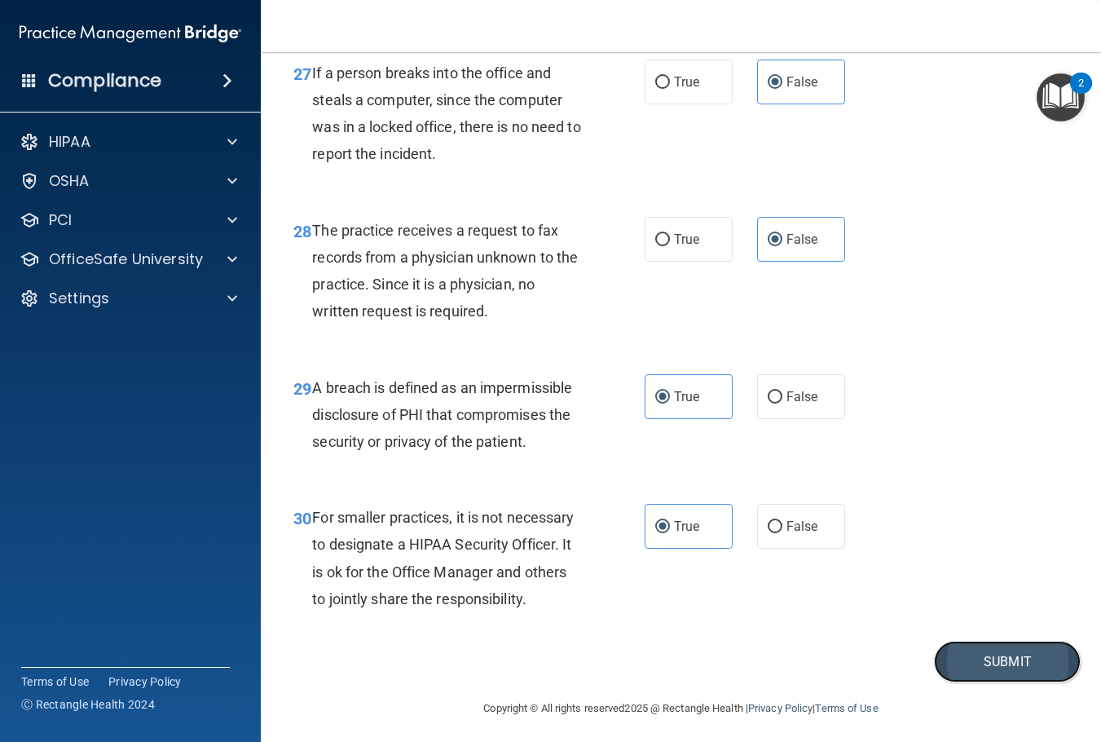
click at [1024, 682] on button "Submit" at bounding box center [1007, 662] width 147 height 42
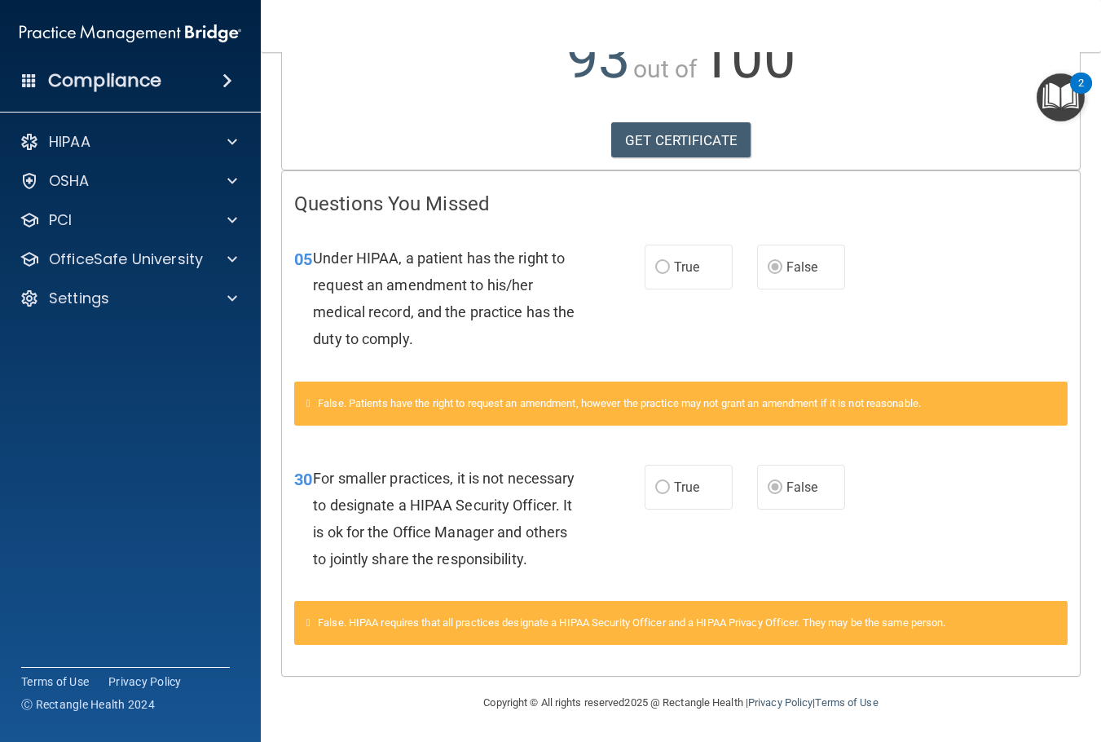
scroll to position [78, 0]
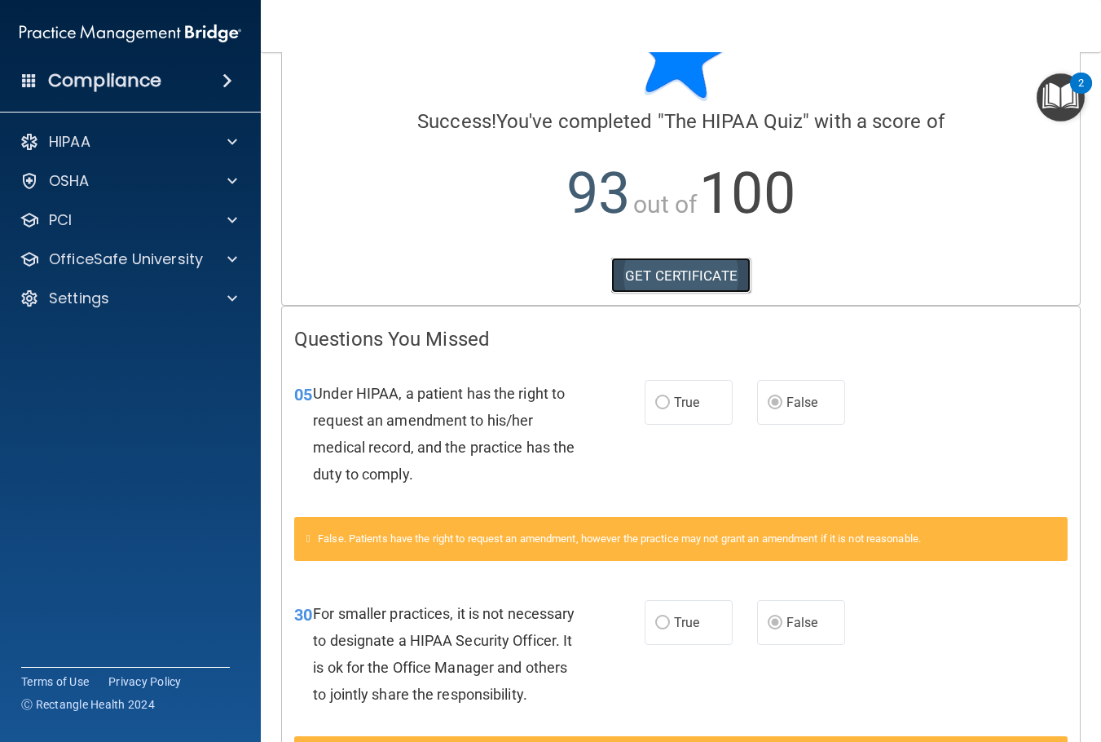
click at [722, 285] on link "GET CERTIFICATE" at bounding box center [680, 276] width 139 height 36
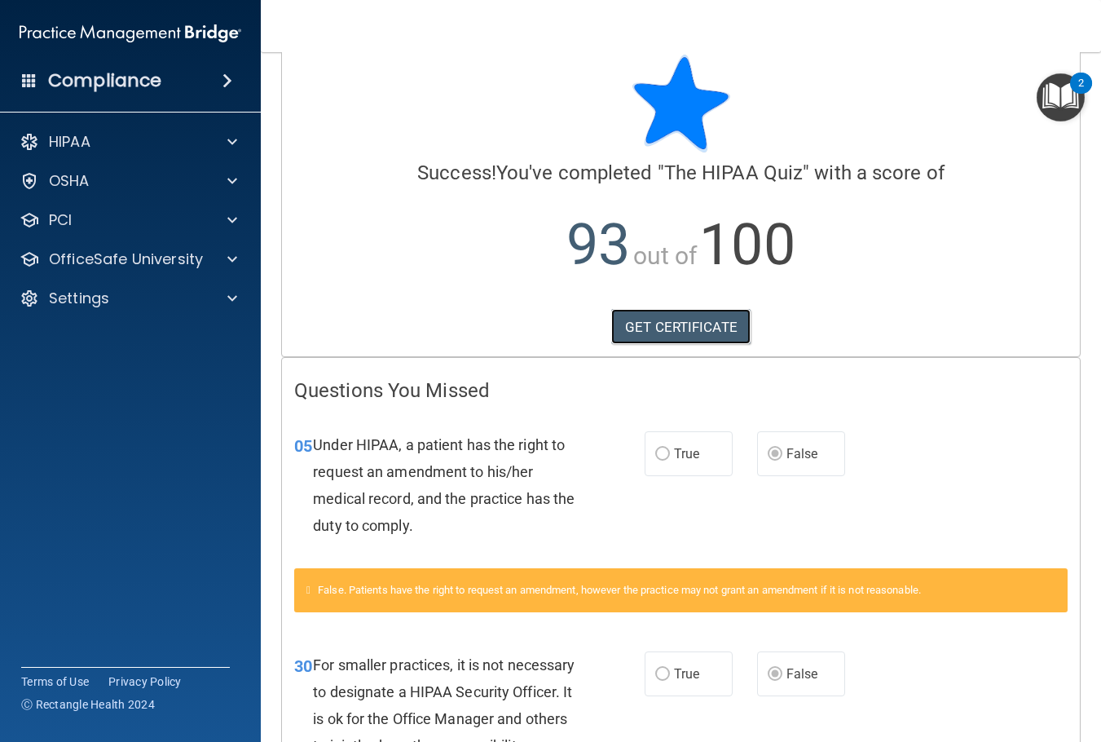
scroll to position [0, 0]
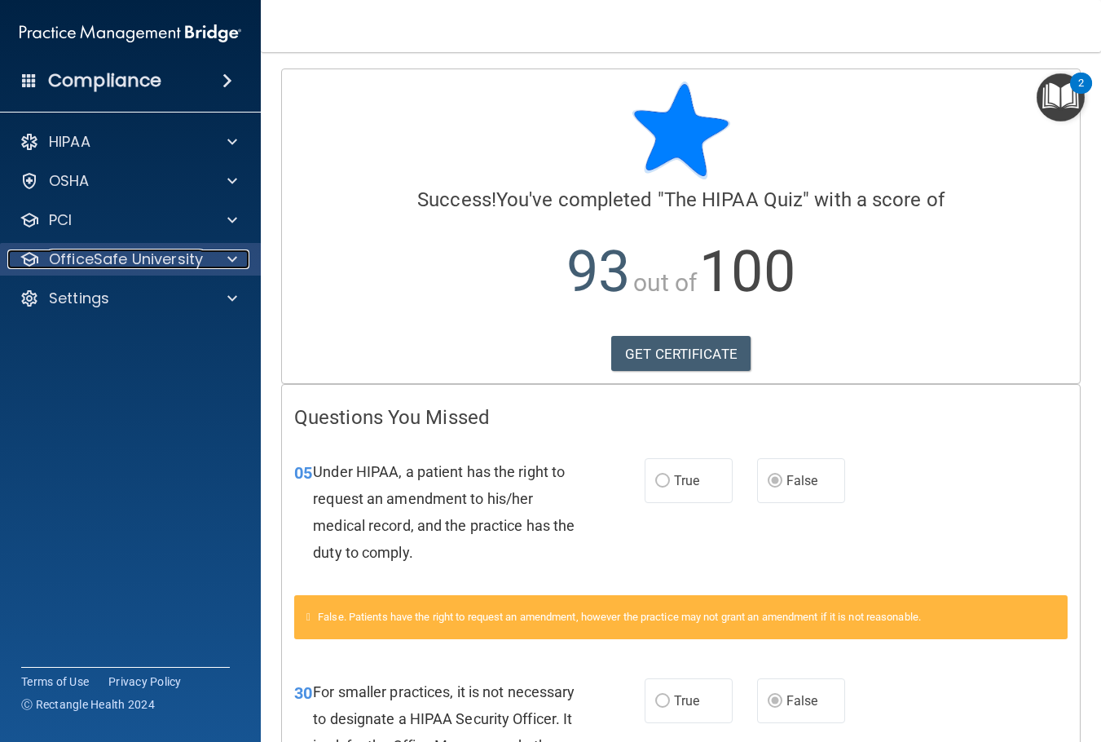
click at [130, 261] on p "OfficeSafe University" at bounding box center [126, 259] width 154 height 20
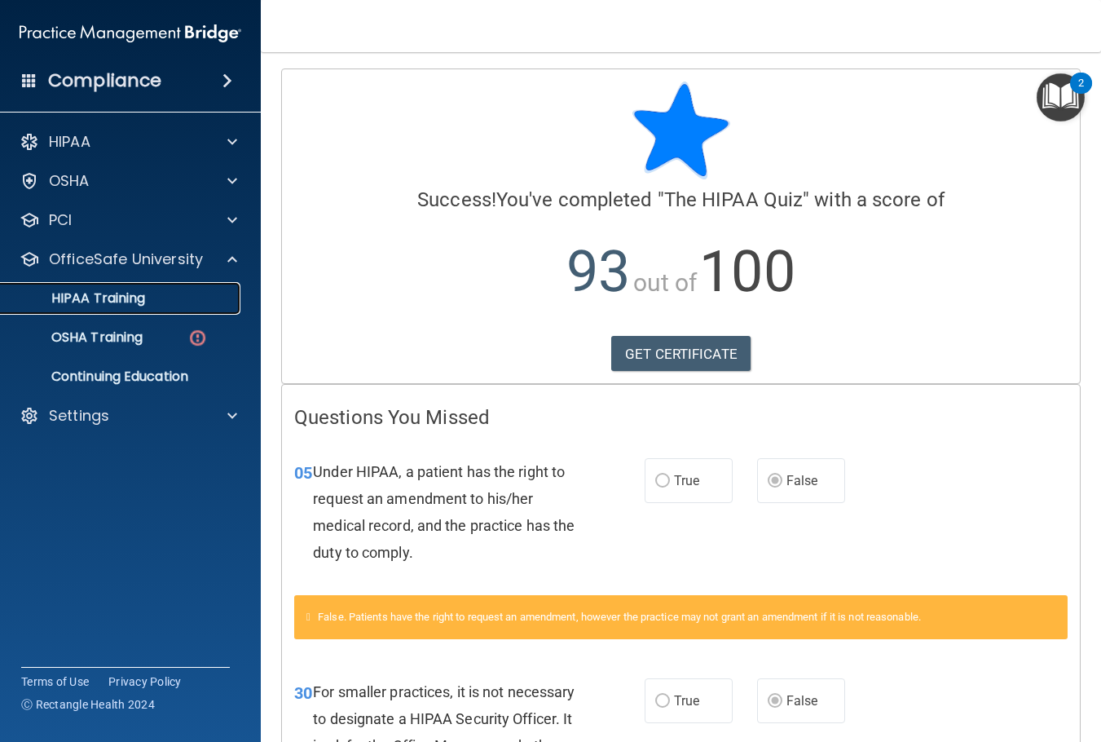
click at [129, 302] on p "HIPAA Training" at bounding box center [78, 298] width 135 height 16
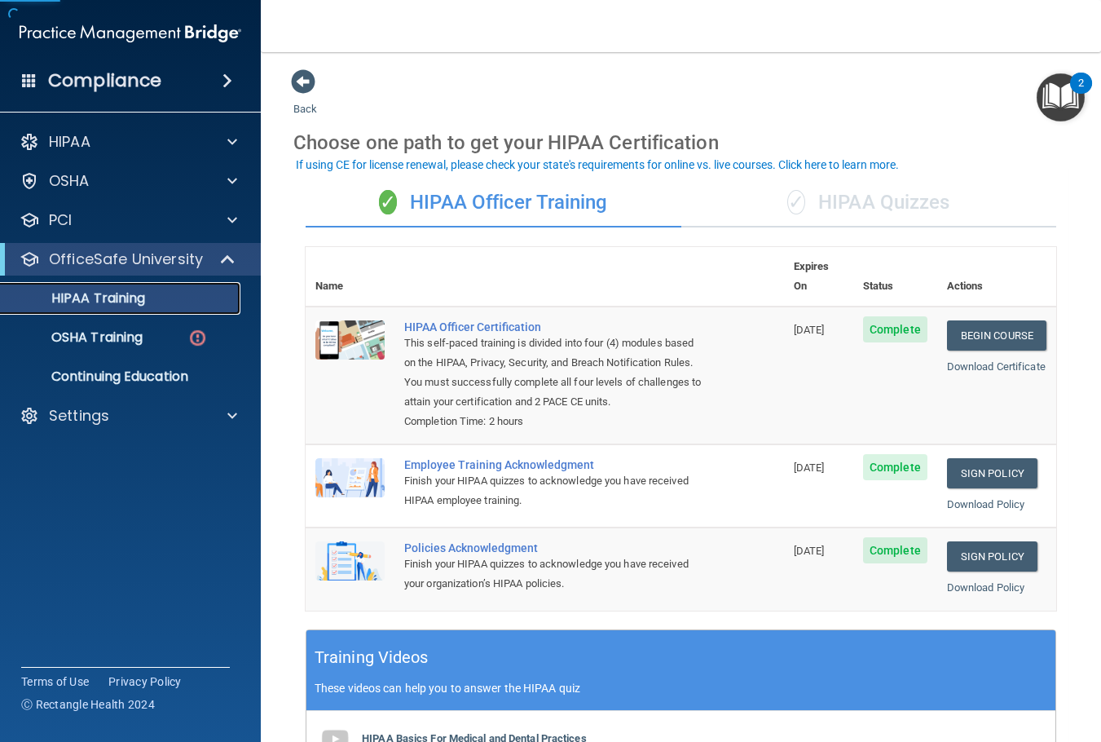
scroll to position [82, 0]
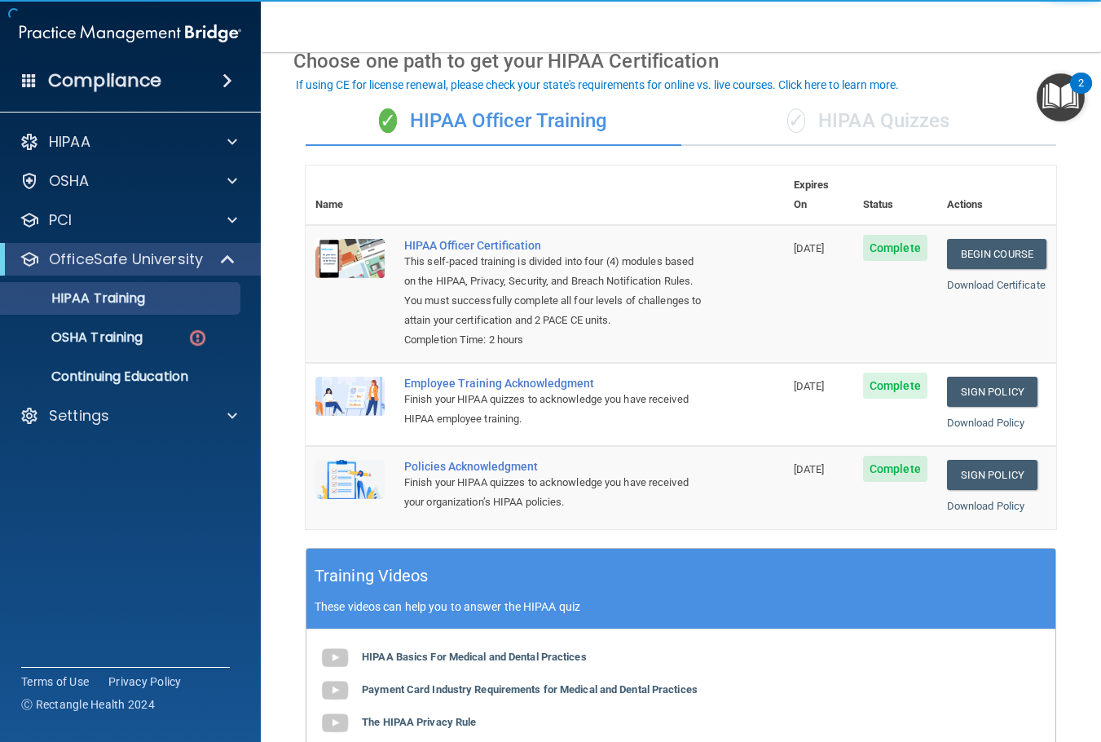
click at [834, 131] on div "✓ HIPAA Quizzes" at bounding box center [870, 121] width 376 height 49
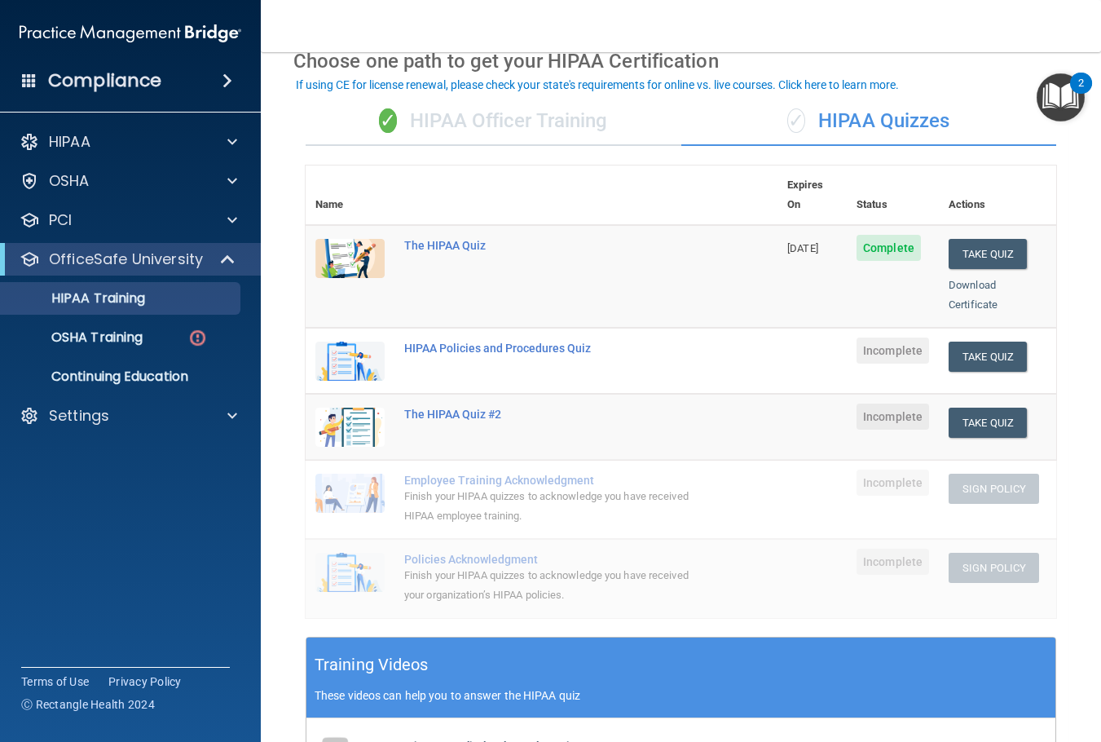
scroll to position [163, 0]
